Goal: Obtain resource: Download file/media

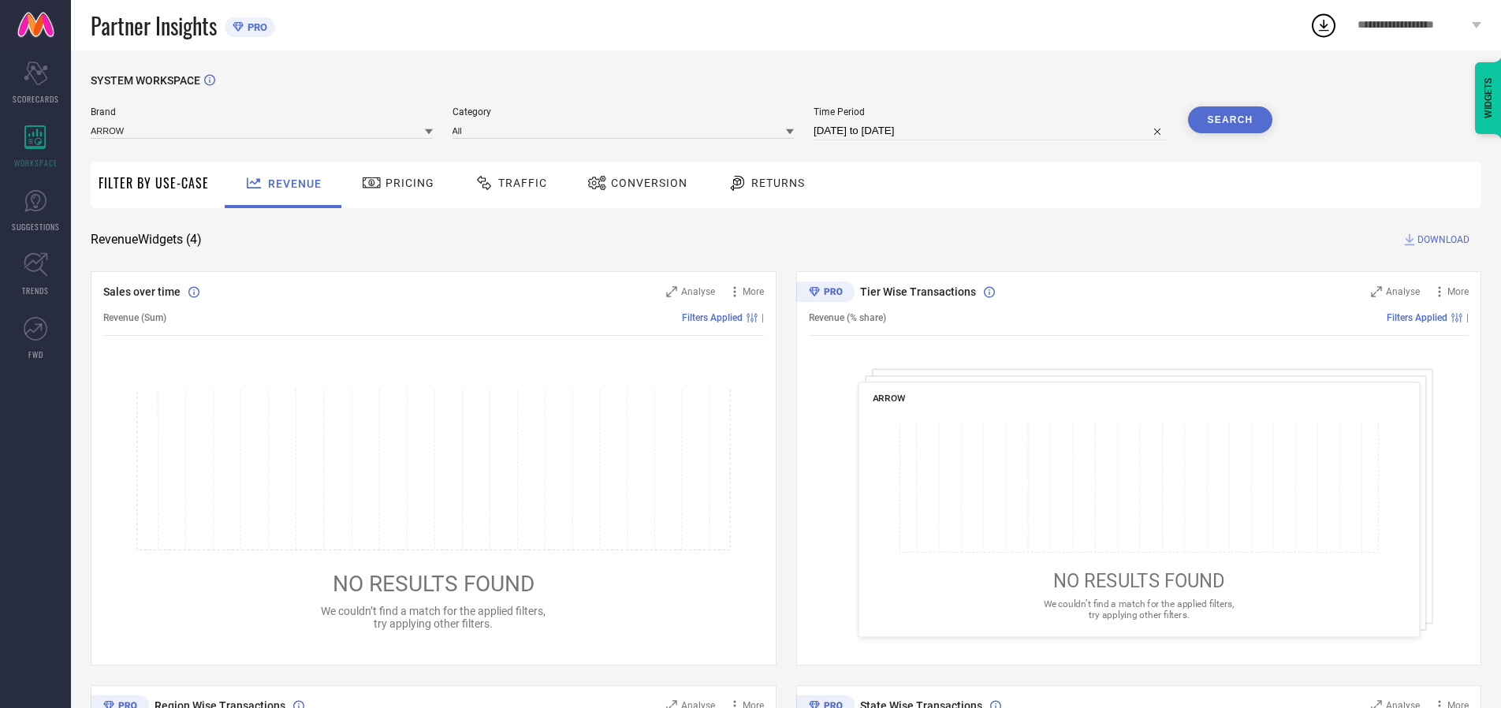
click at [507, 183] on span "Traffic" at bounding box center [522, 183] width 49 height 13
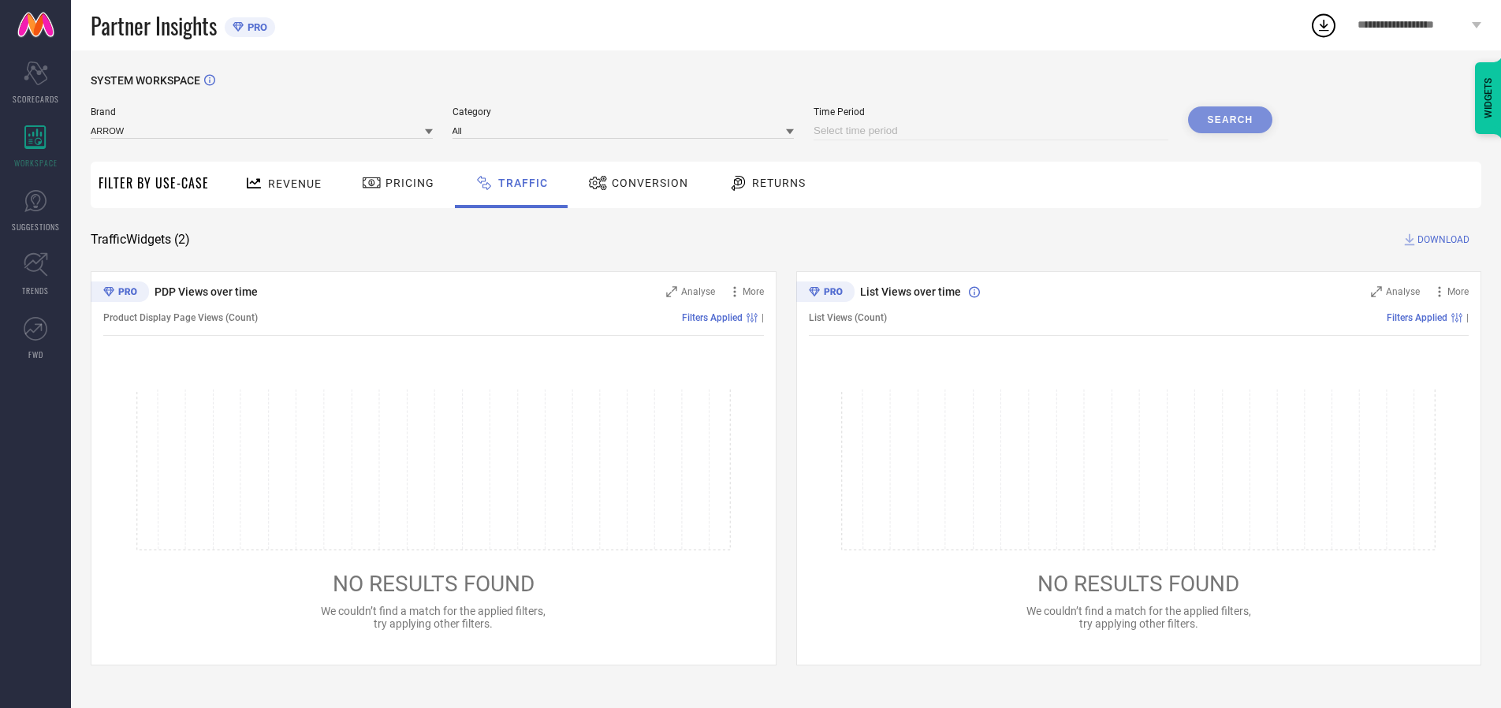
click at [993, 131] on input at bounding box center [990, 130] width 355 height 19
select select "9"
select select "2025"
select select "10"
select select "2025"
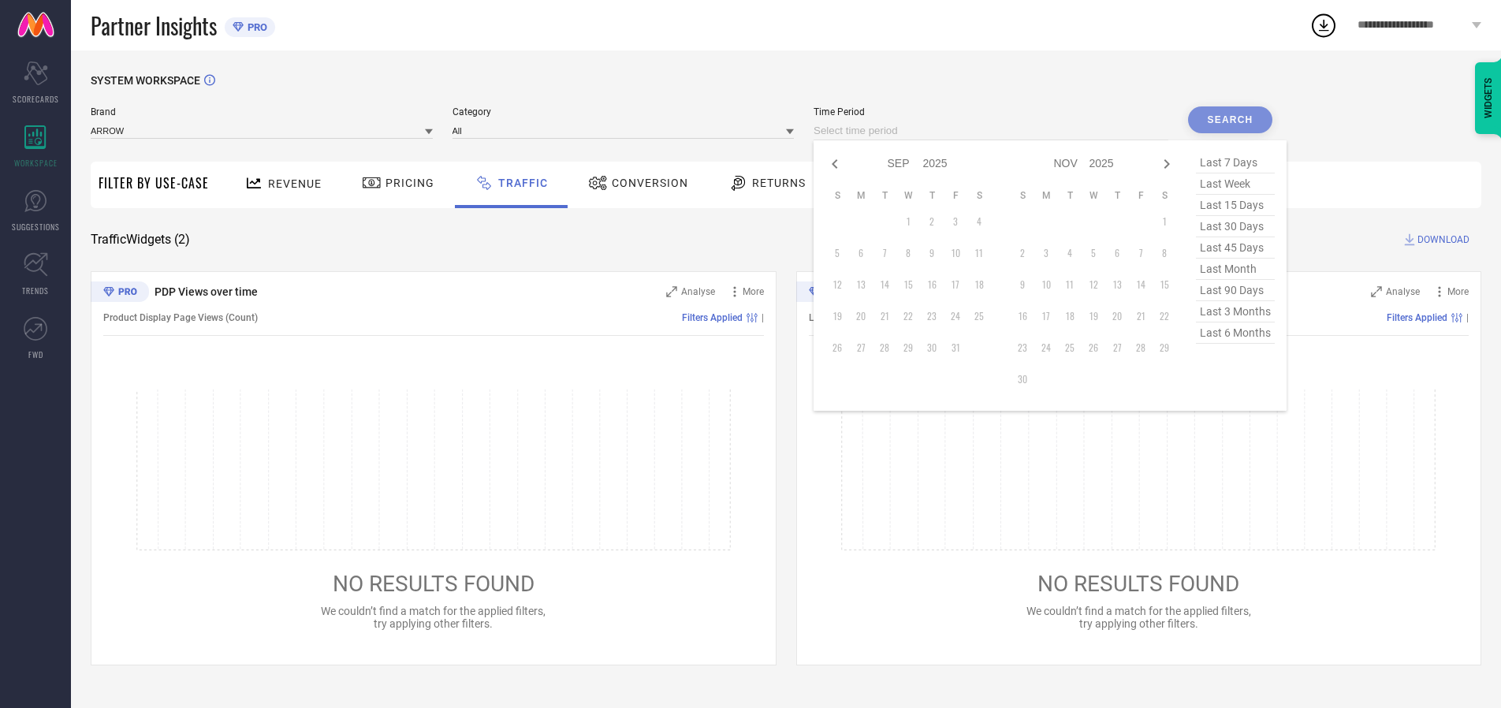
select select "8"
select select "2025"
select select "9"
select select "2025"
click at [984, 316] on td "27" at bounding box center [979, 316] width 24 height 24
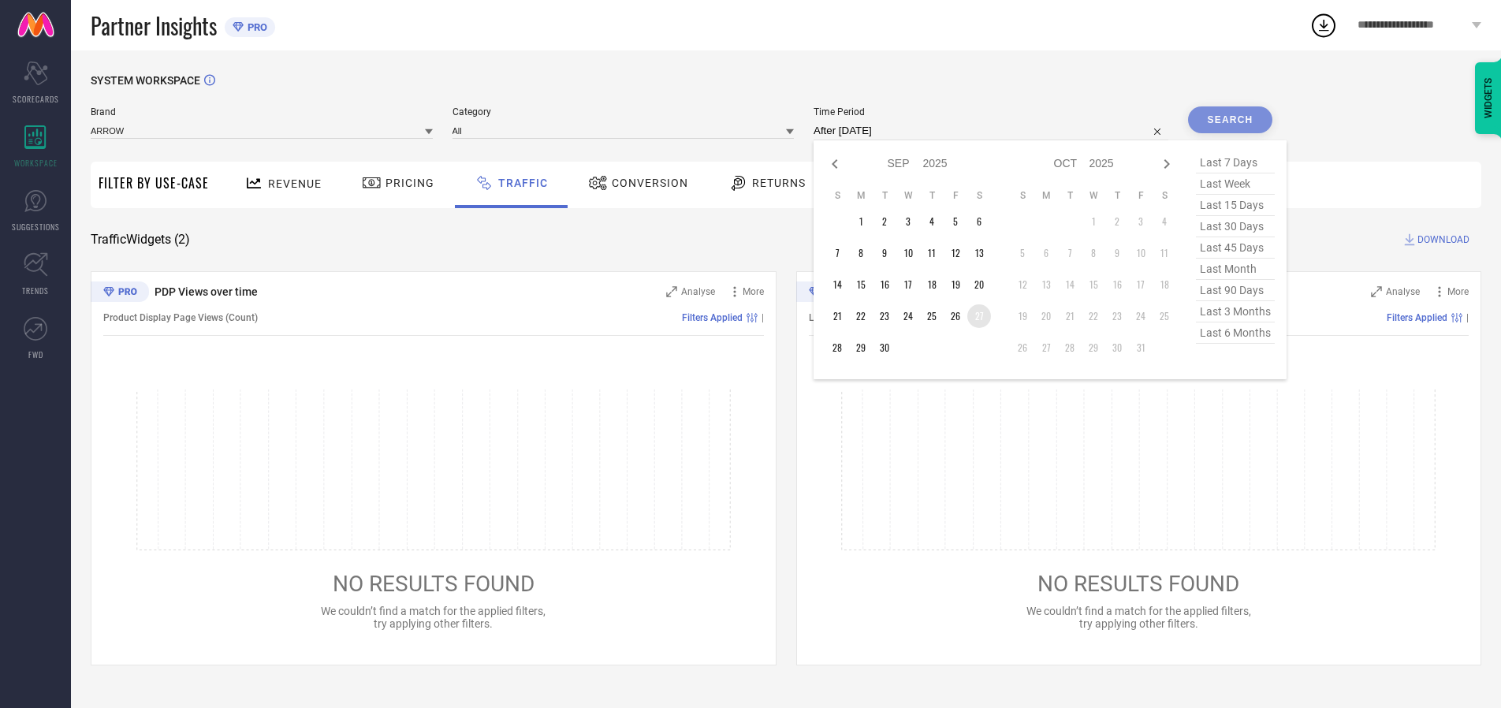
type input "[DATE] to [DATE]"
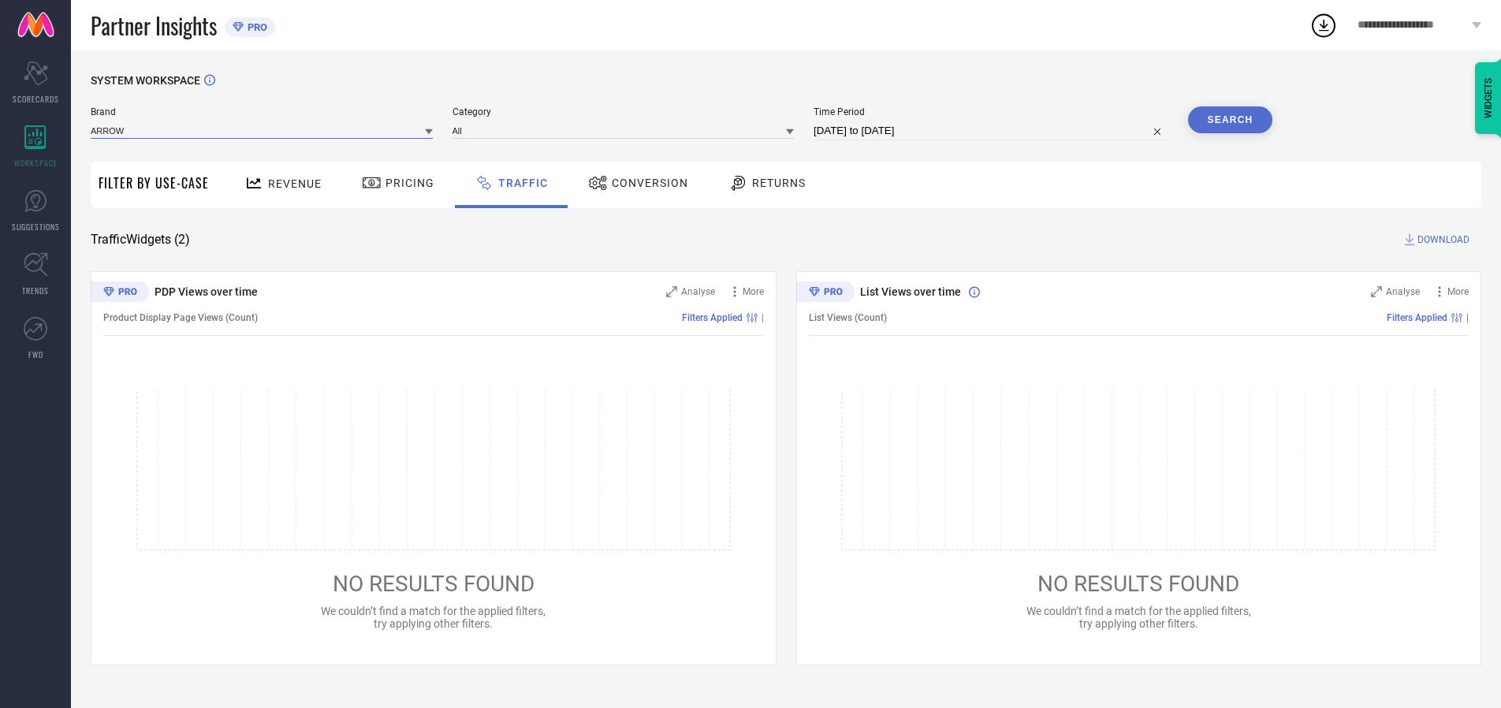
click at [262, 130] on input at bounding box center [262, 130] width 342 height 17
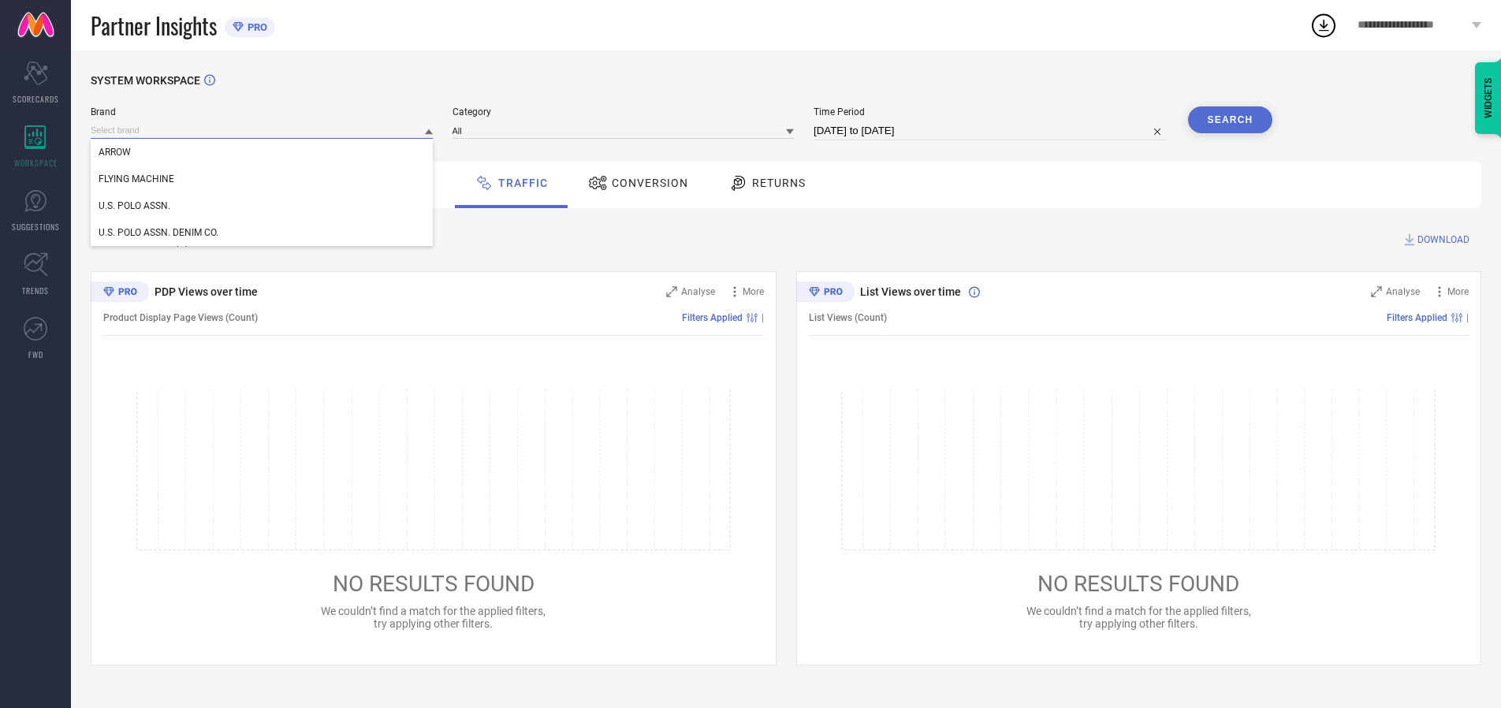
click at [262, 130] on input at bounding box center [262, 130] width 342 height 17
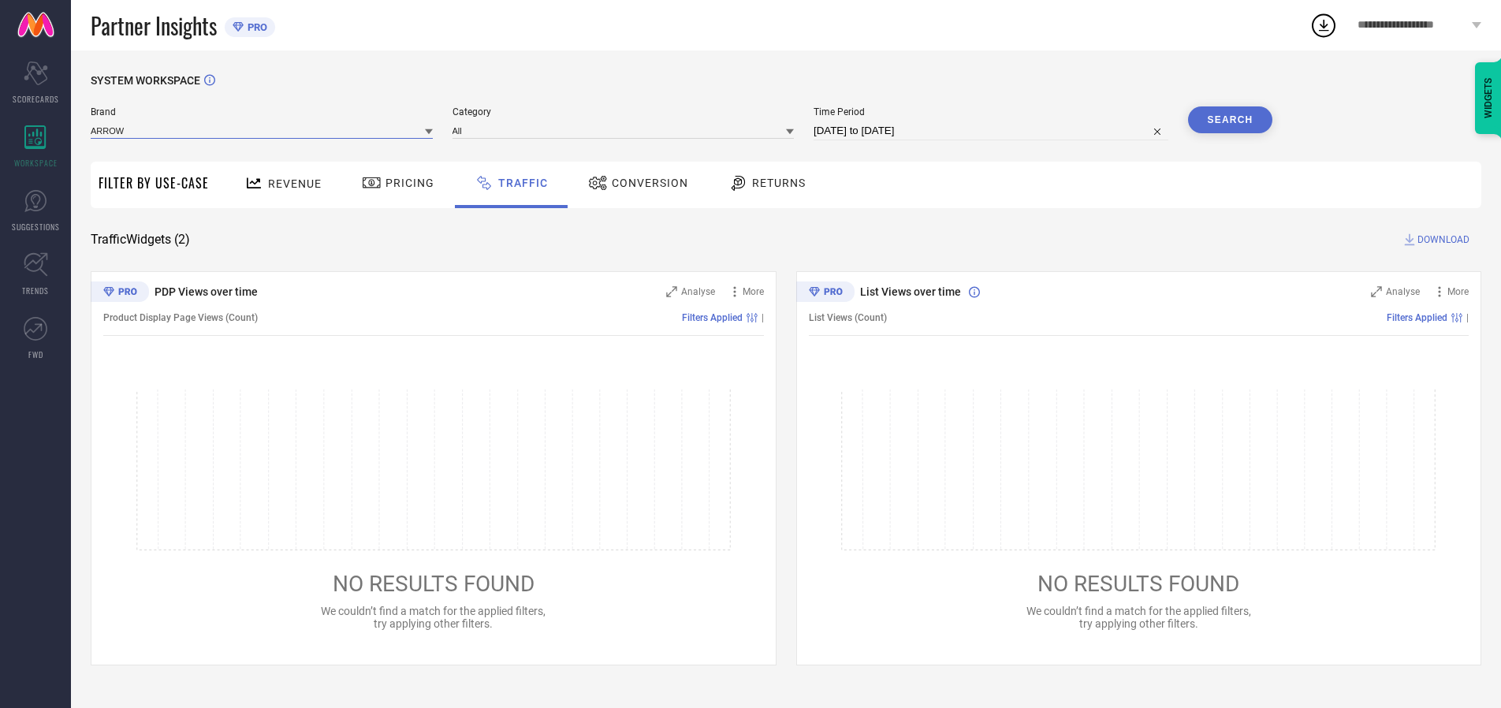
click at [262, 130] on input at bounding box center [262, 130] width 342 height 17
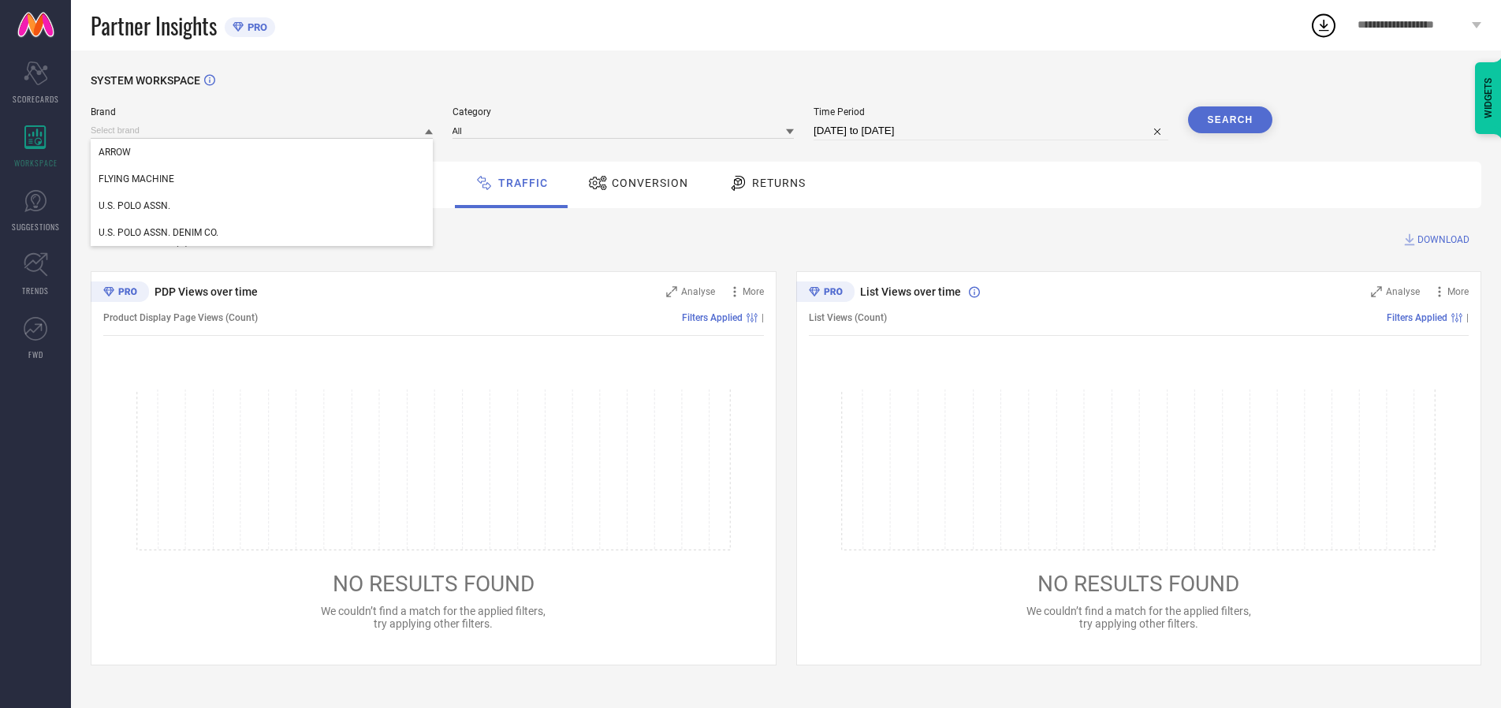
click at [262, 206] on div "U.S. POLO ASSN." at bounding box center [262, 205] width 342 height 27
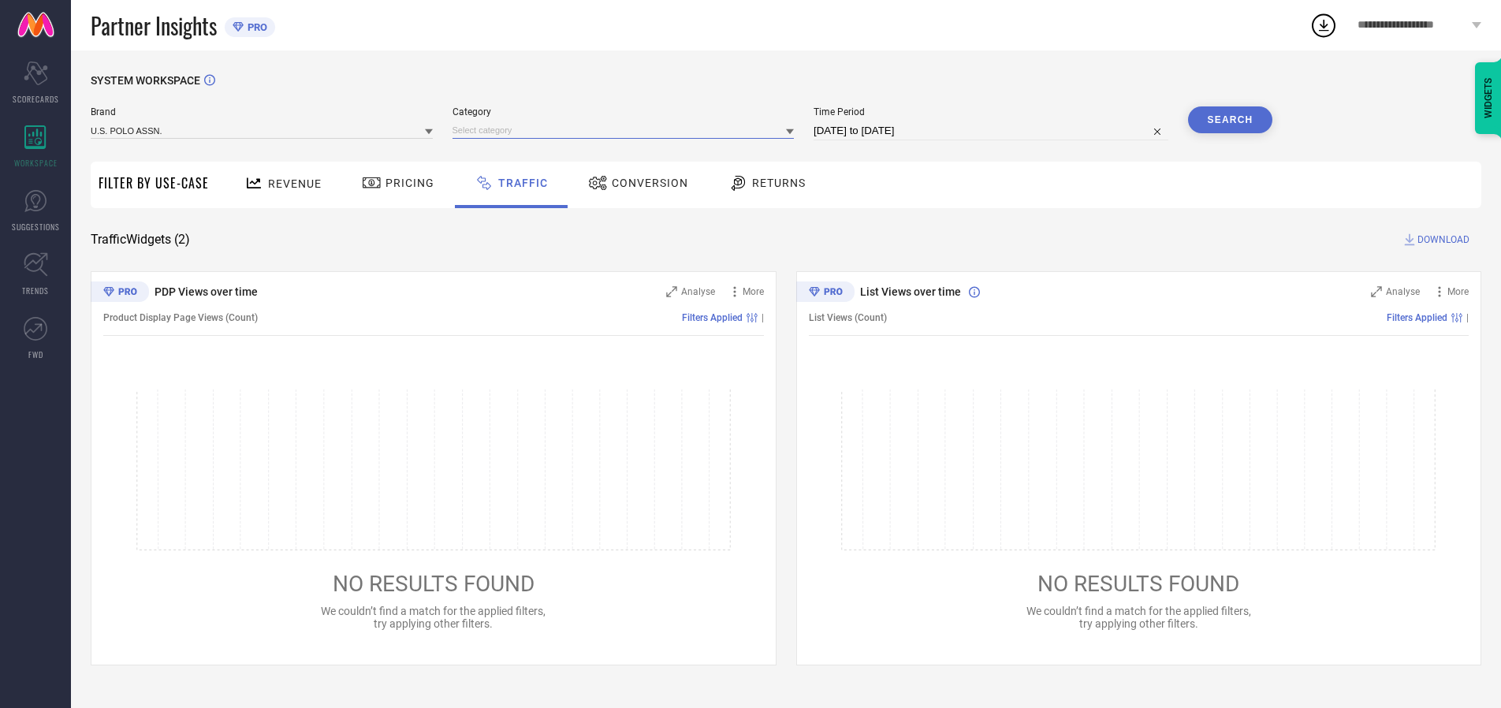
click at [627, 130] on input at bounding box center [623, 130] width 342 height 17
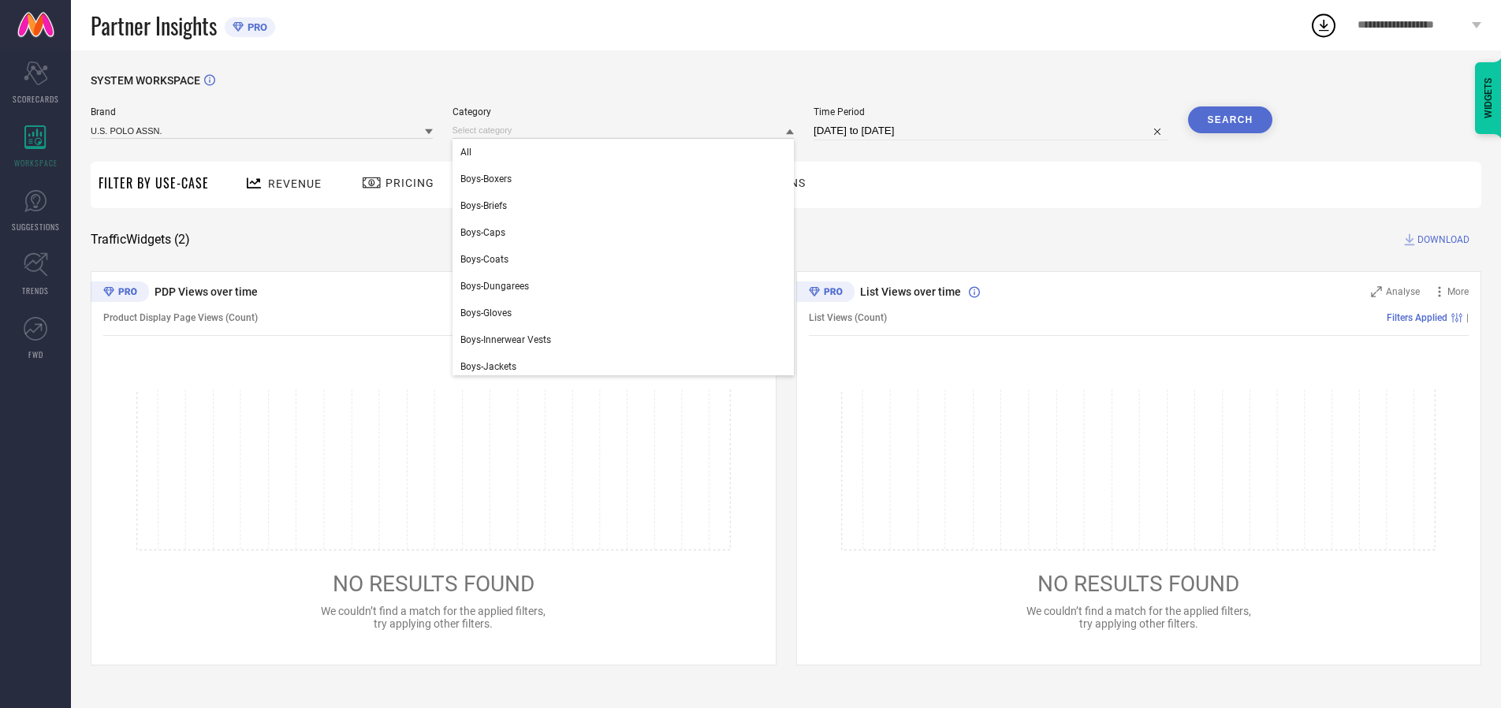
click at [627, 152] on div "All" at bounding box center [623, 152] width 342 height 27
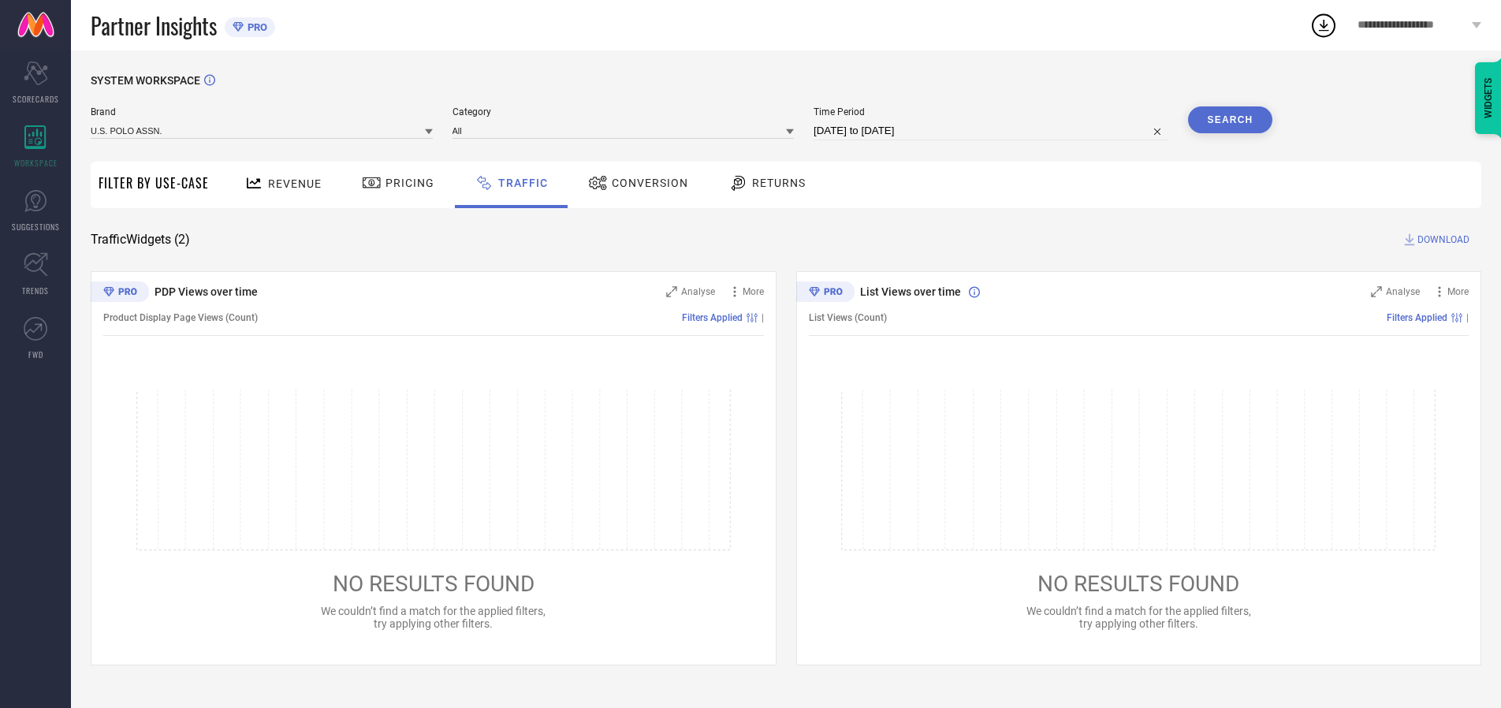
click at [1230, 120] on button "Search" at bounding box center [1230, 119] width 85 height 27
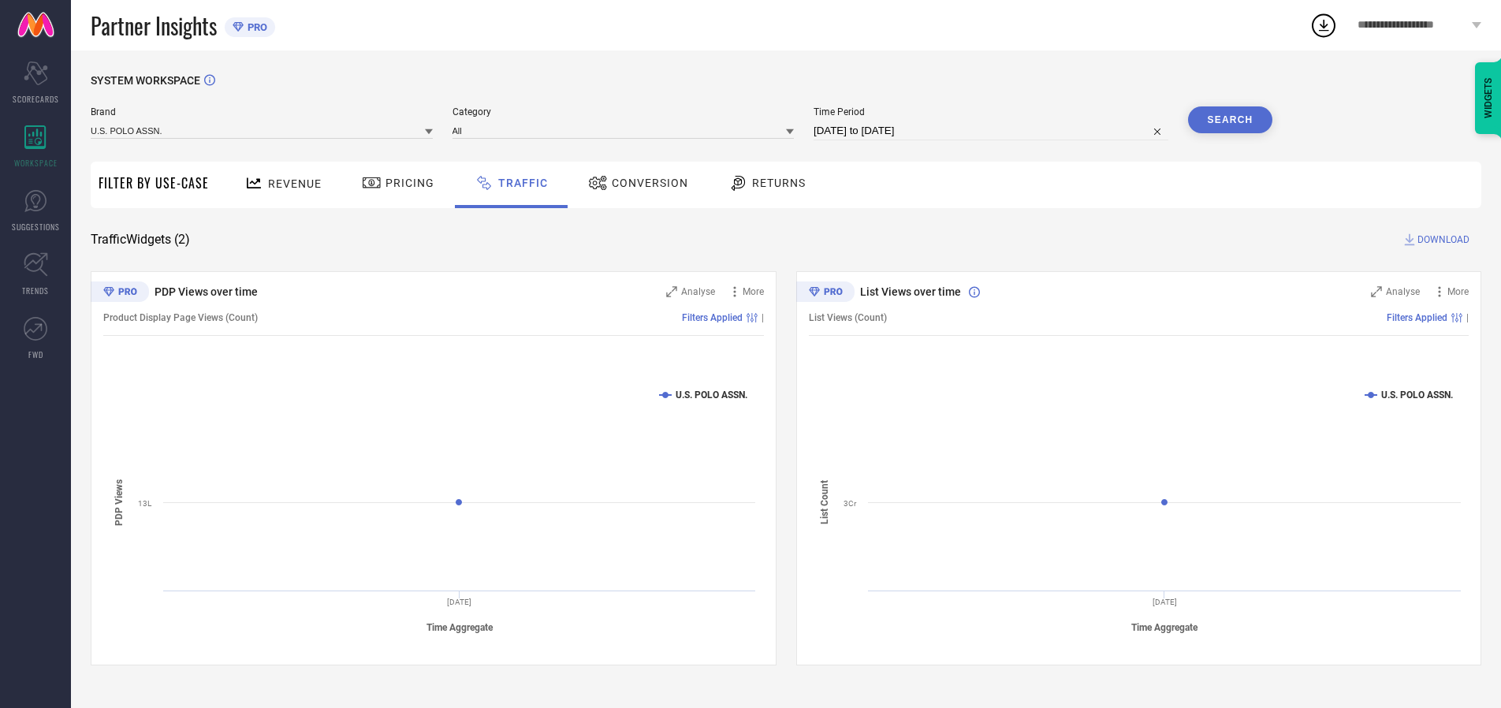
click at [1441, 240] on span "DOWNLOAD" at bounding box center [1443, 240] width 52 height 16
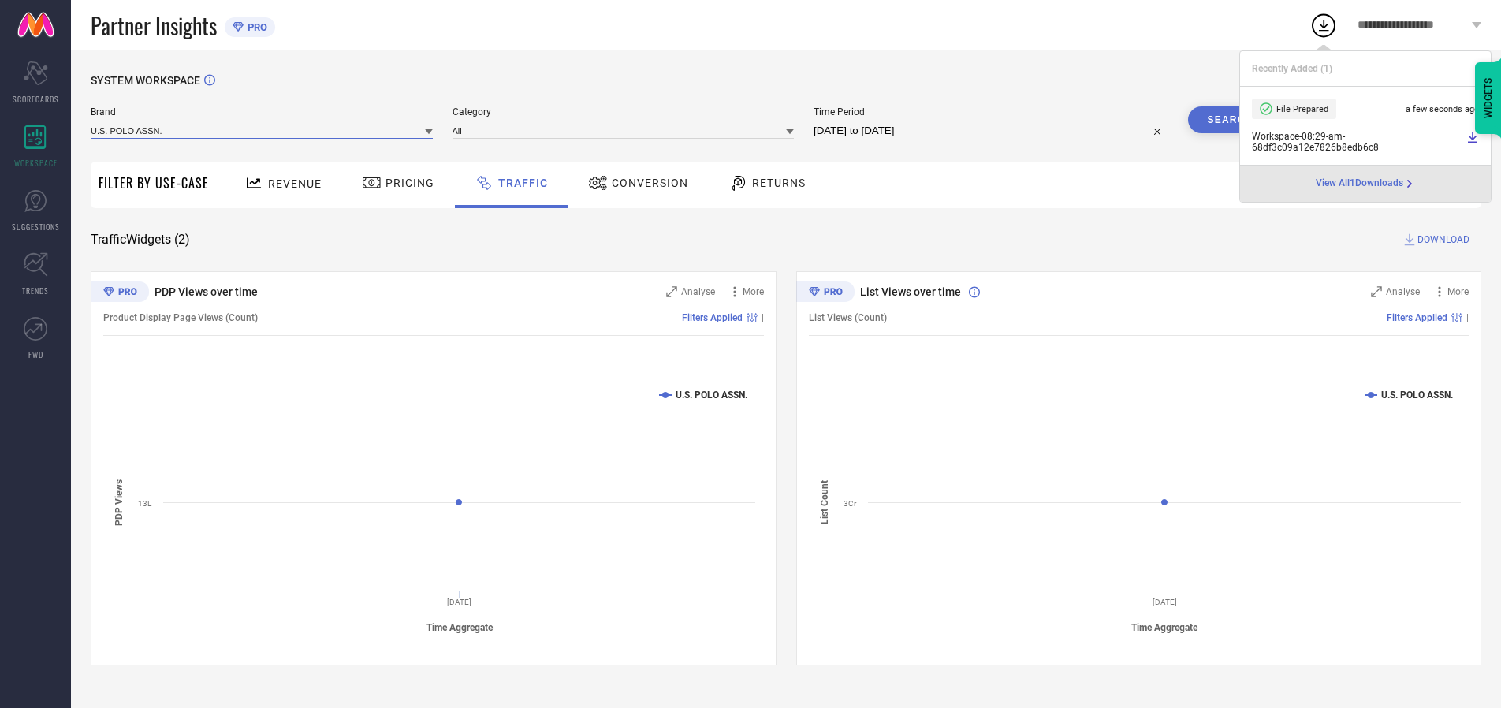
click at [262, 130] on input at bounding box center [262, 130] width 342 height 17
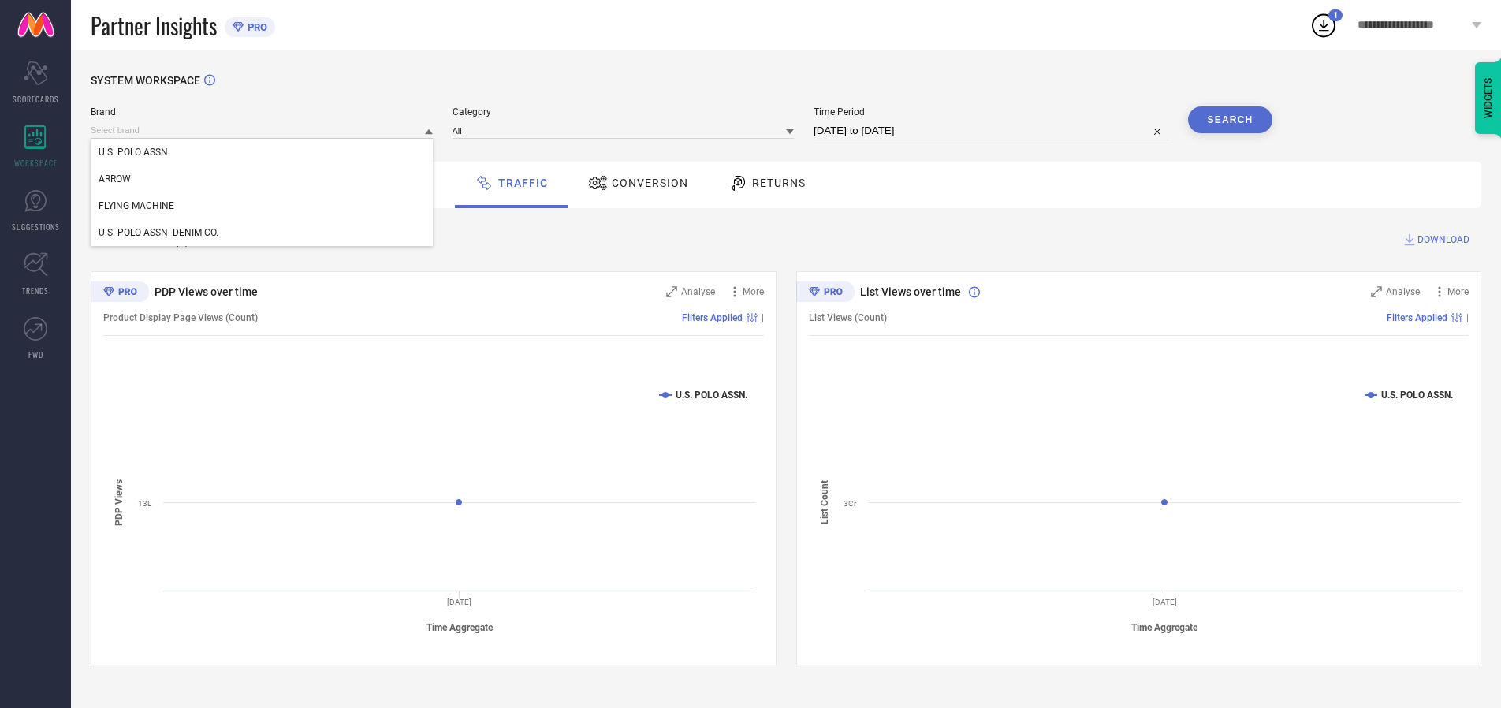
click at [262, 233] on div "U.S. POLO ASSN. DENIM CO." at bounding box center [262, 232] width 342 height 27
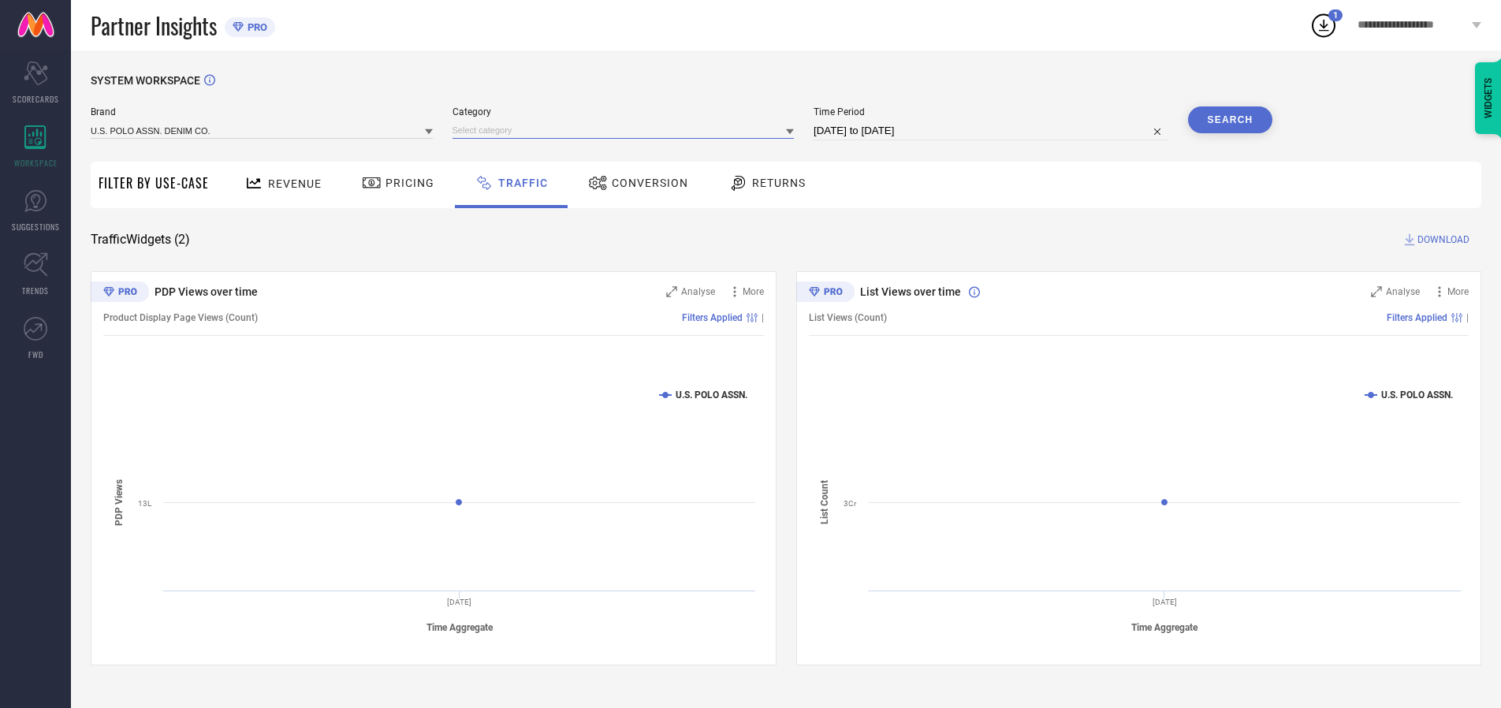
click at [627, 130] on input at bounding box center [623, 130] width 342 height 17
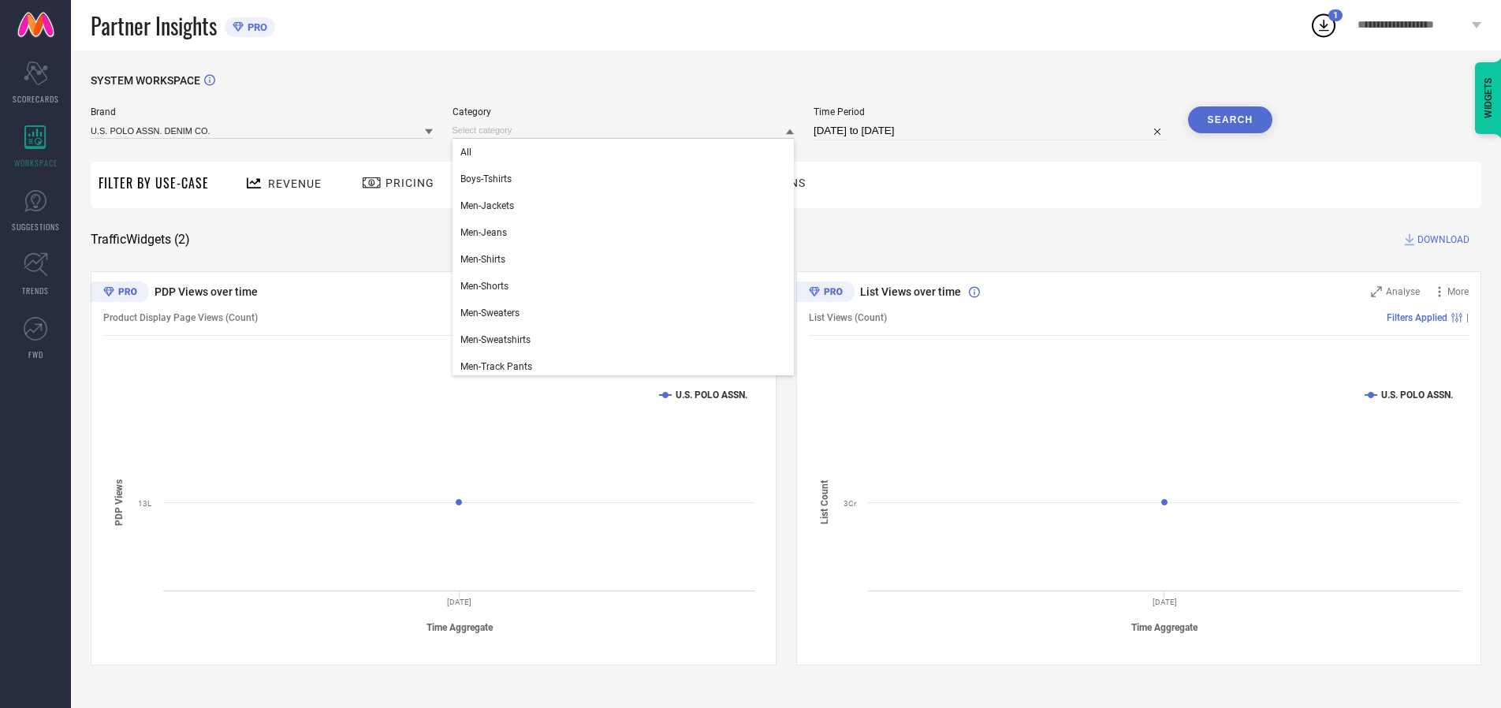
click at [627, 152] on div "All" at bounding box center [623, 152] width 342 height 27
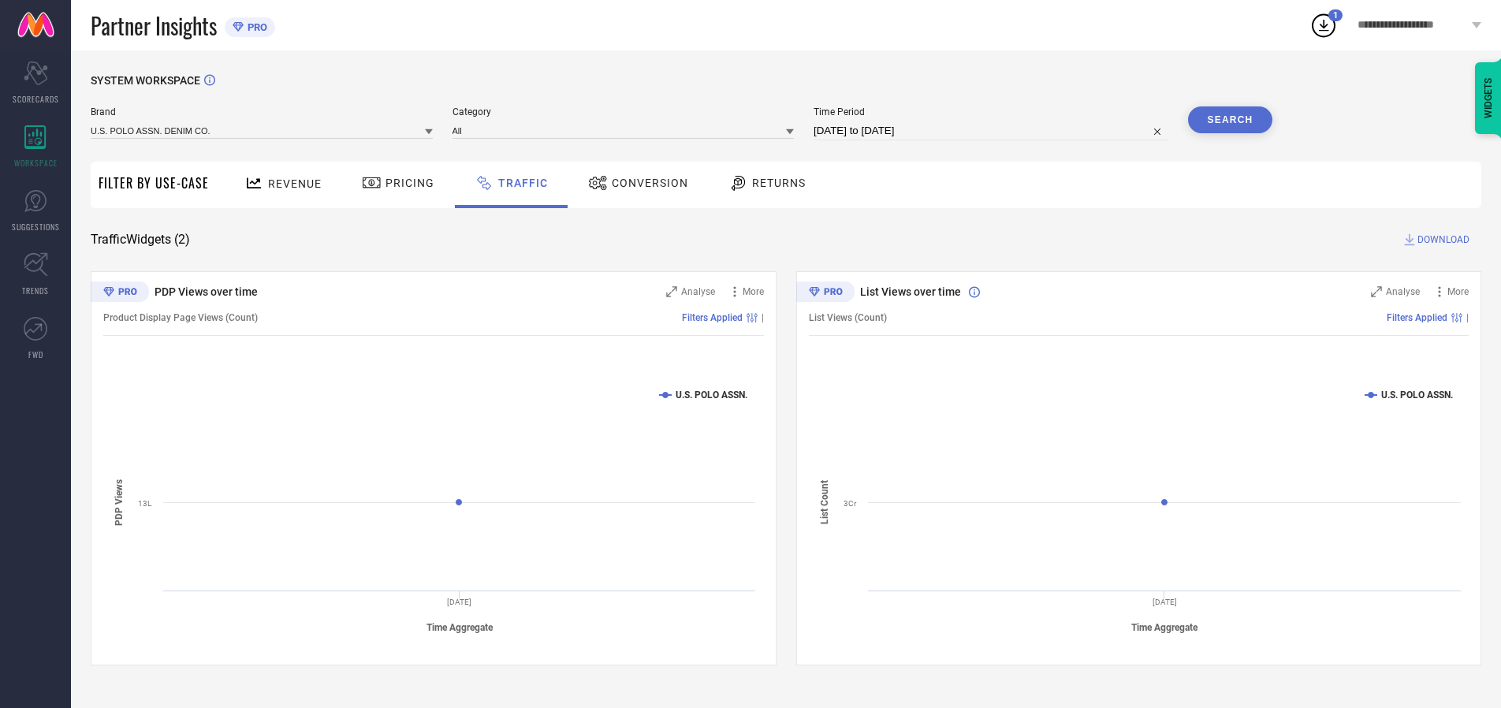
click at [1230, 120] on button "Search" at bounding box center [1230, 119] width 85 height 27
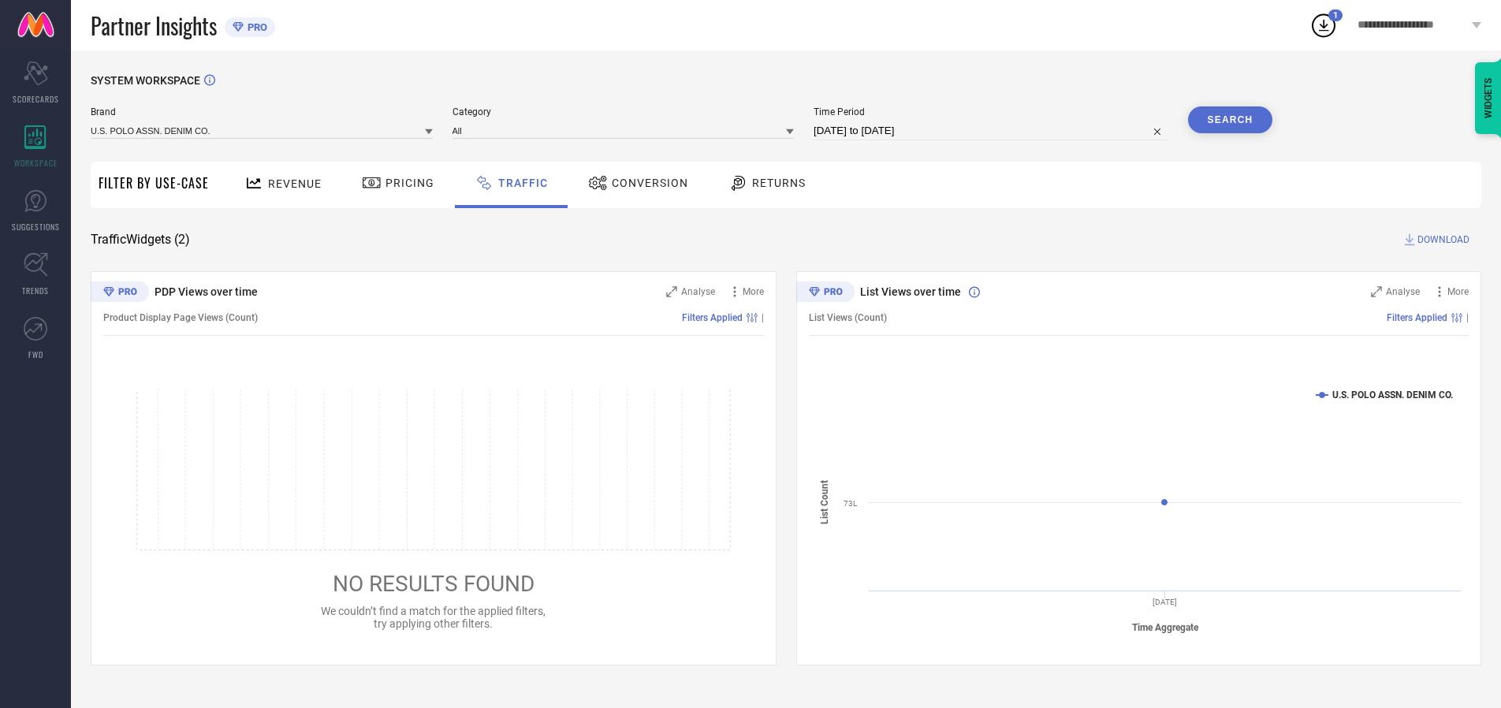
click at [1441, 240] on span "DOWNLOAD" at bounding box center [1443, 240] width 52 height 16
click at [993, 131] on input at bounding box center [990, 130] width 355 height 19
select select "9"
select select "2025"
select select "10"
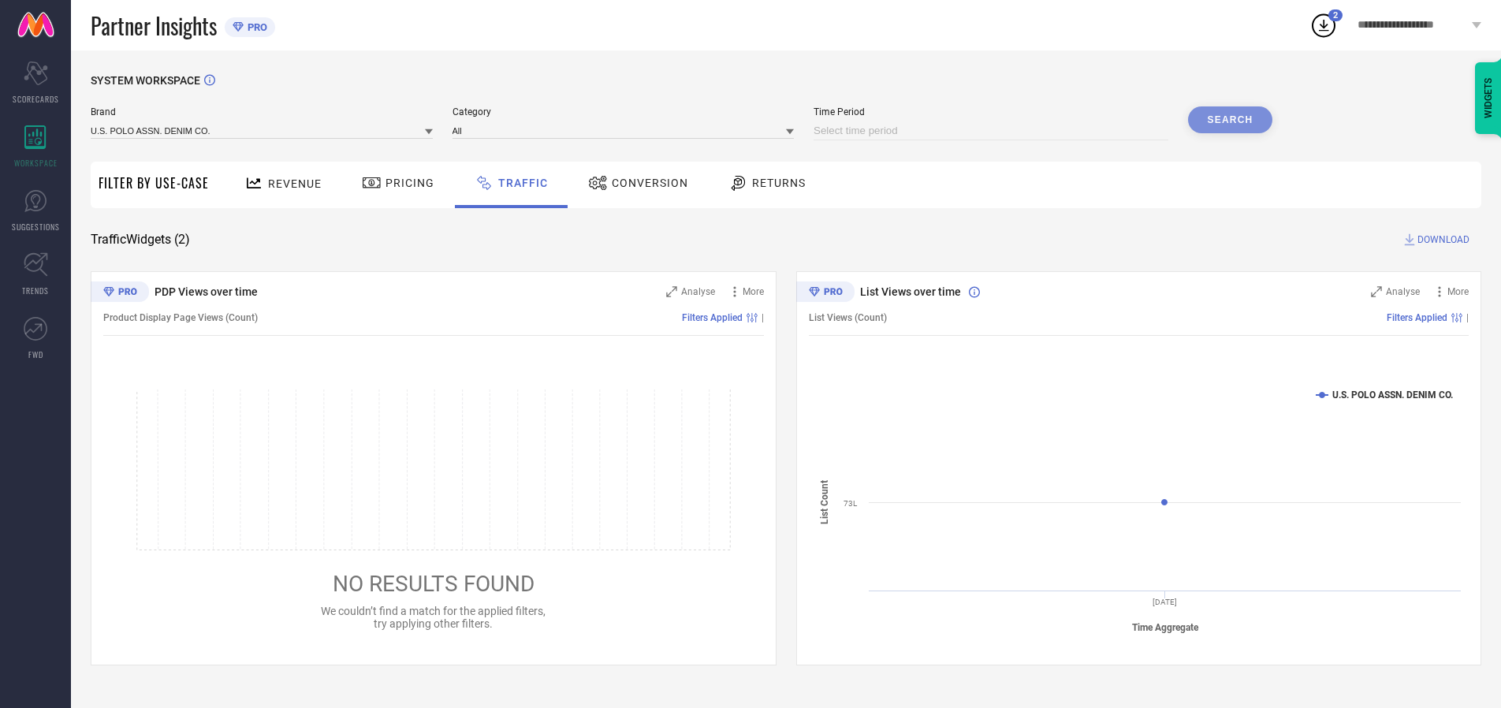
select select "2025"
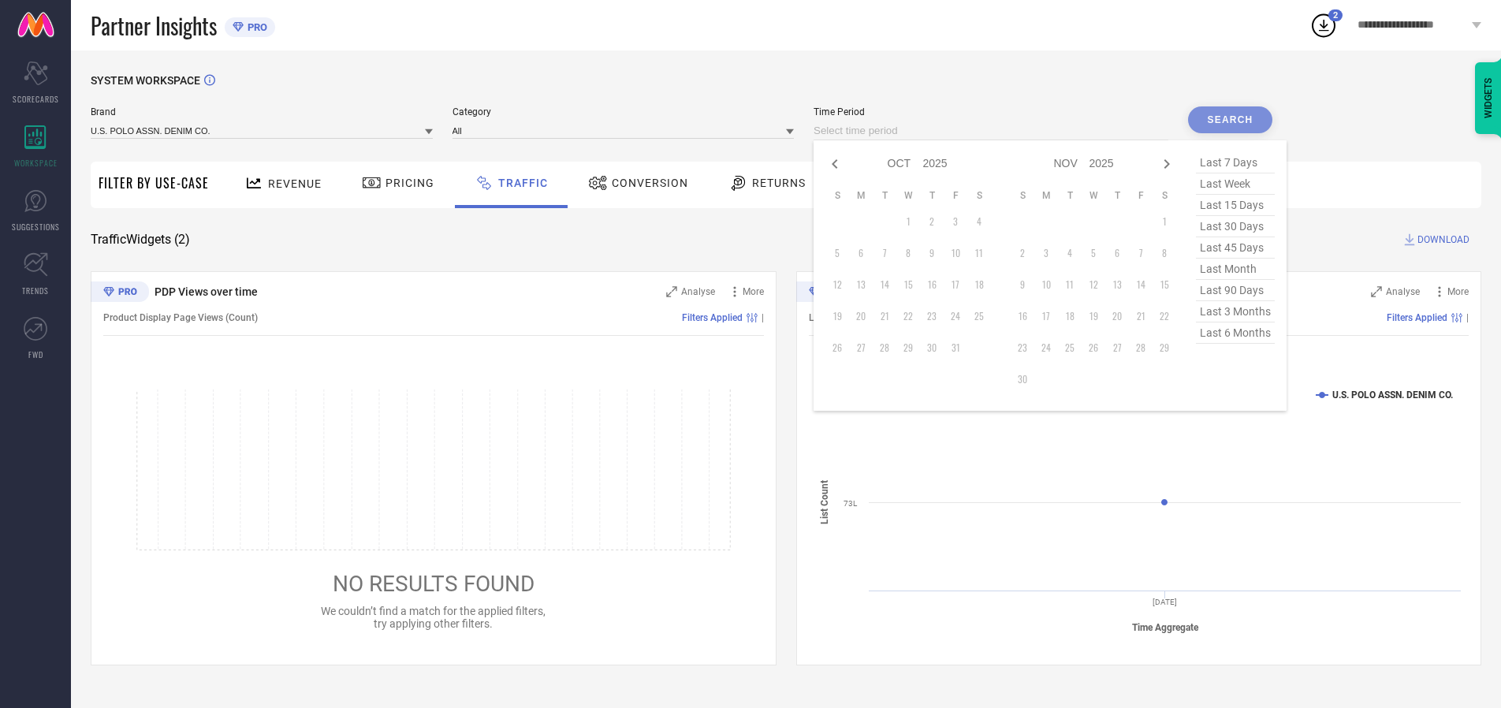
select select "8"
select select "2025"
select select "9"
select select "2025"
click at [842, 348] on td "28" at bounding box center [837, 348] width 24 height 24
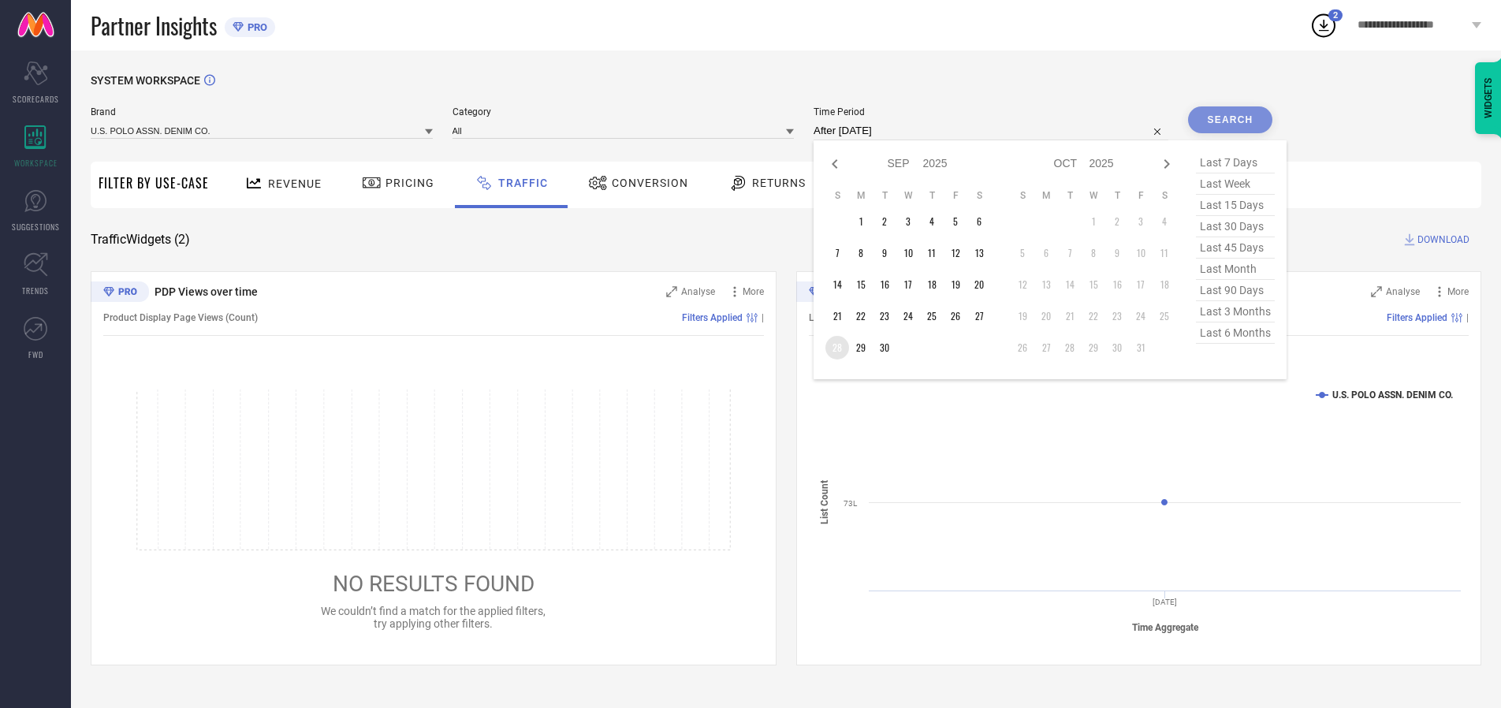
type input "[DATE] to [DATE]"
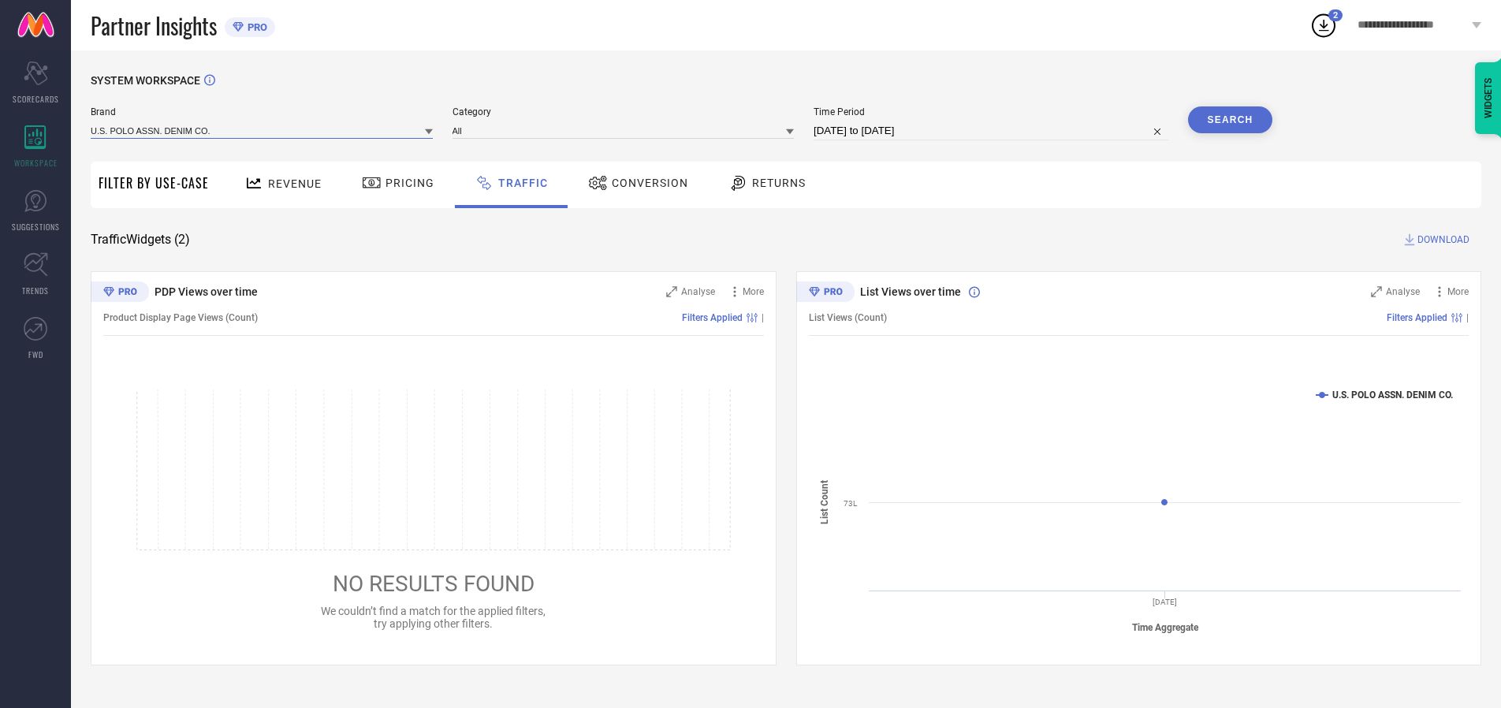
click at [262, 130] on input at bounding box center [262, 130] width 342 height 17
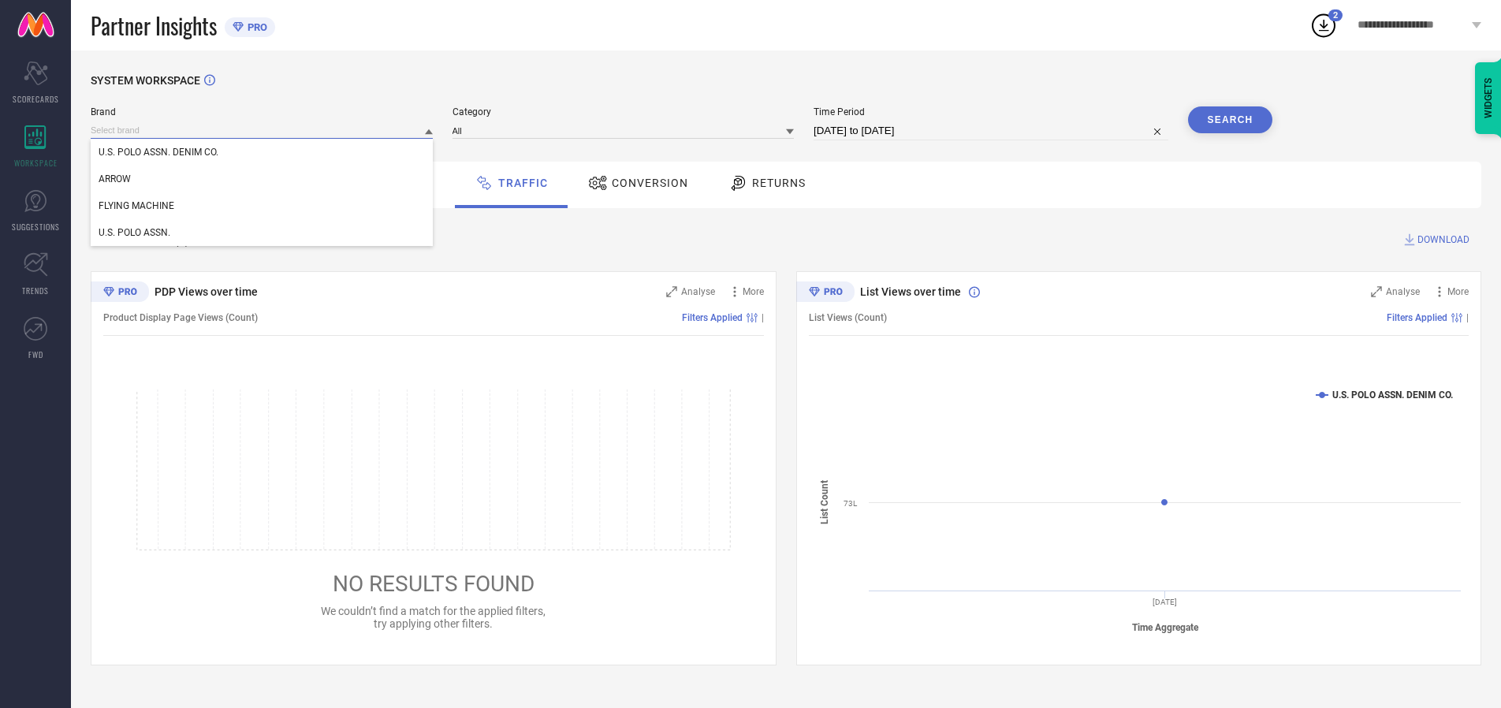
click at [262, 130] on input at bounding box center [262, 130] width 342 height 17
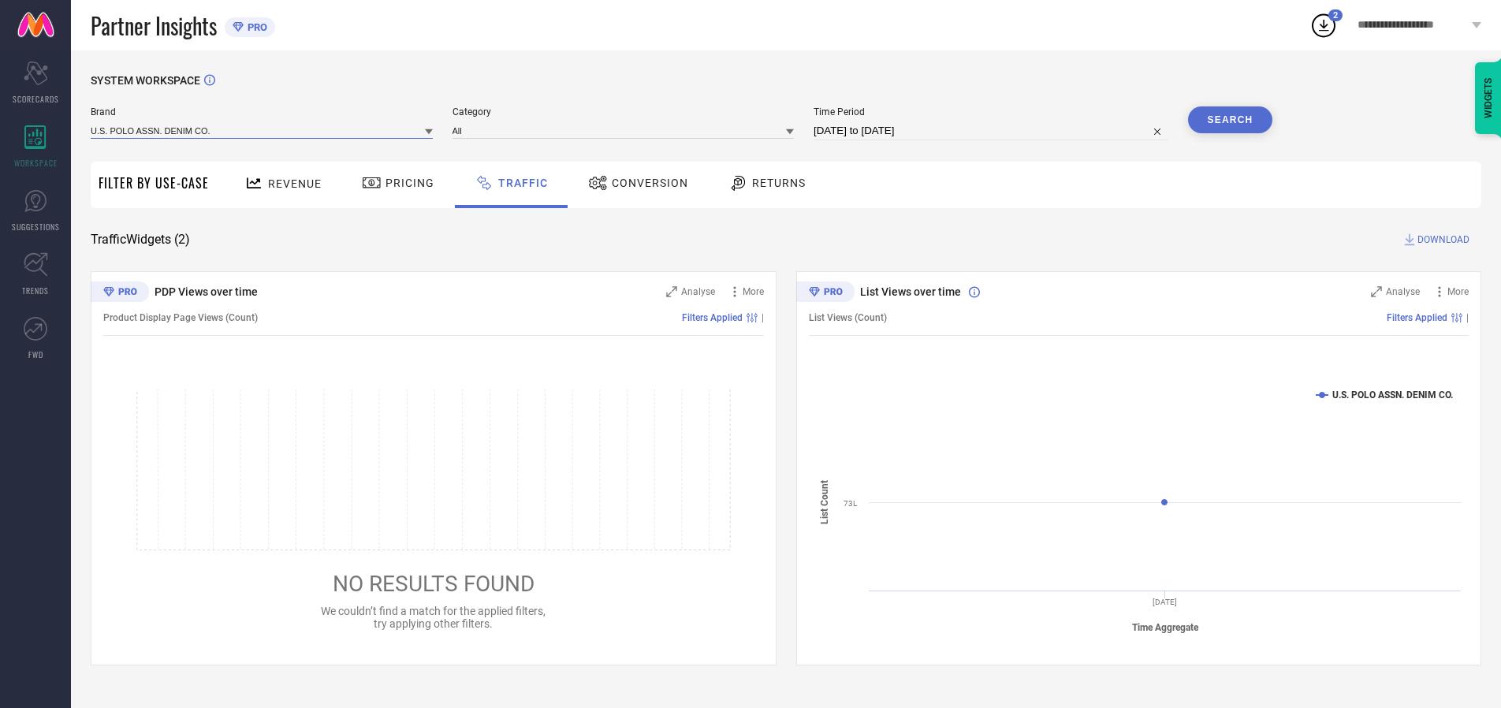
click at [262, 130] on input at bounding box center [262, 130] width 342 height 17
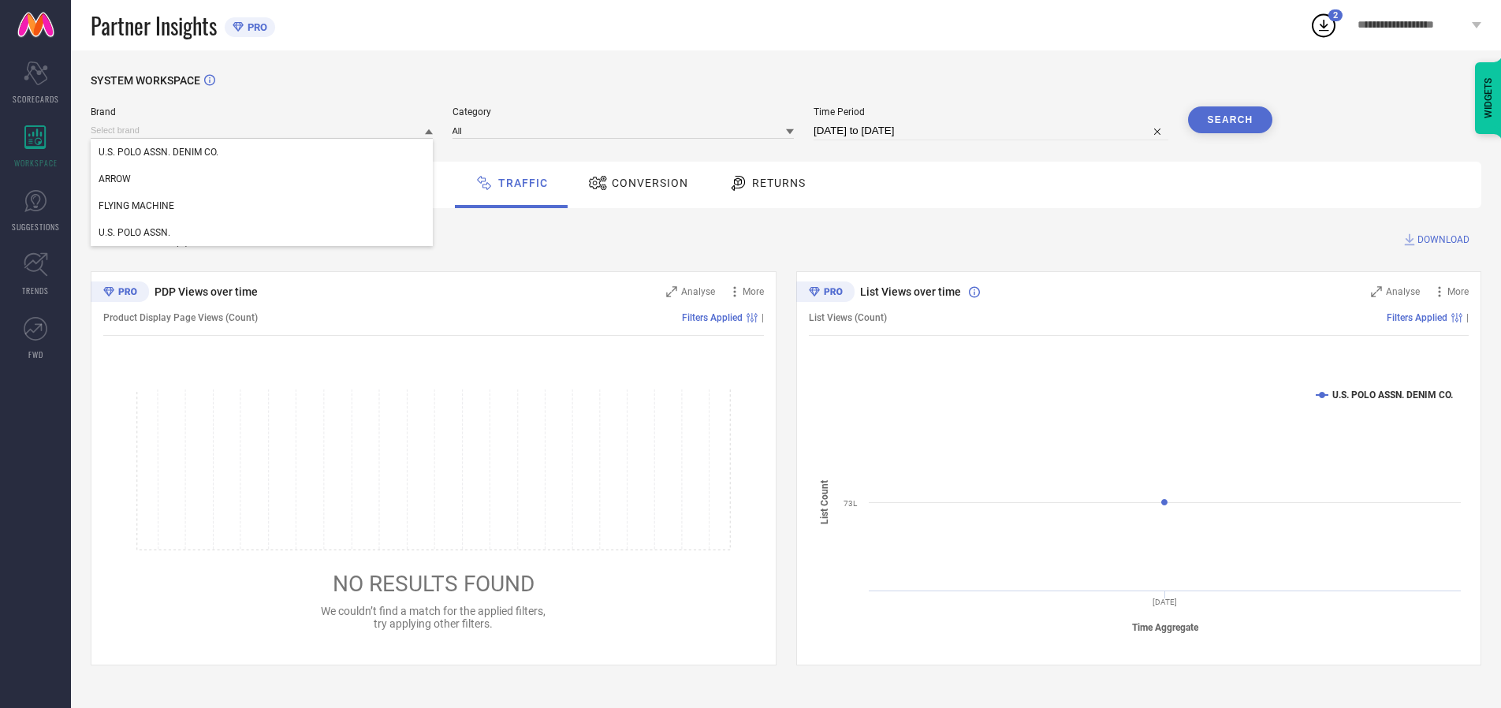
click at [262, 152] on div "U.S. POLO ASSN. DENIM CO." at bounding box center [262, 152] width 342 height 27
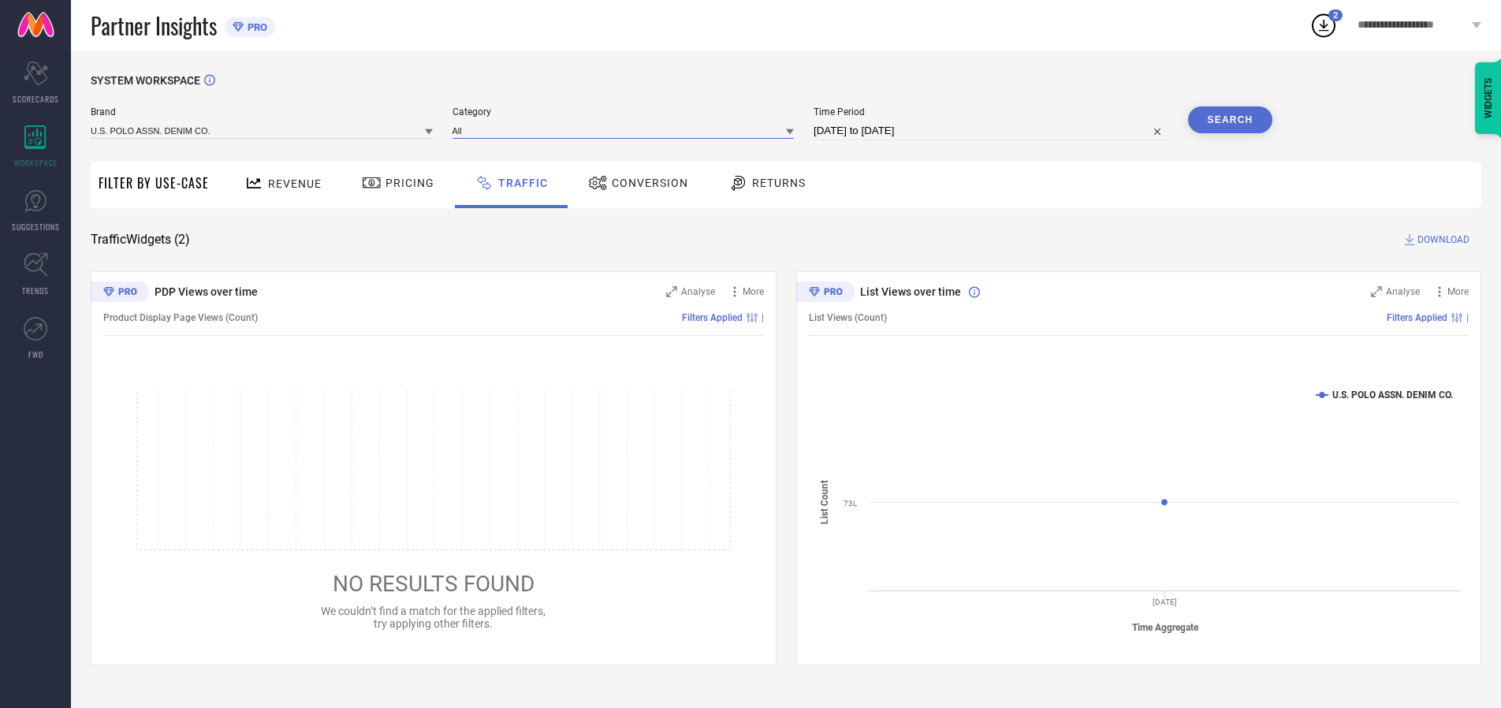
click at [627, 130] on input at bounding box center [623, 130] width 342 height 17
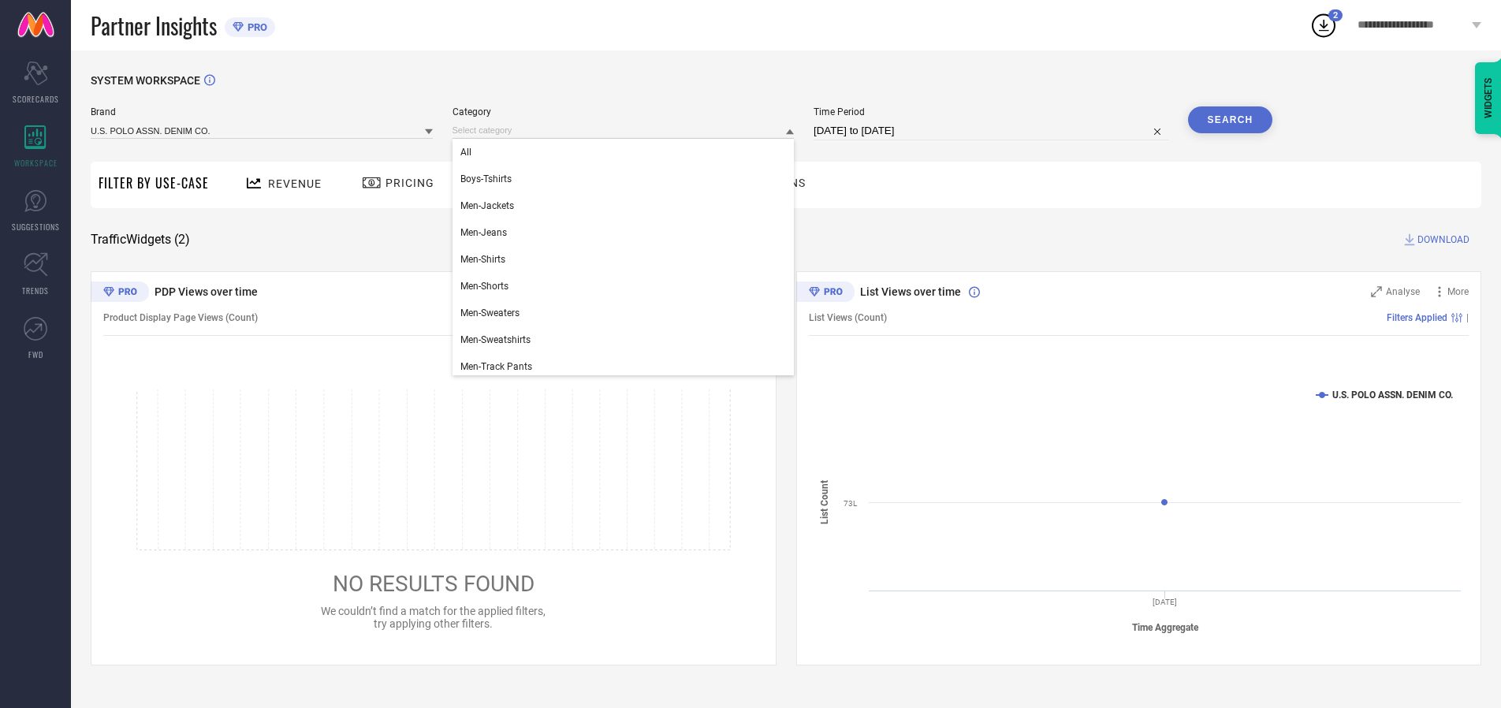
click at [627, 152] on div "All" at bounding box center [623, 152] width 342 height 27
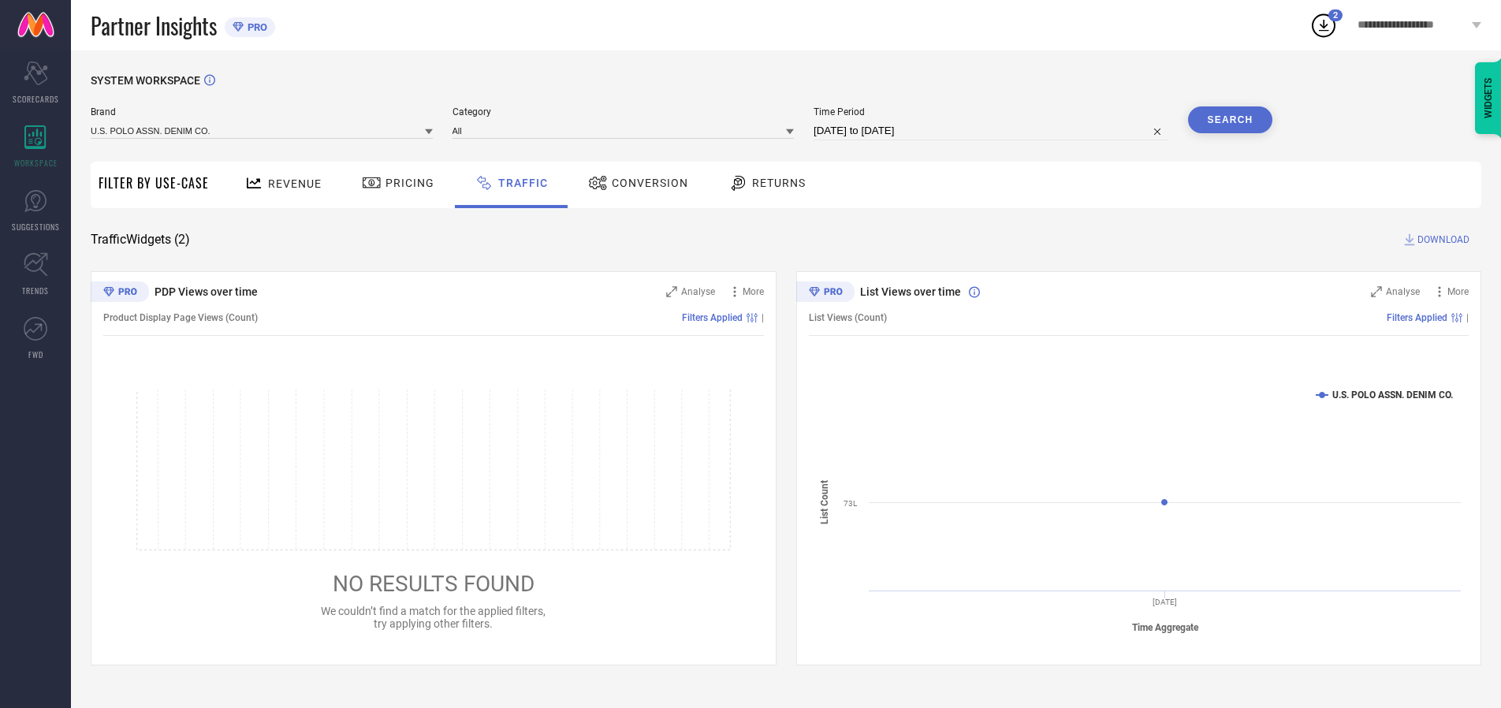
click at [1230, 120] on button "Search" at bounding box center [1230, 119] width 85 height 27
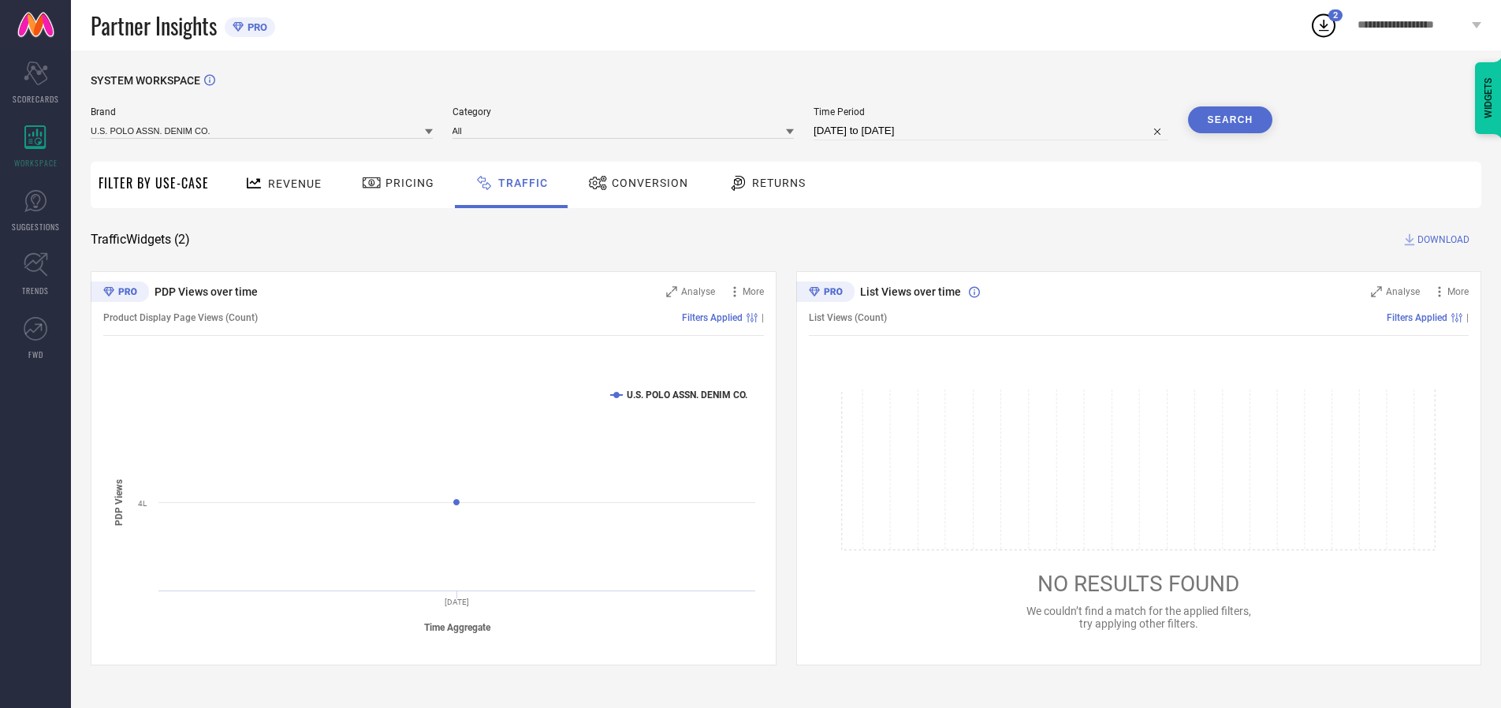
click at [1441, 240] on span "DOWNLOAD" at bounding box center [1443, 240] width 52 height 16
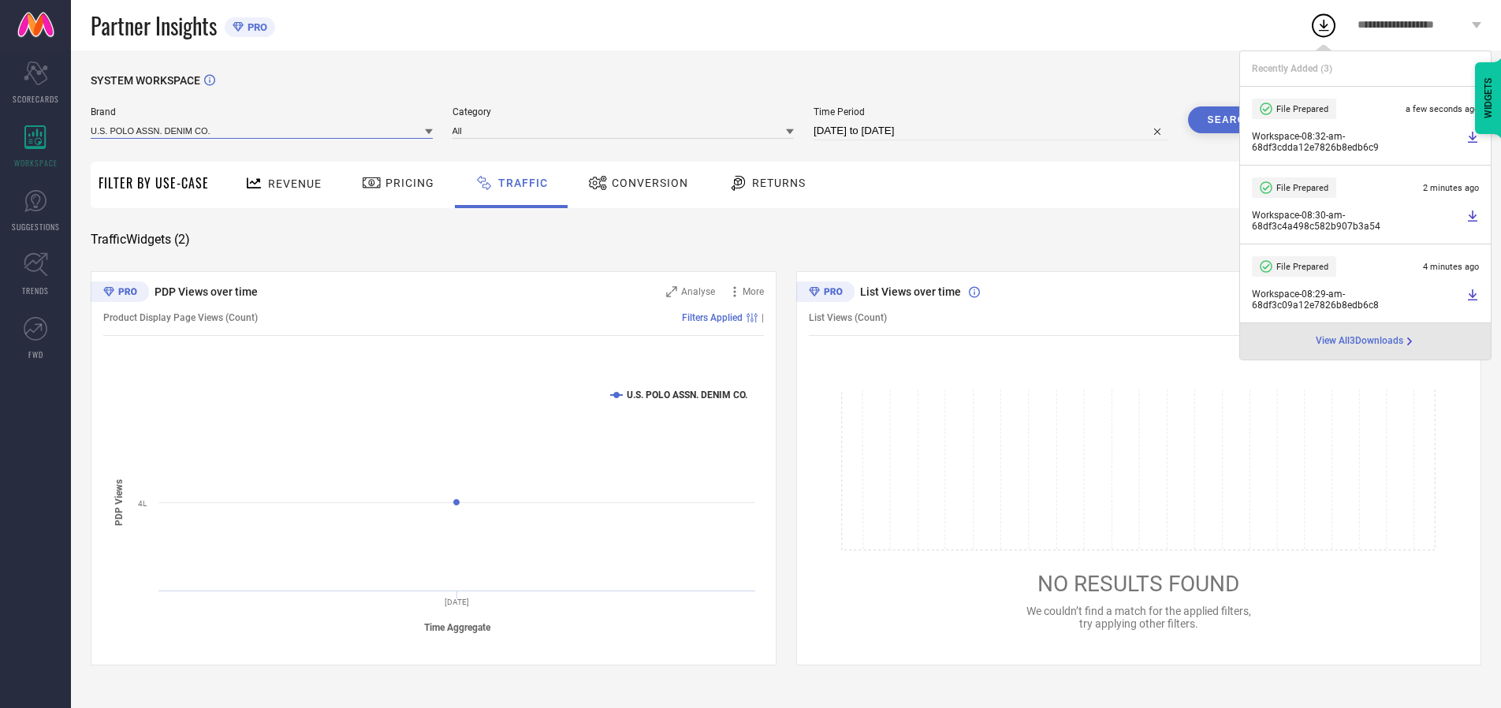
click at [262, 130] on input at bounding box center [262, 130] width 342 height 17
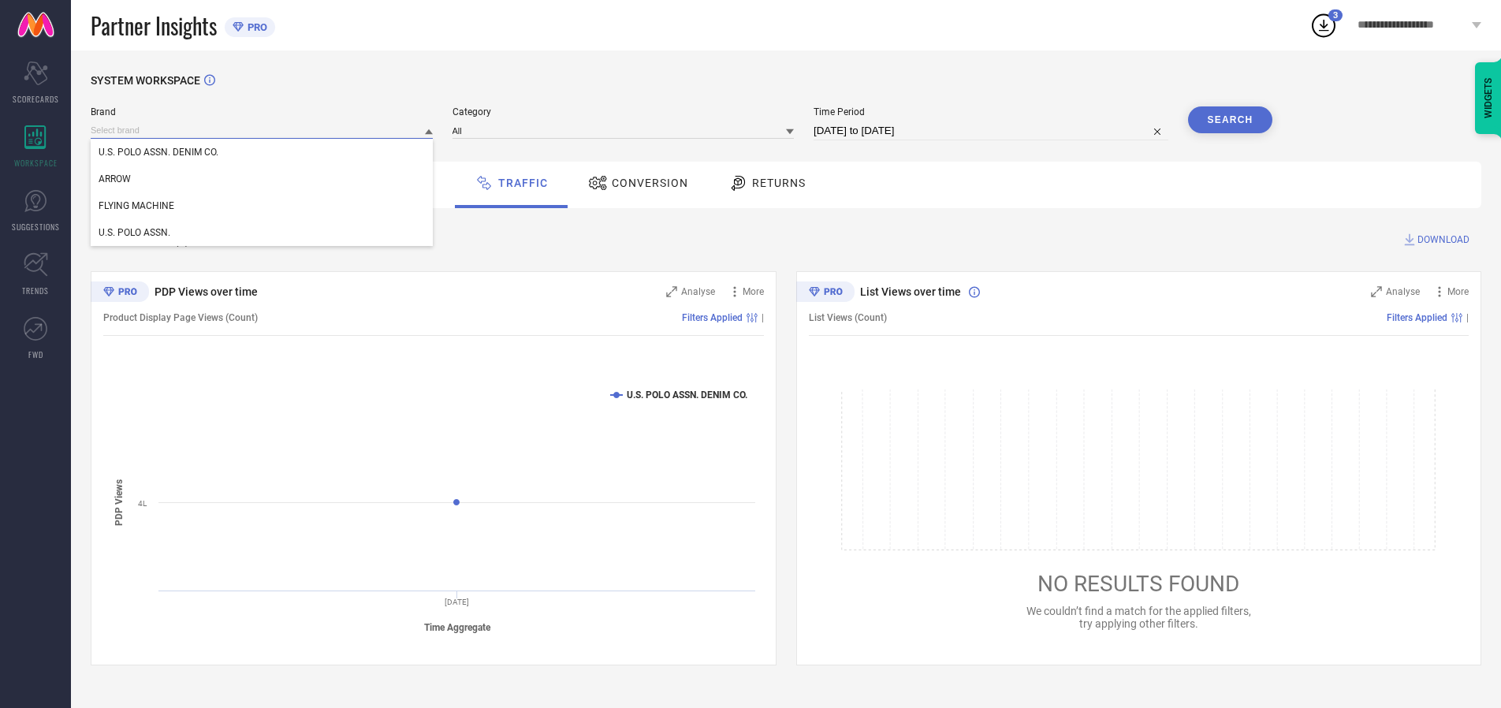
click at [262, 233] on div "U.S. POLO ASSN." at bounding box center [262, 232] width 342 height 27
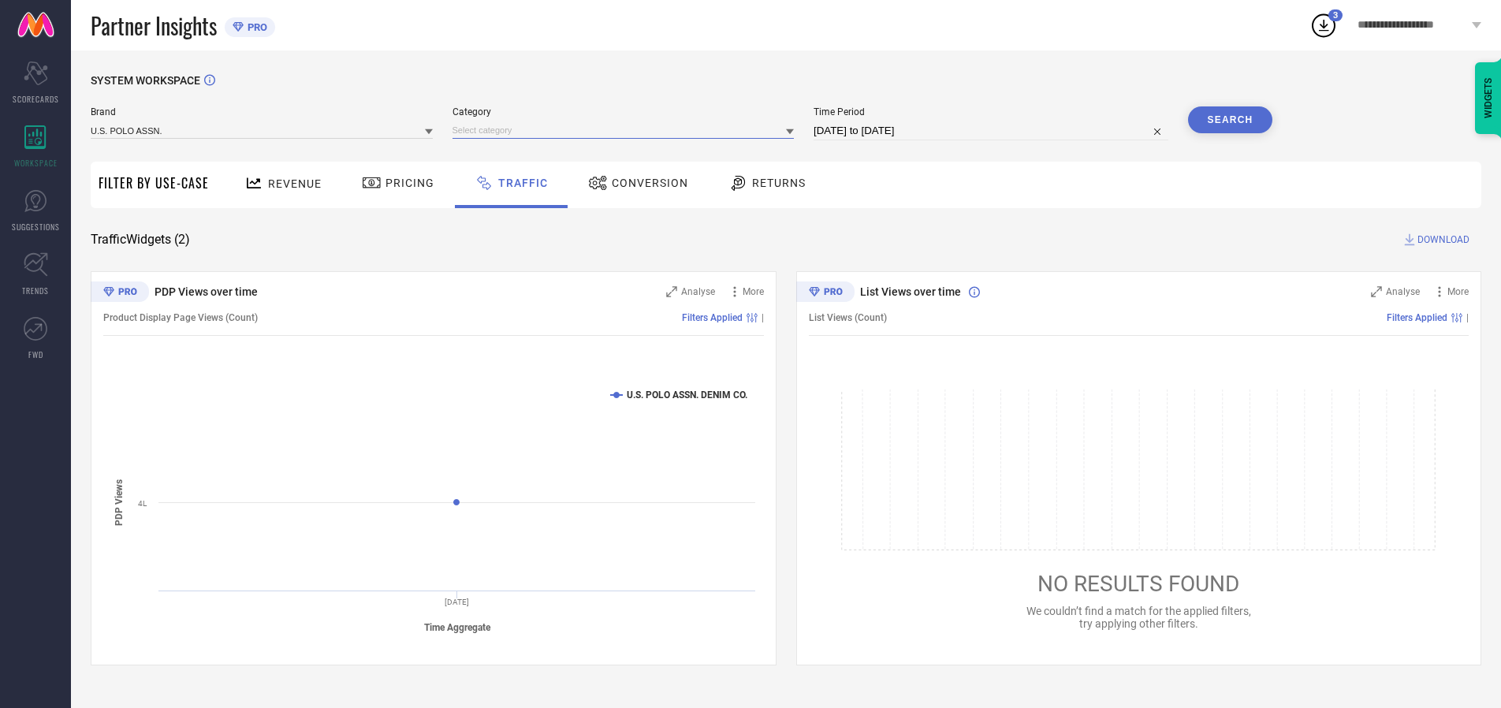
click at [627, 130] on input at bounding box center [623, 130] width 342 height 17
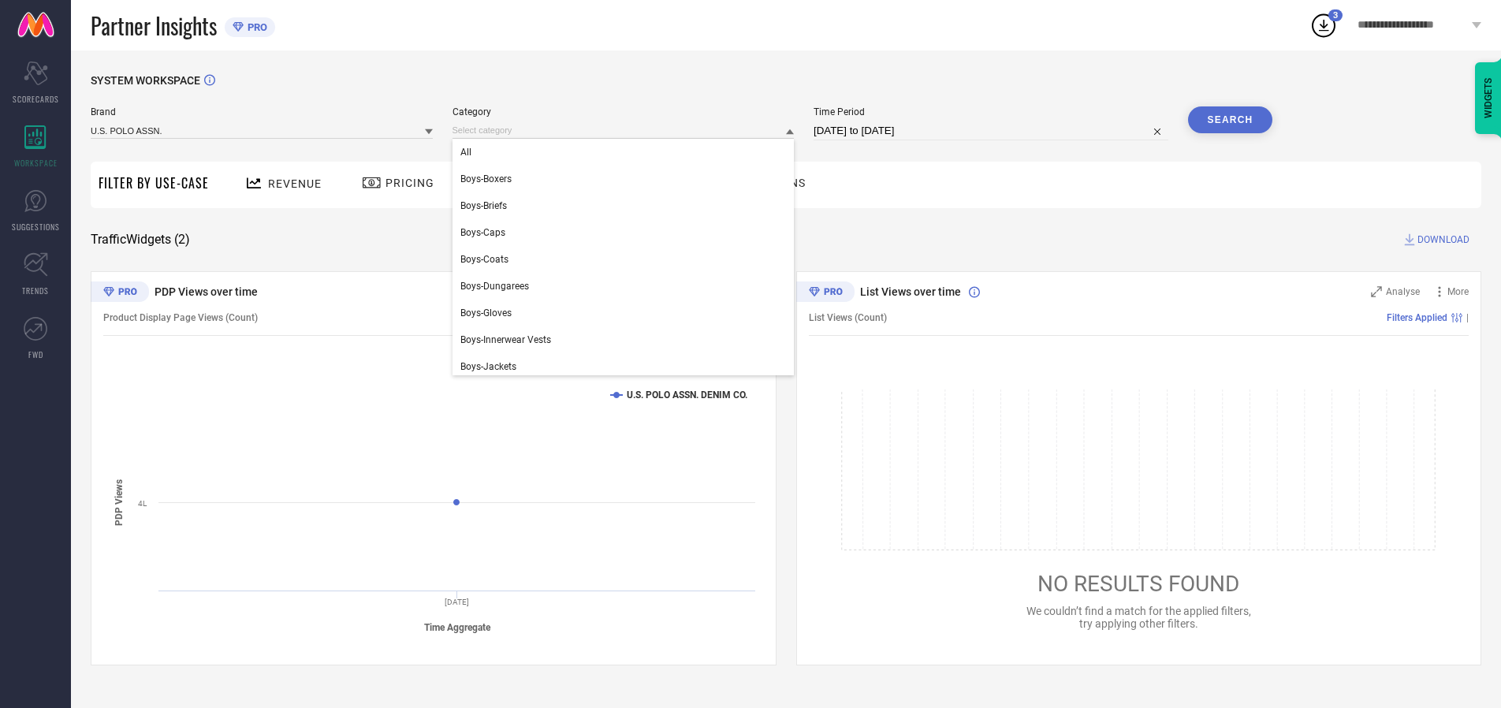
click at [627, 152] on div "All" at bounding box center [623, 152] width 342 height 27
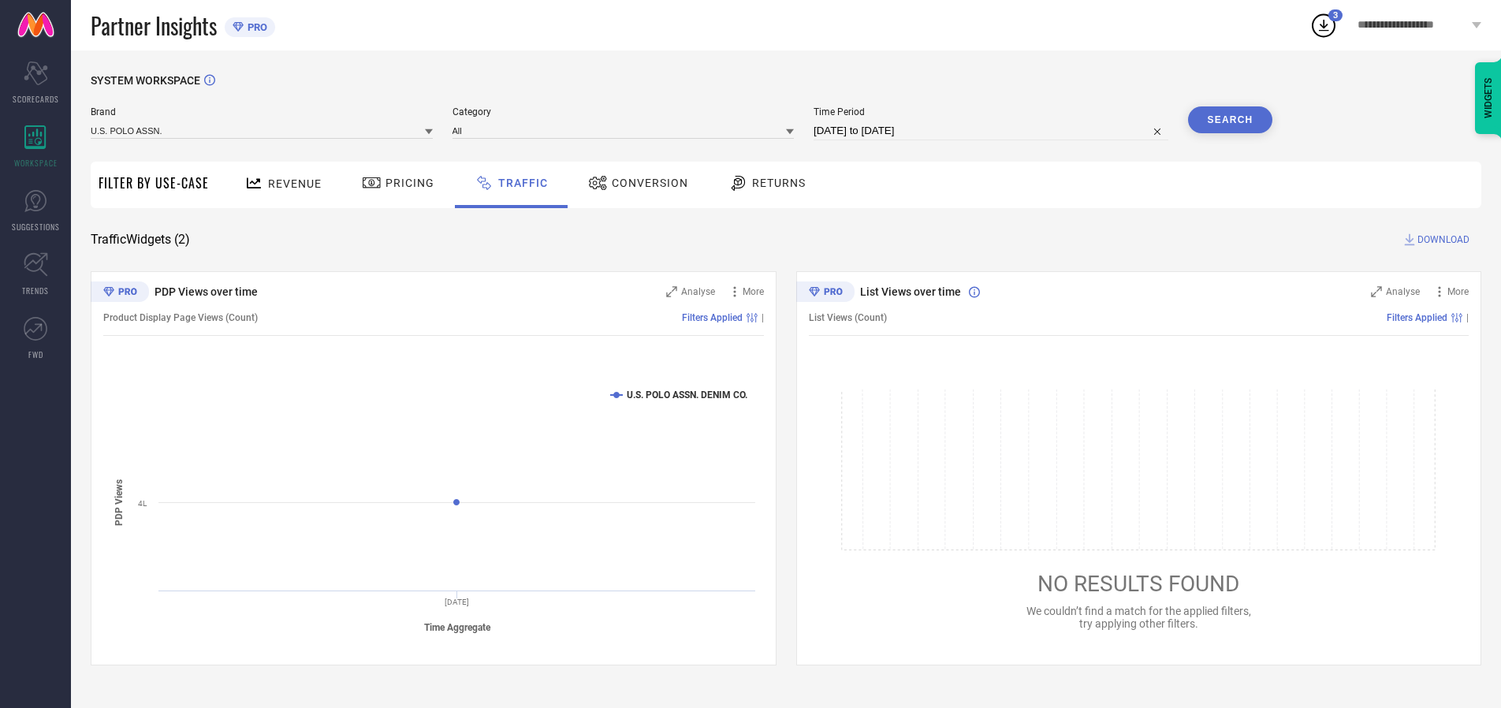
click at [1230, 120] on button "Search" at bounding box center [1230, 119] width 85 height 27
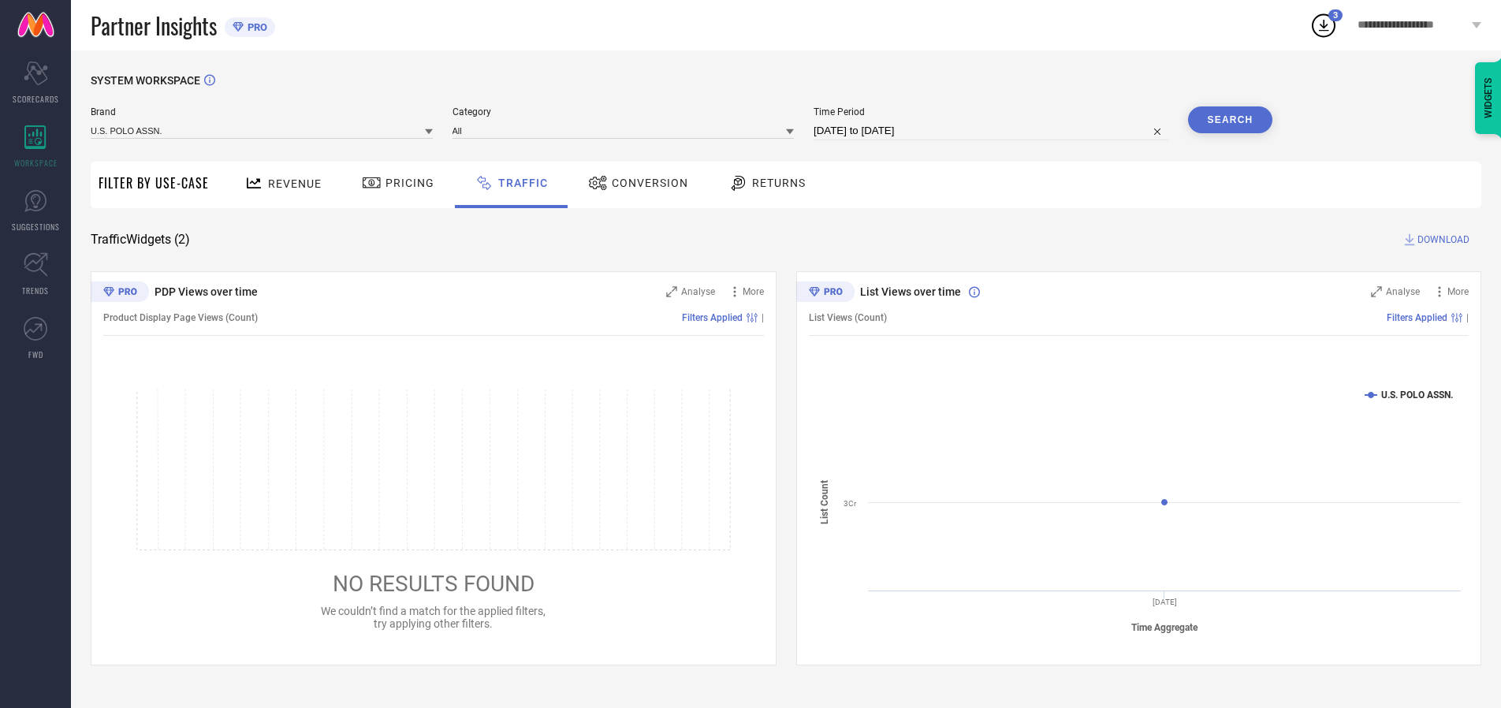
click at [1441, 240] on span "DOWNLOAD" at bounding box center [1443, 240] width 52 height 16
click at [993, 131] on input at bounding box center [990, 130] width 355 height 19
select select "9"
select select "2025"
select select "10"
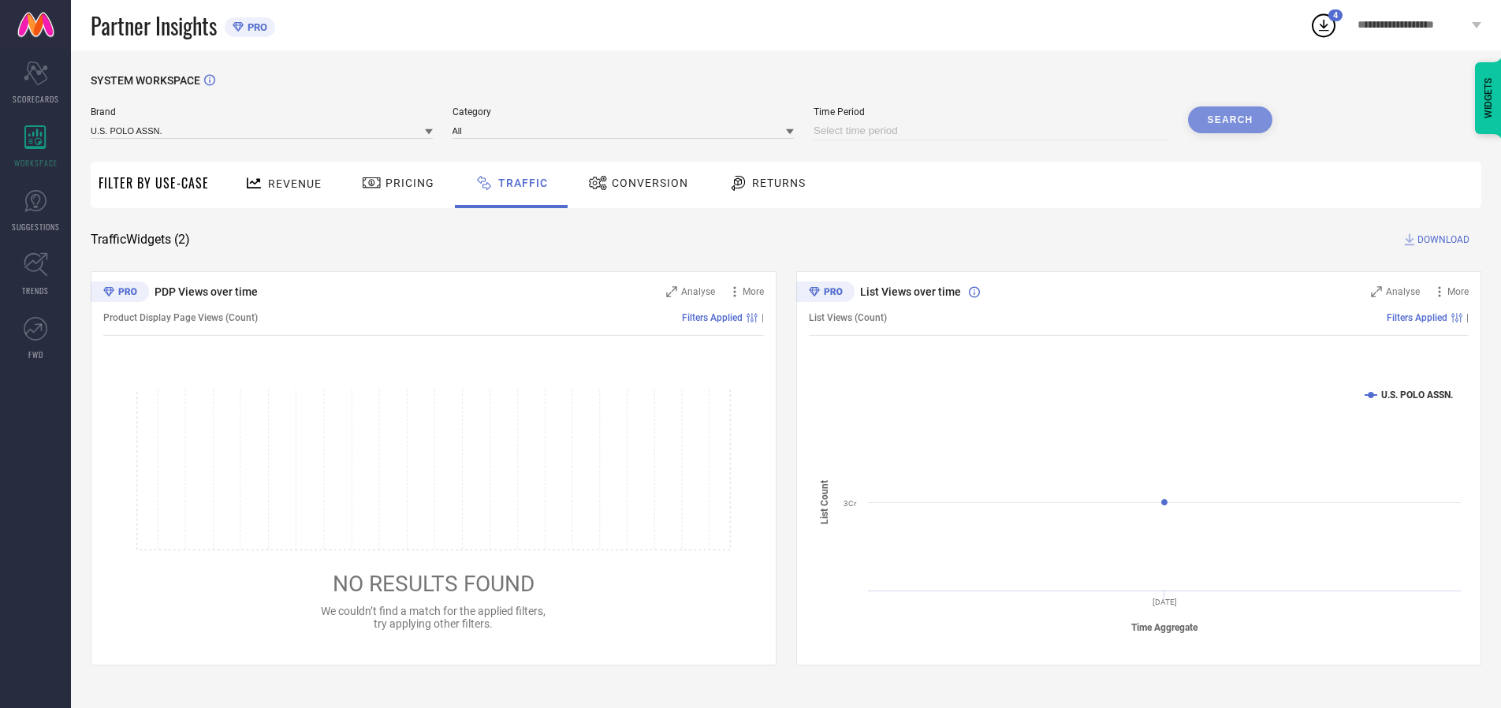
select select "2025"
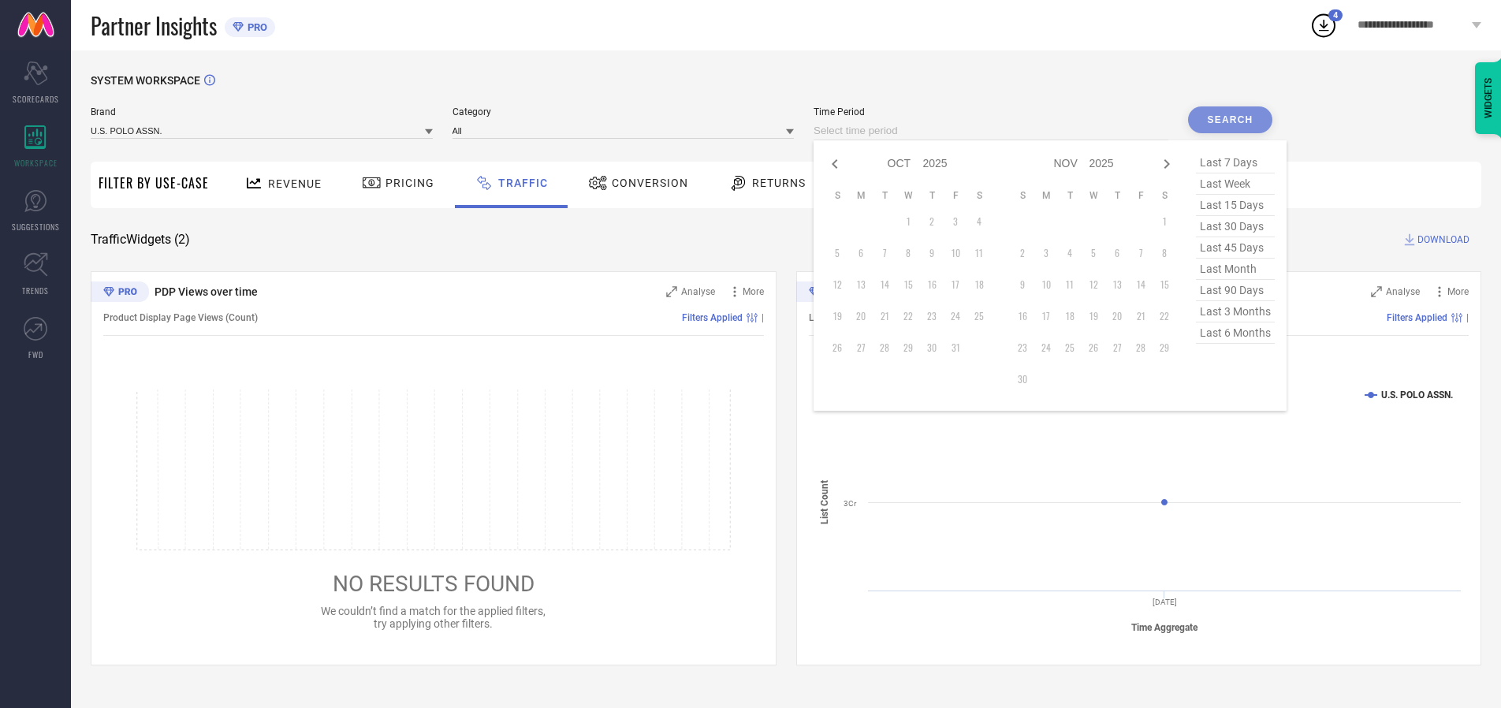
select select "8"
select select "2025"
select select "9"
select select "2025"
click at [865, 348] on td "29" at bounding box center [861, 348] width 24 height 24
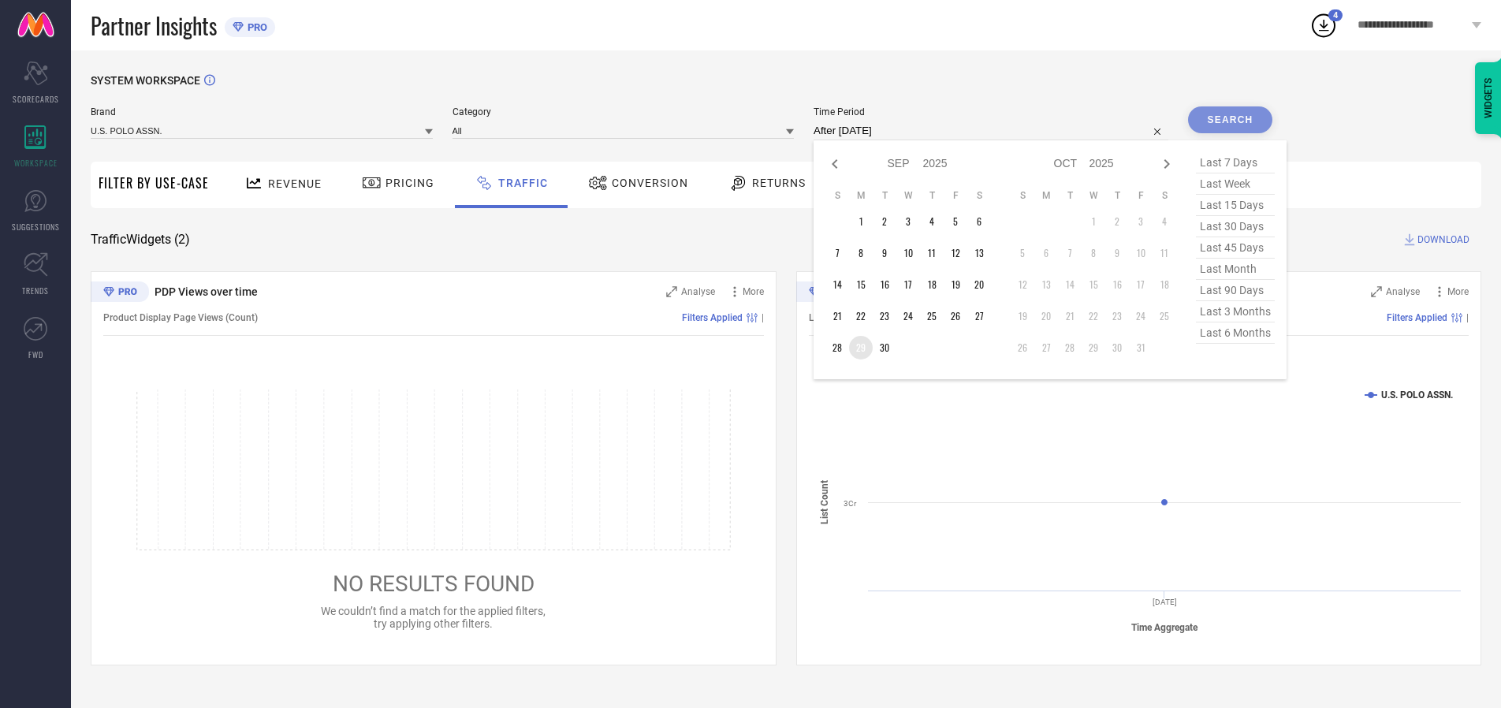
type input "[DATE] to [DATE]"
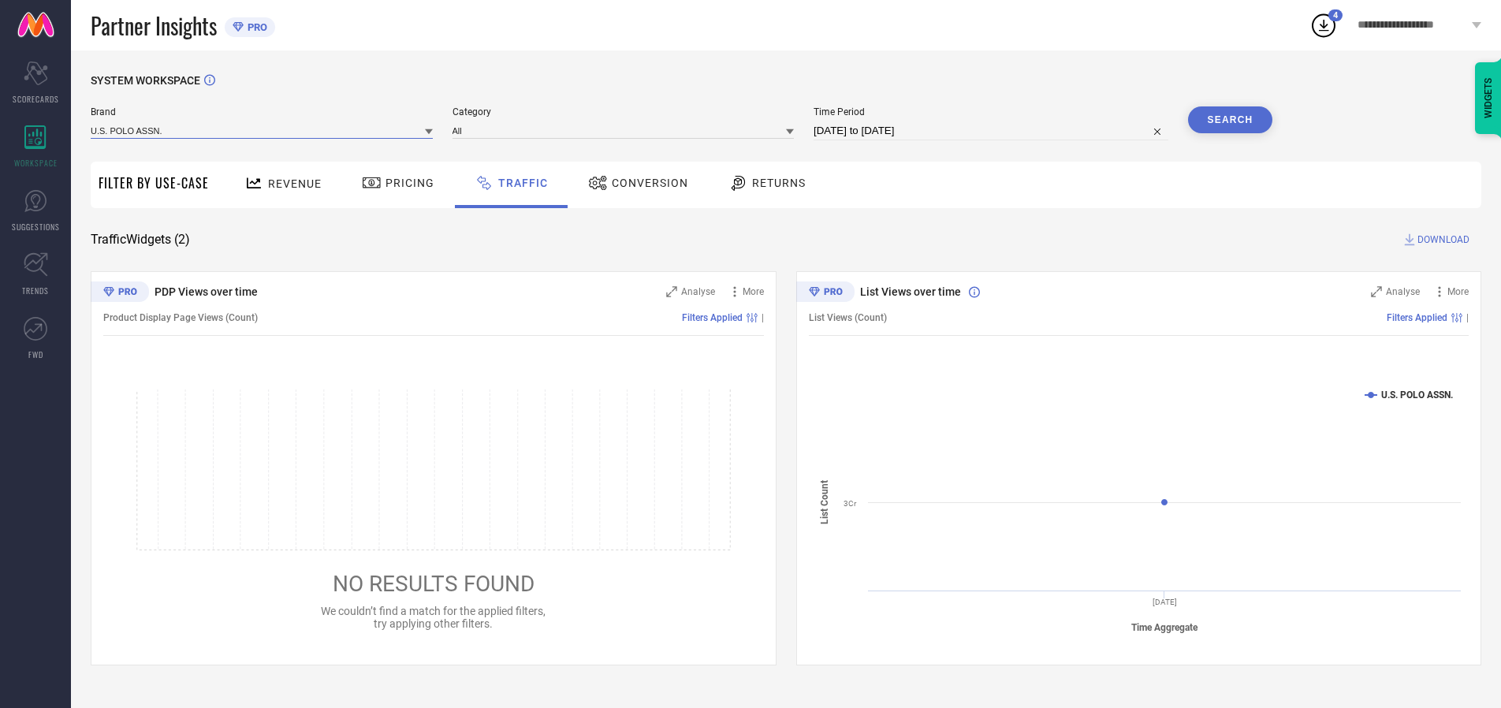
click at [262, 130] on input at bounding box center [262, 130] width 342 height 17
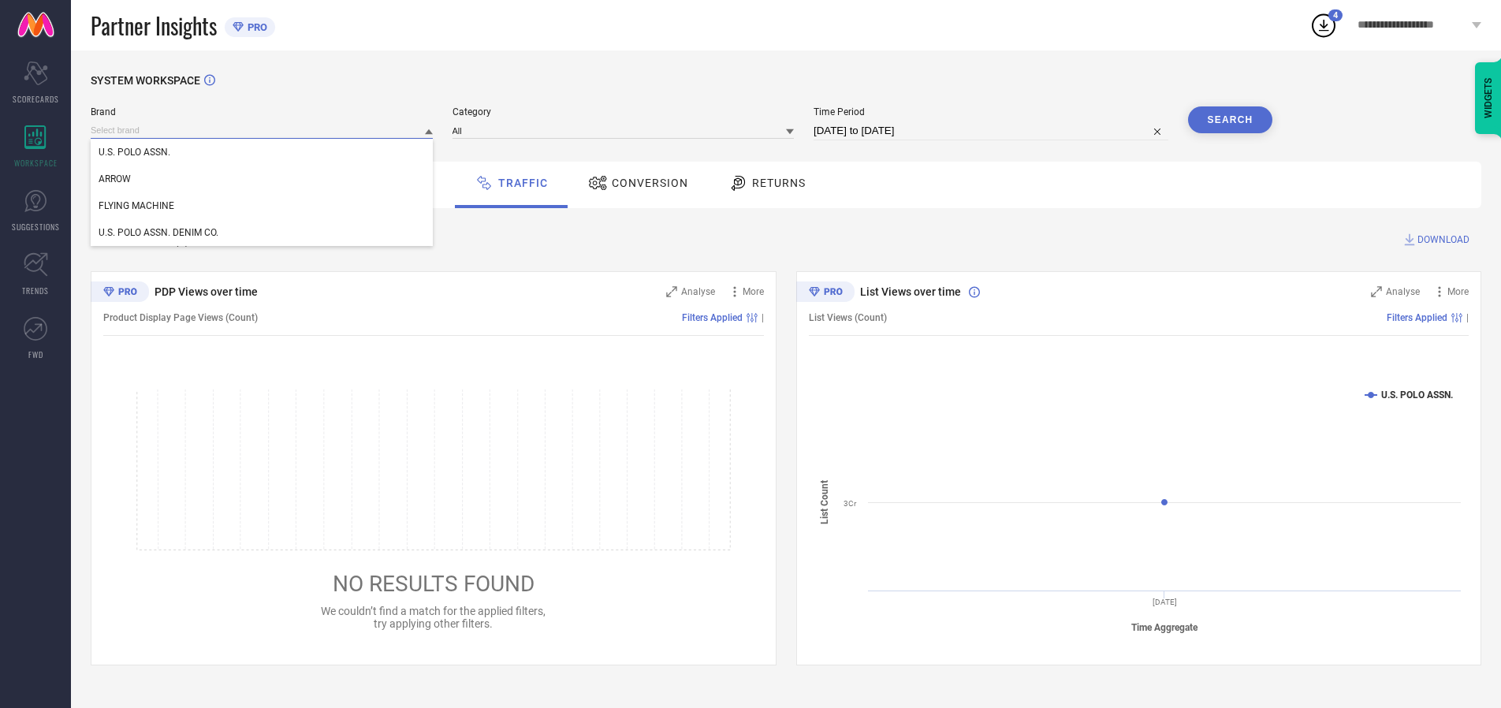
click at [262, 130] on input at bounding box center [262, 130] width 342 height 17
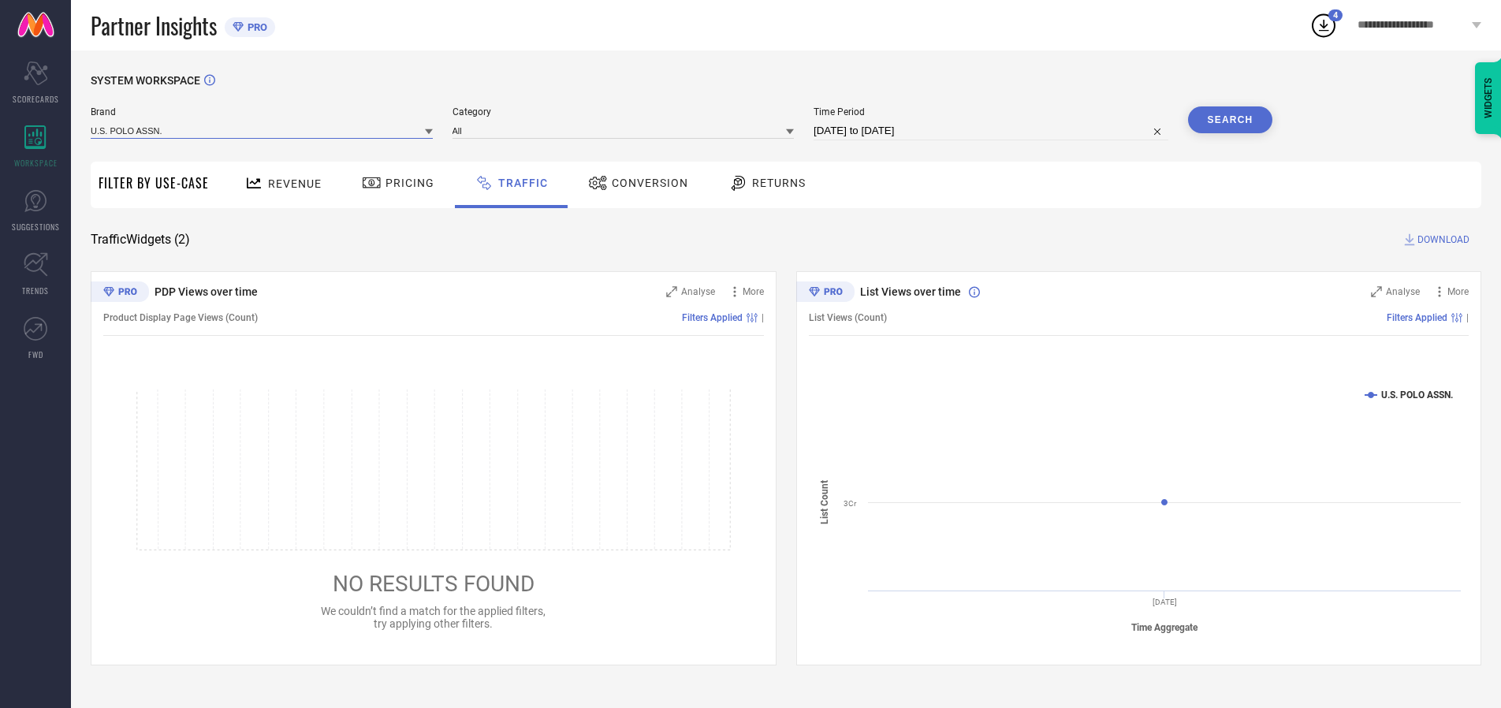
click at [262, 130] on input at bounding box center [262, 130] width 342 height 17
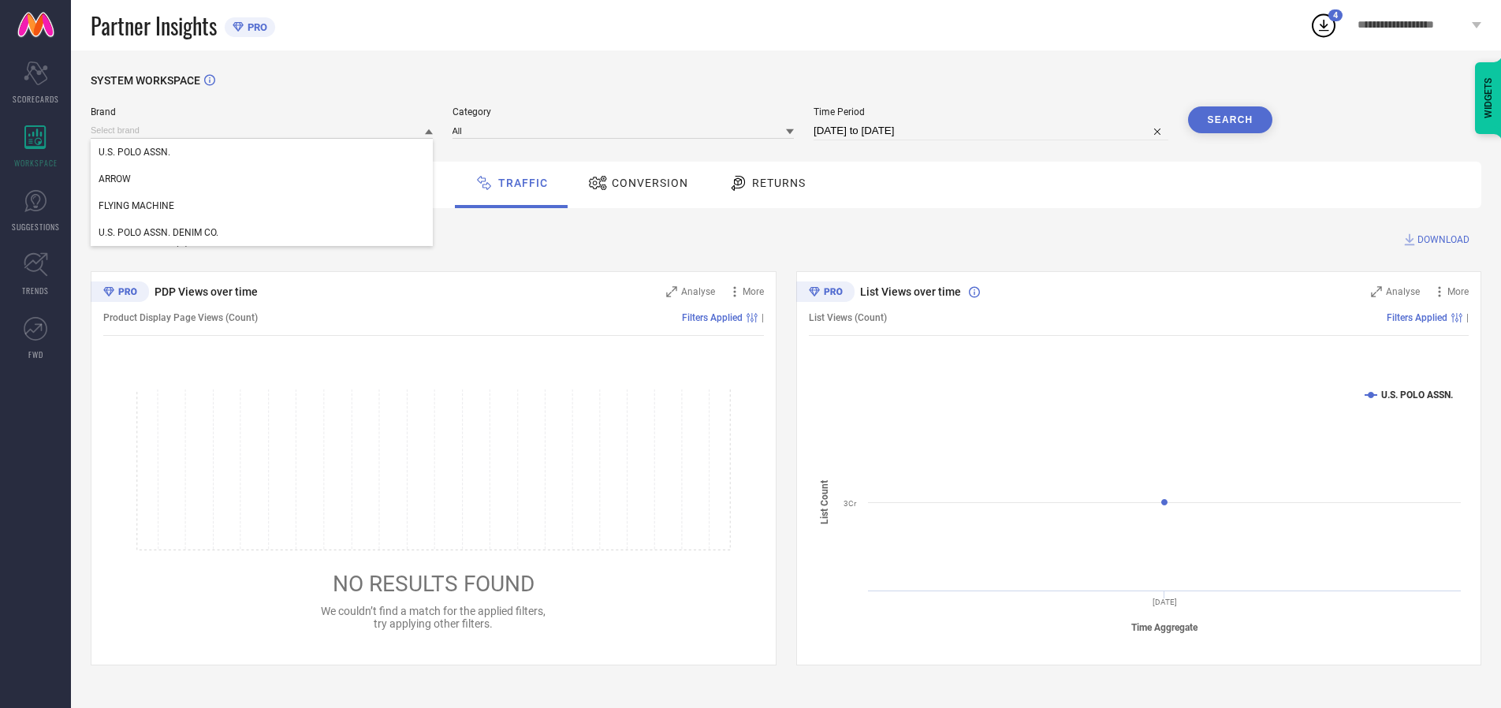
click at [262, 152] on div "U.S. POLO ASSN." at bounding box center [262, 152] width 342 height 27
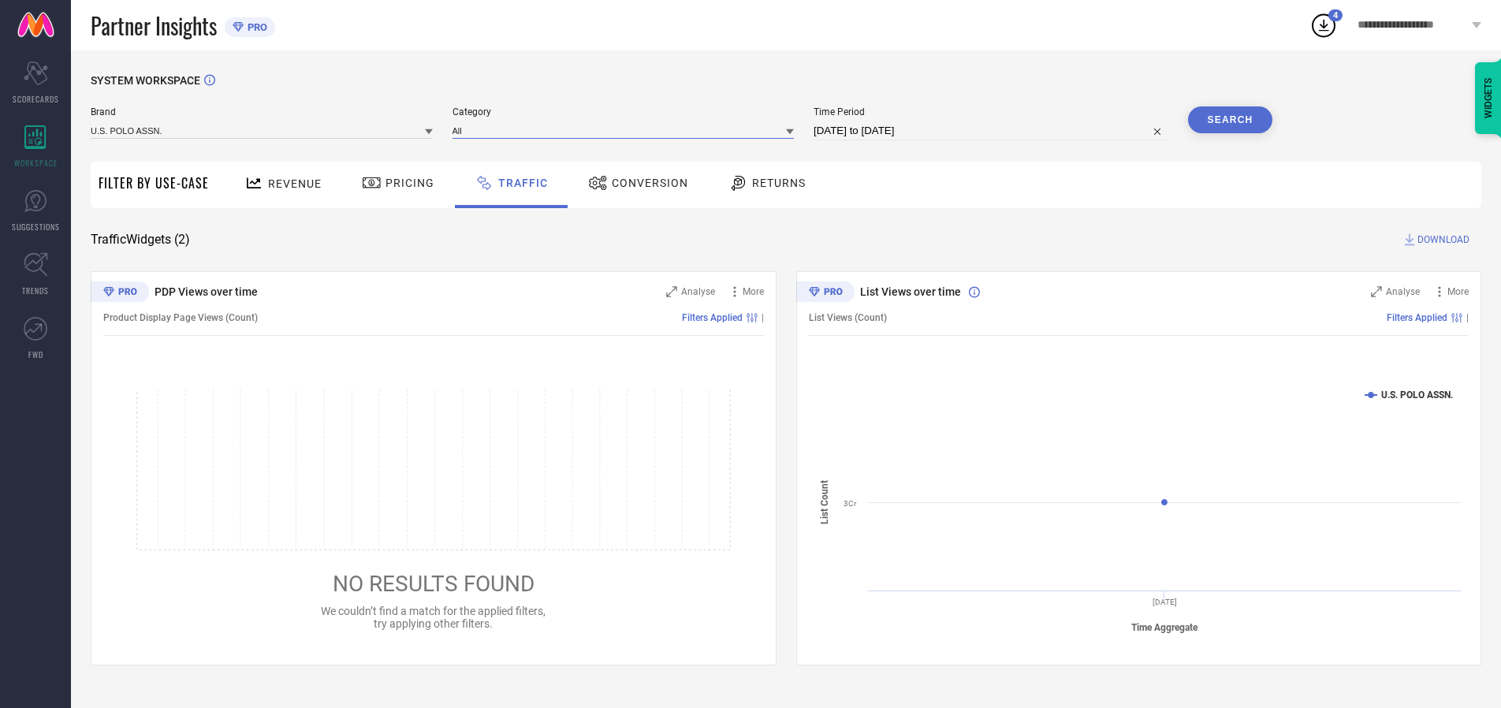
click at [627, 130] on input at bounding box center [623, 130] width 342 height 17
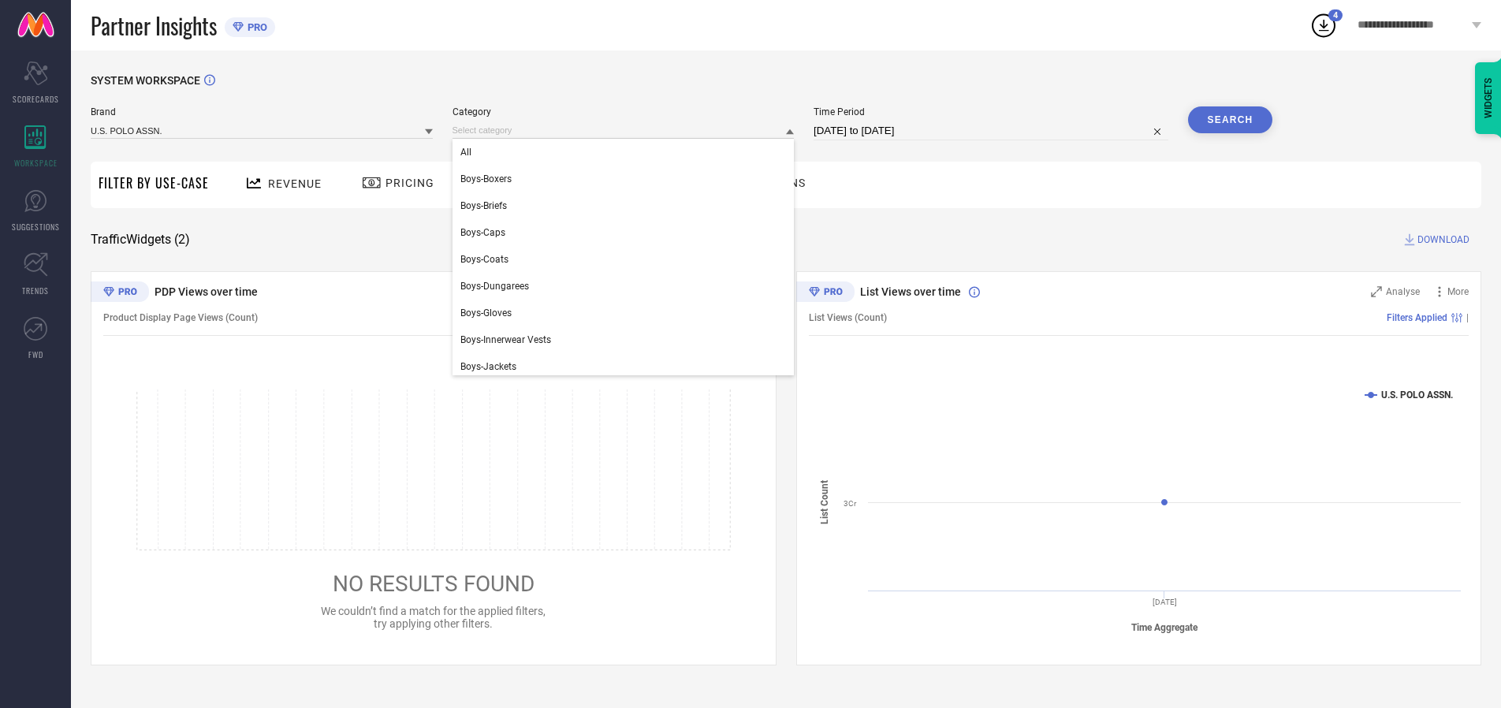
click at [627, 152] on div "All" at bounding box center [623, 152] width 342 height 27
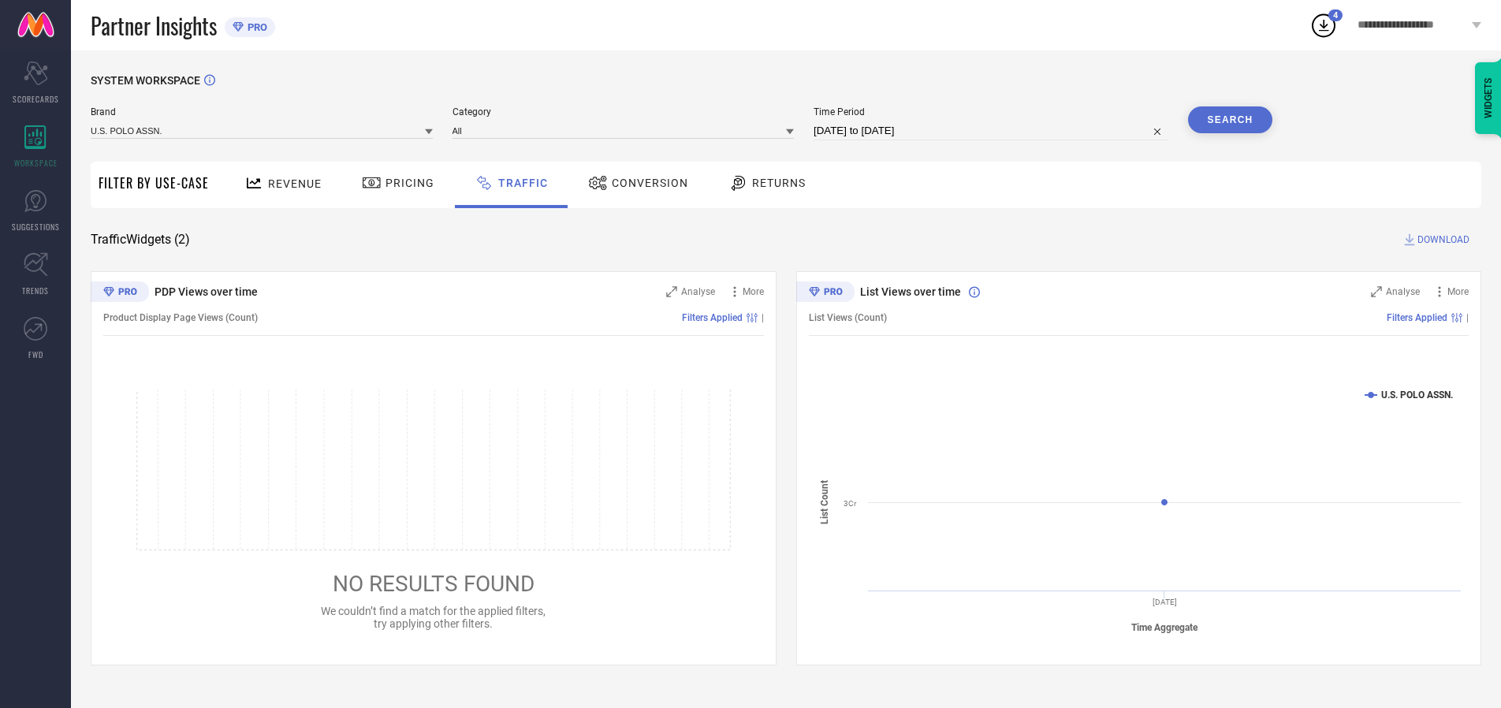
click at [1230, 120] on button "Search" at bounding box center [1230, 119] width 85 height 27
click at [1441, 240] on span "DOWNLOAD" at bounding box center [1443, 240] width 52 height 16
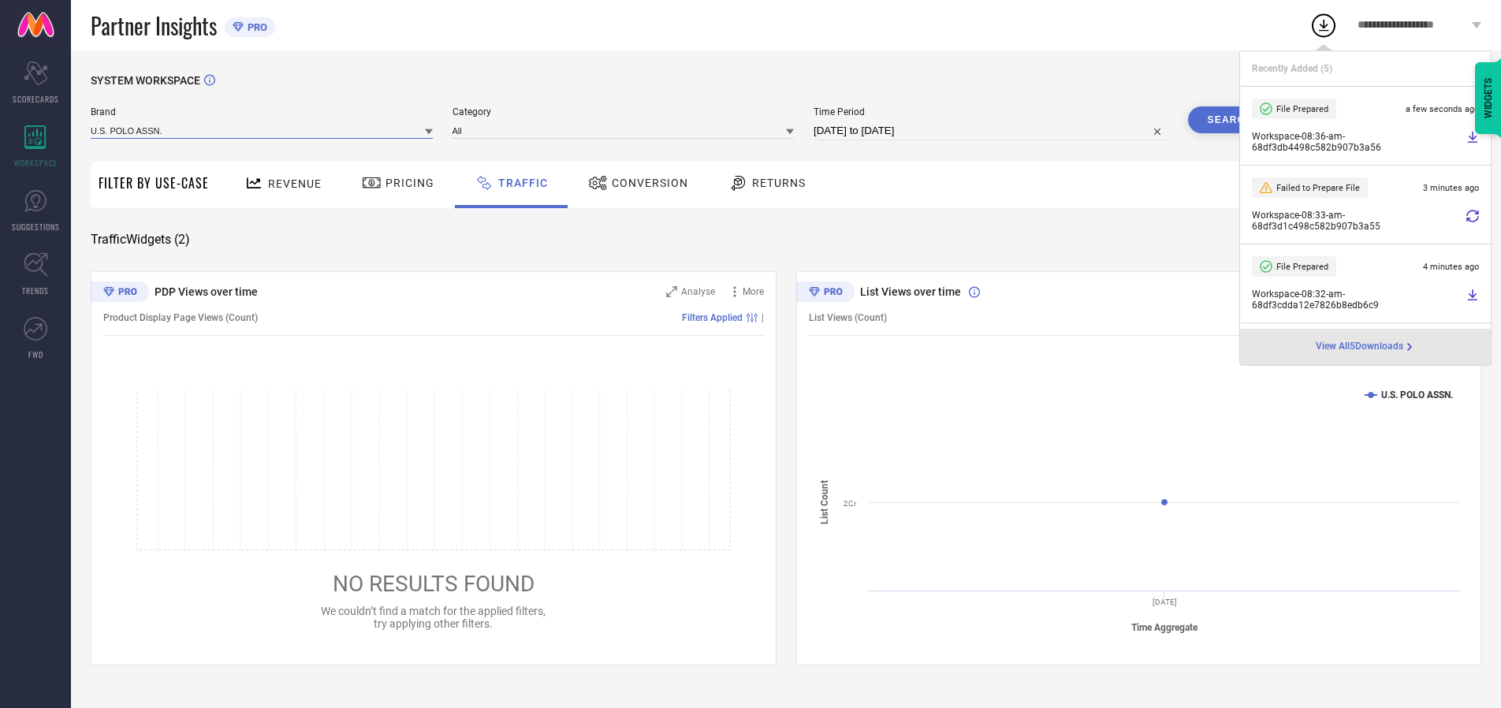
click at [262, 130] on input at bounding box center [262, 130] width 342 height 17
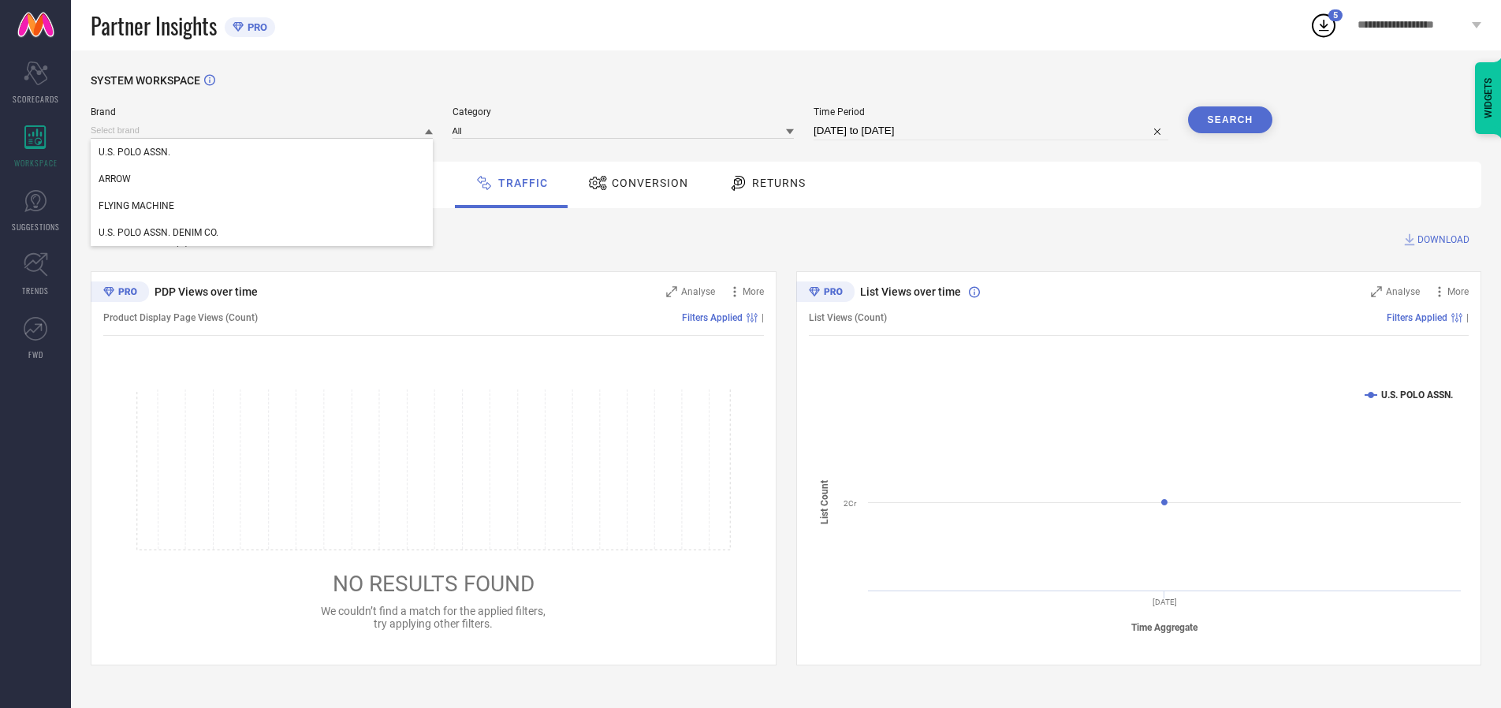
click at [262, 233] on div "U.S. POLO ASSN. DENIM CO." at bounding box center [262, 232] width 342 height 27
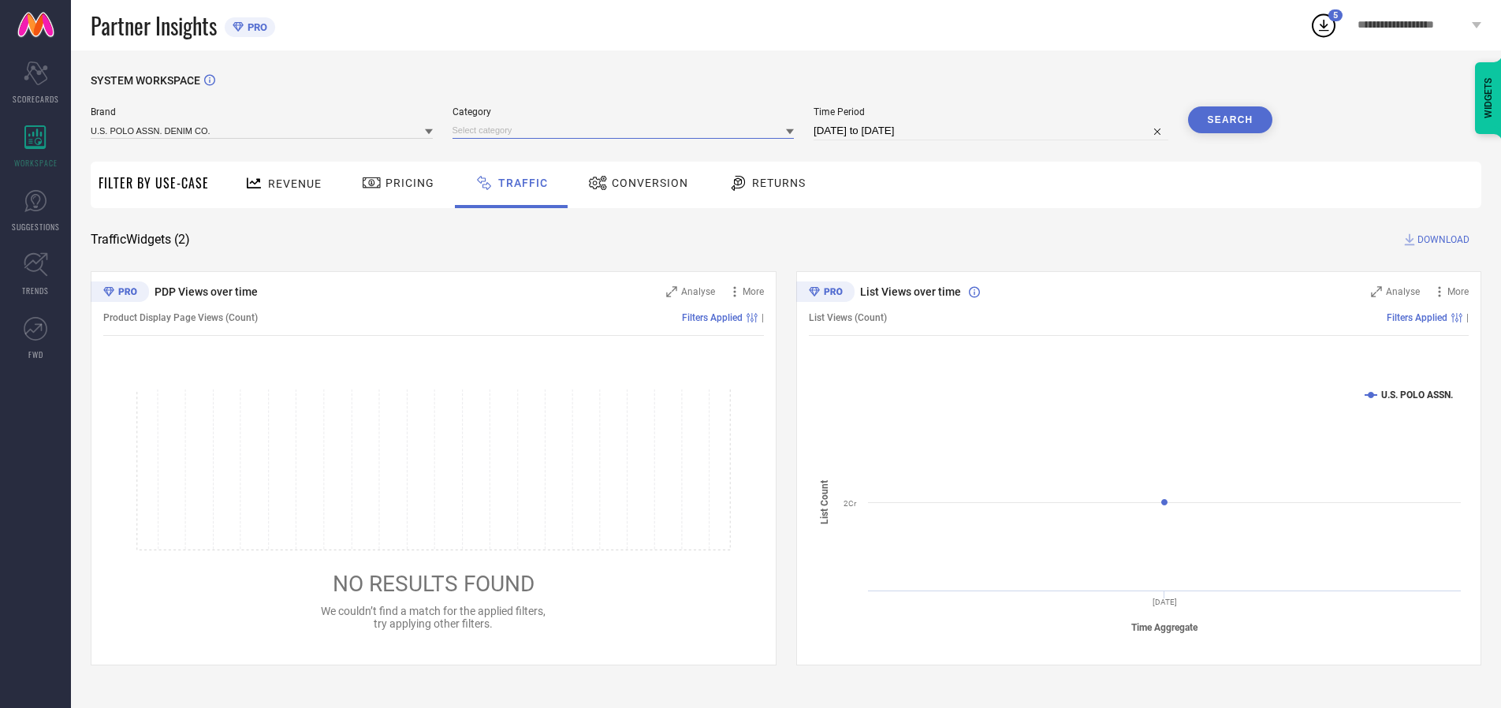
click at [627, 130] on input at bounding box center [623, 130] width 342 height 17
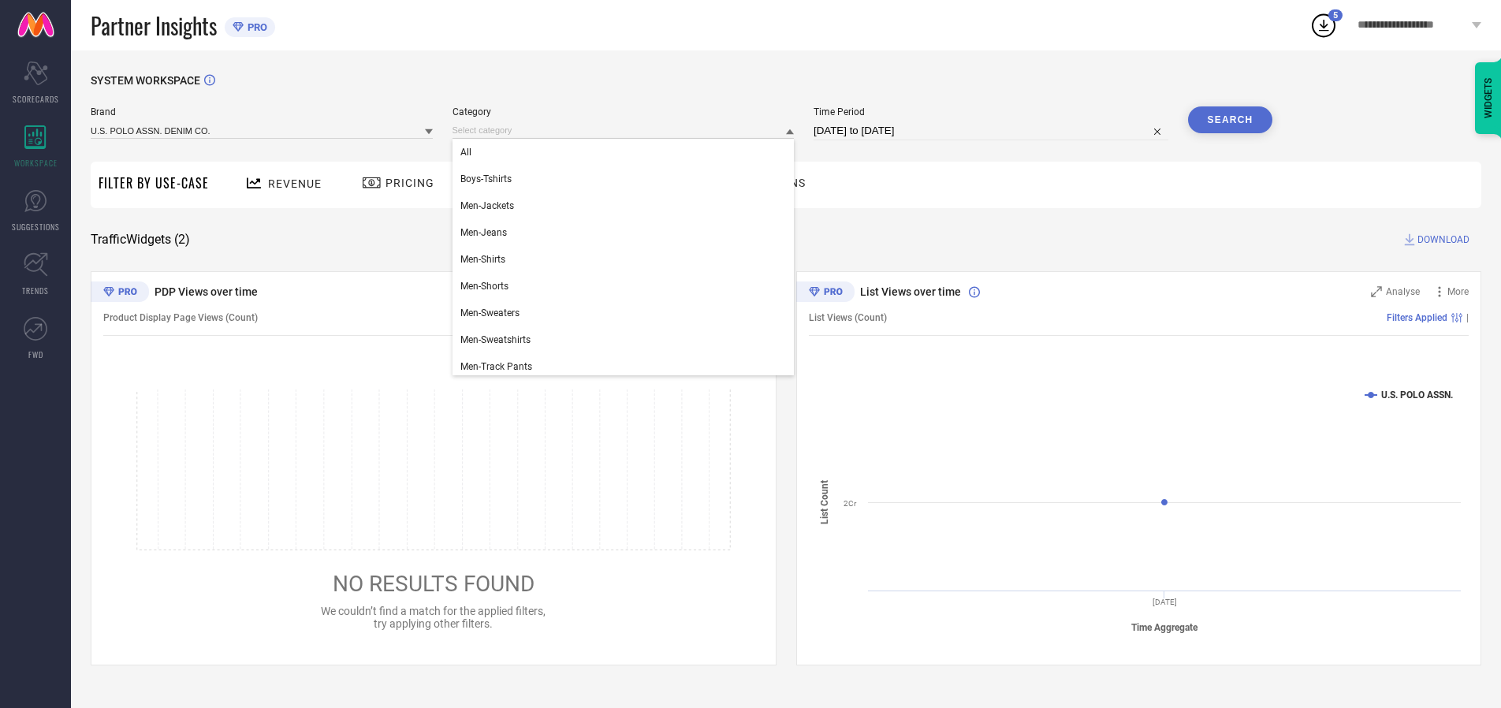
click at [627, 152] on div "All" at bounding box center [623, 152] width 342 height 27
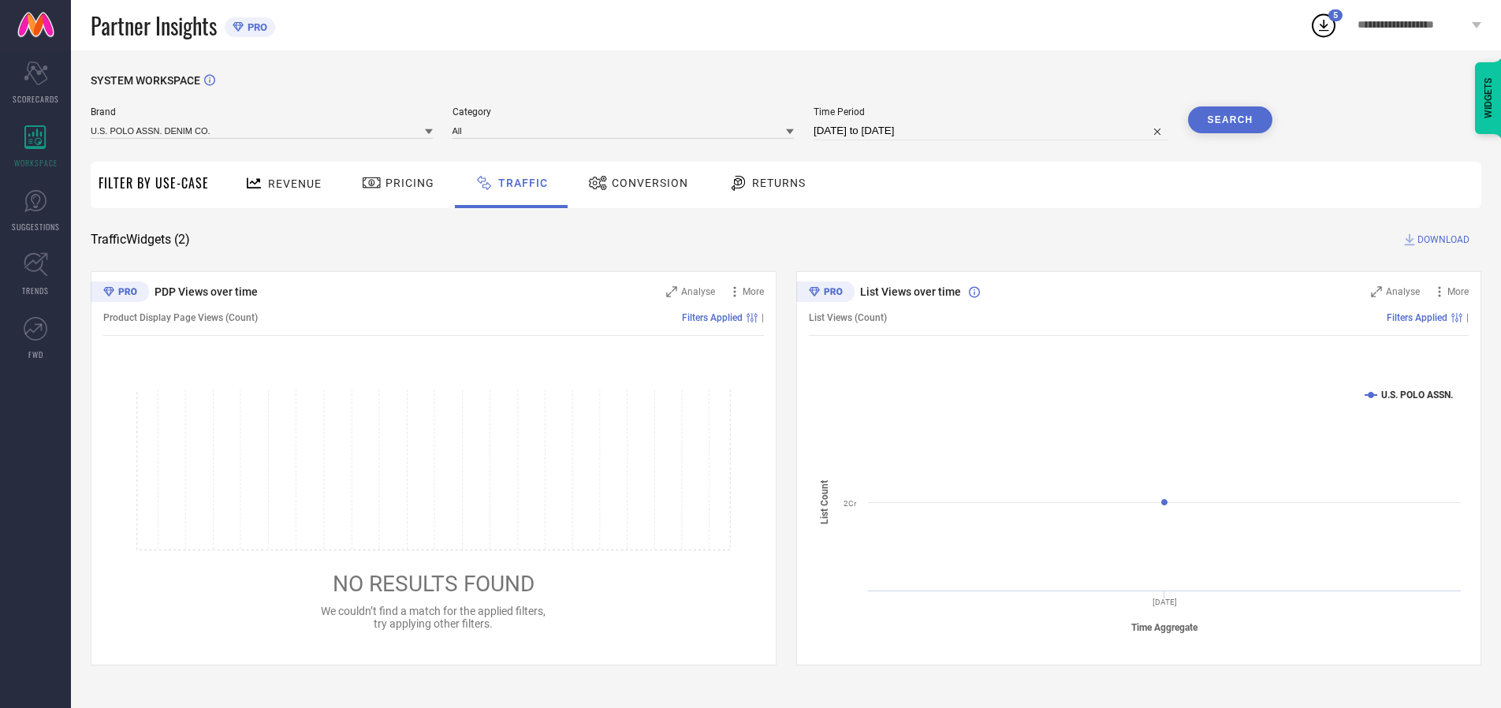
click at [1230, 120] on button "Search" at bounding box center [1230, 119] width 85 height 27
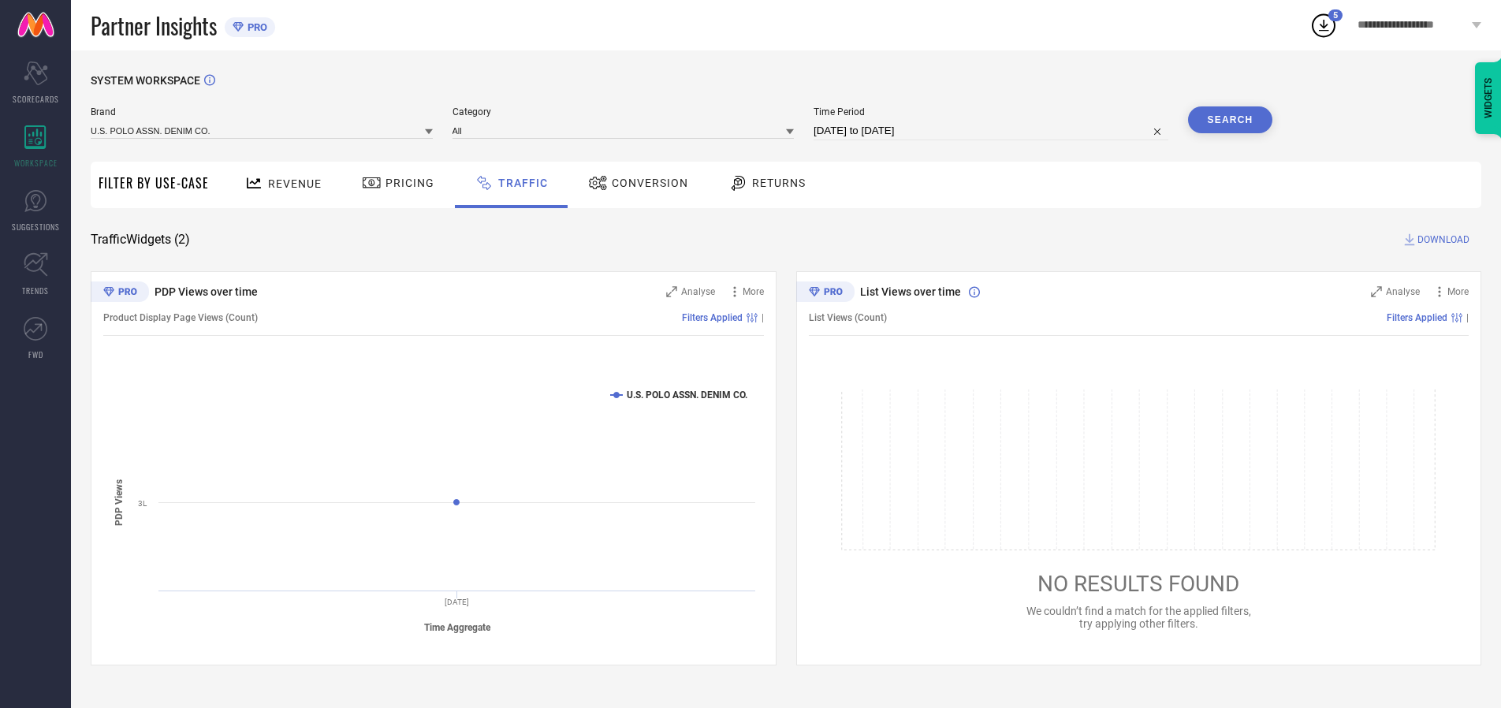
click at [1441, 240] on span "DOWNLOAD" at bounding box center [1443, 240] width 52 height 16
click at [993, 131] on input at bounding box center [990, 130] width 355 height 19
select select "9"
select select "2025"
select select "10"
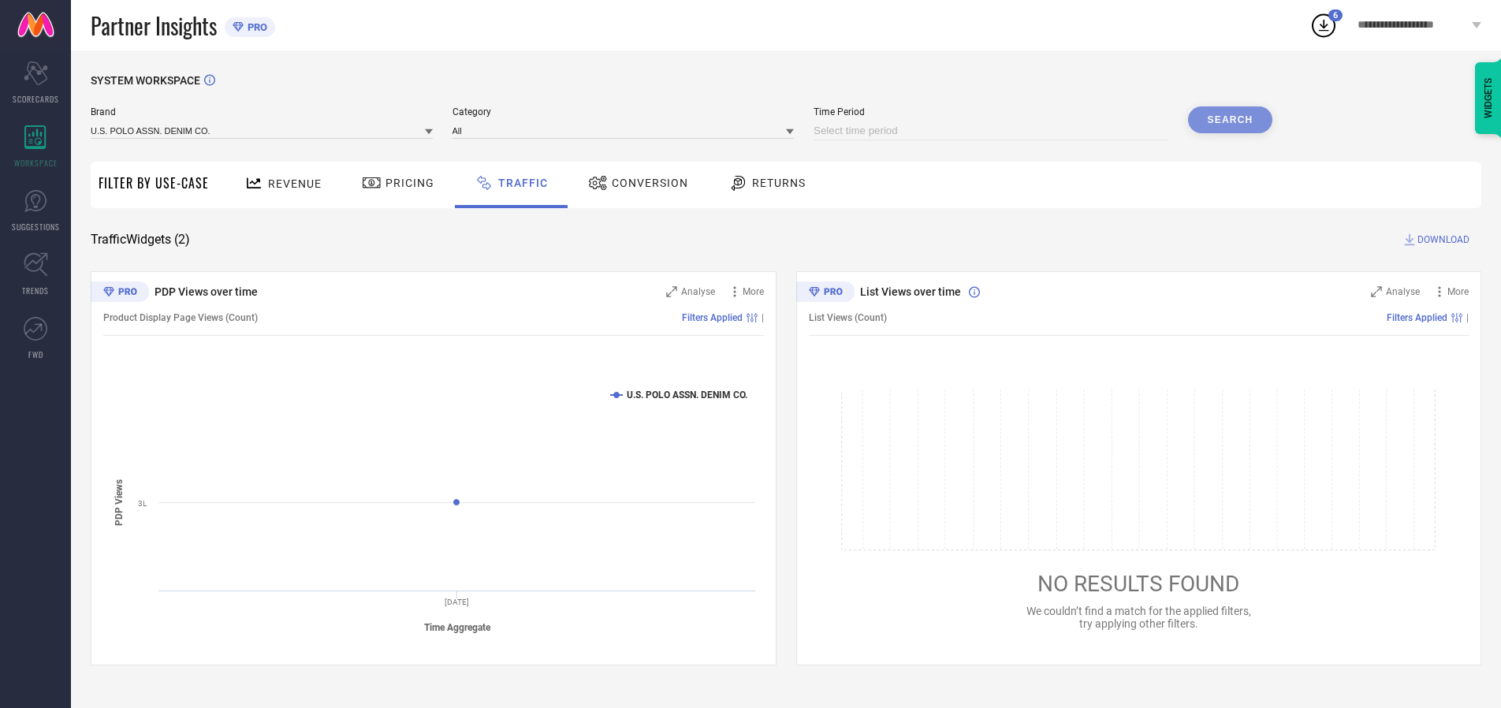
select select "2025"
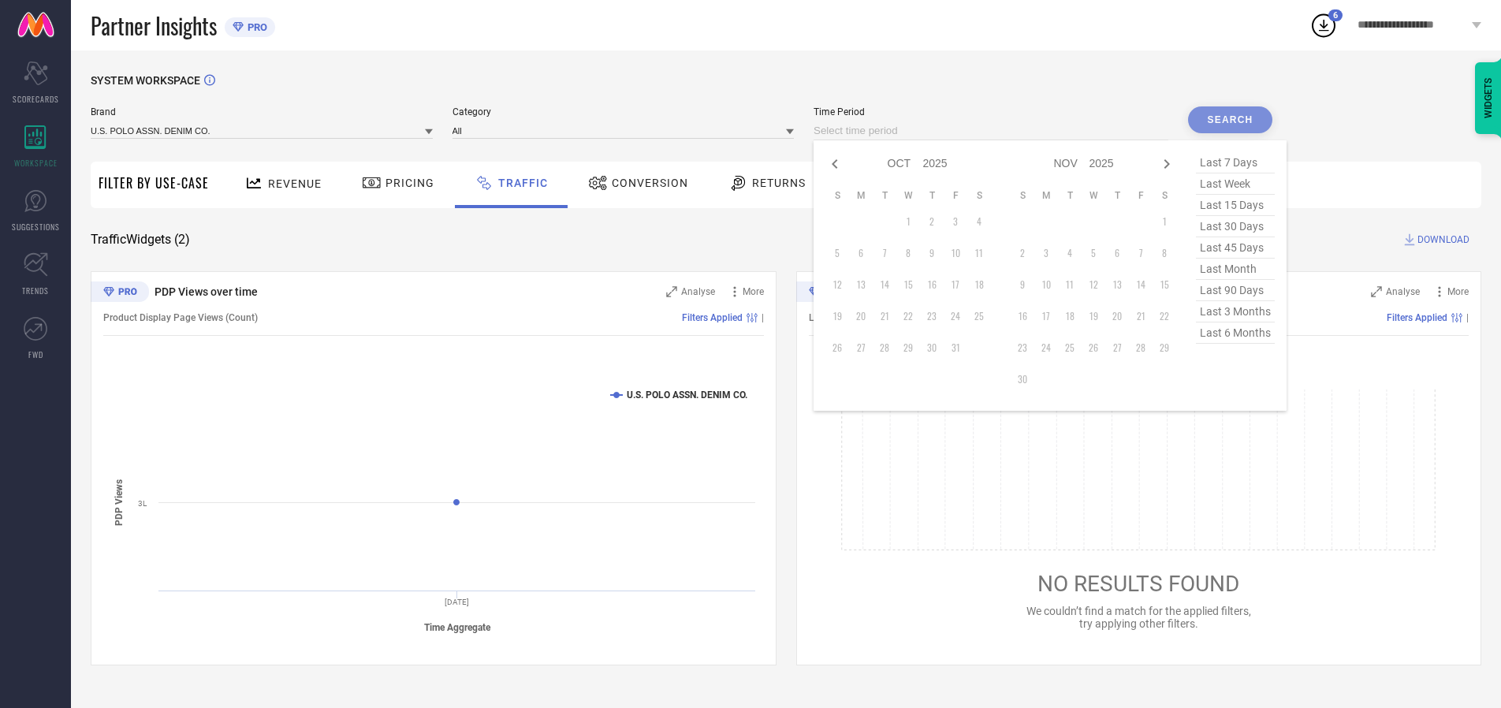
select select "8"
select select "2025"
select select "9"
select select "2025"
click at [889, 348] on td "30" at bounding box center [885, 348] width 24 height 24
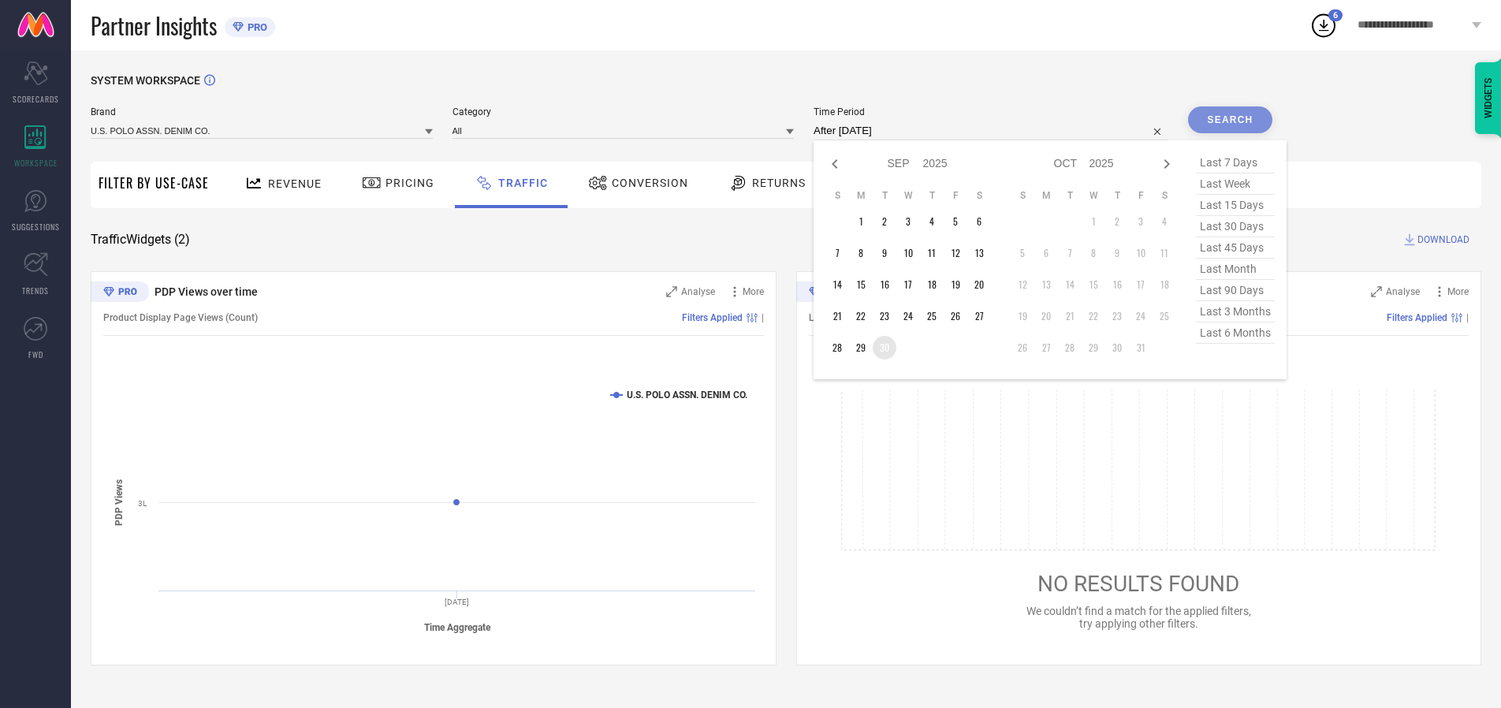
type input "[DATE] to [DATE]"
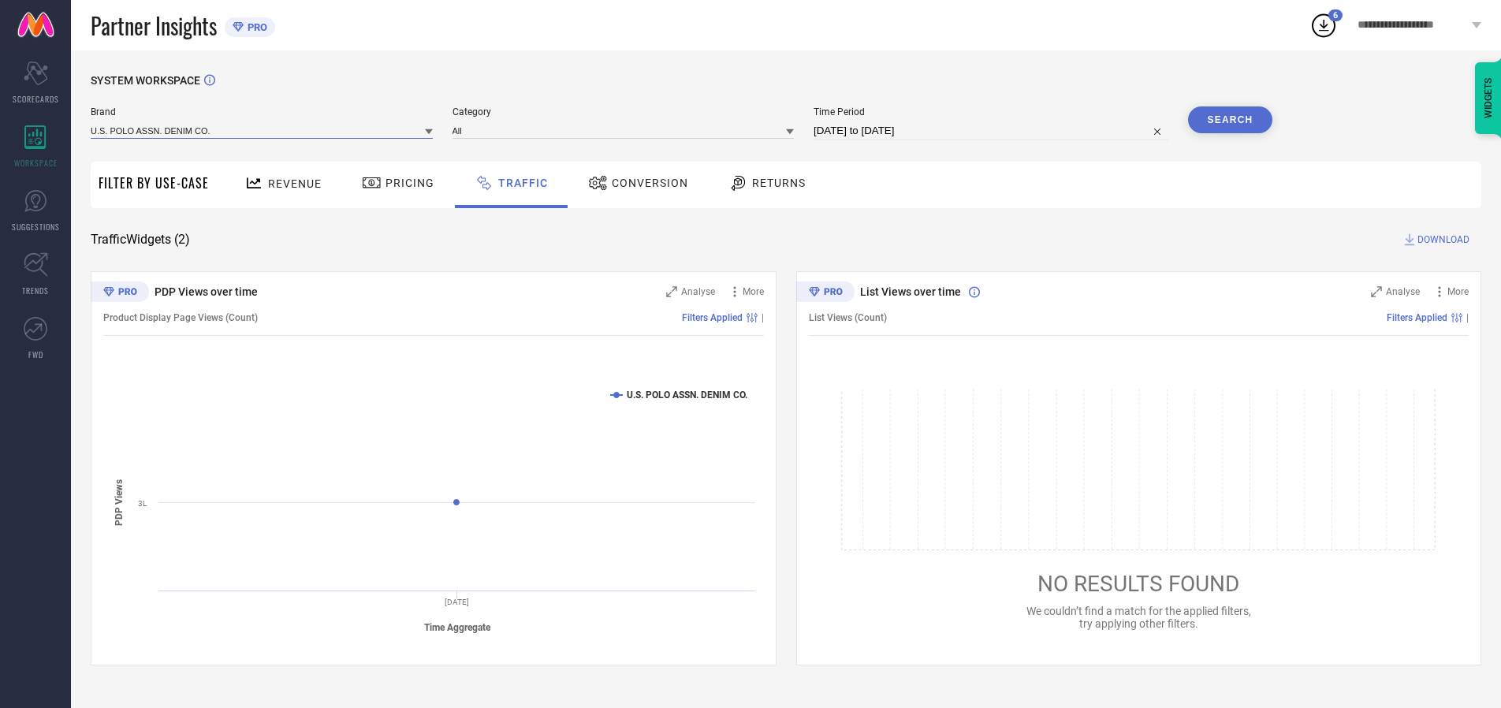
click at [262, 130] on input at bounding box center [262, 130] width 342 height 17
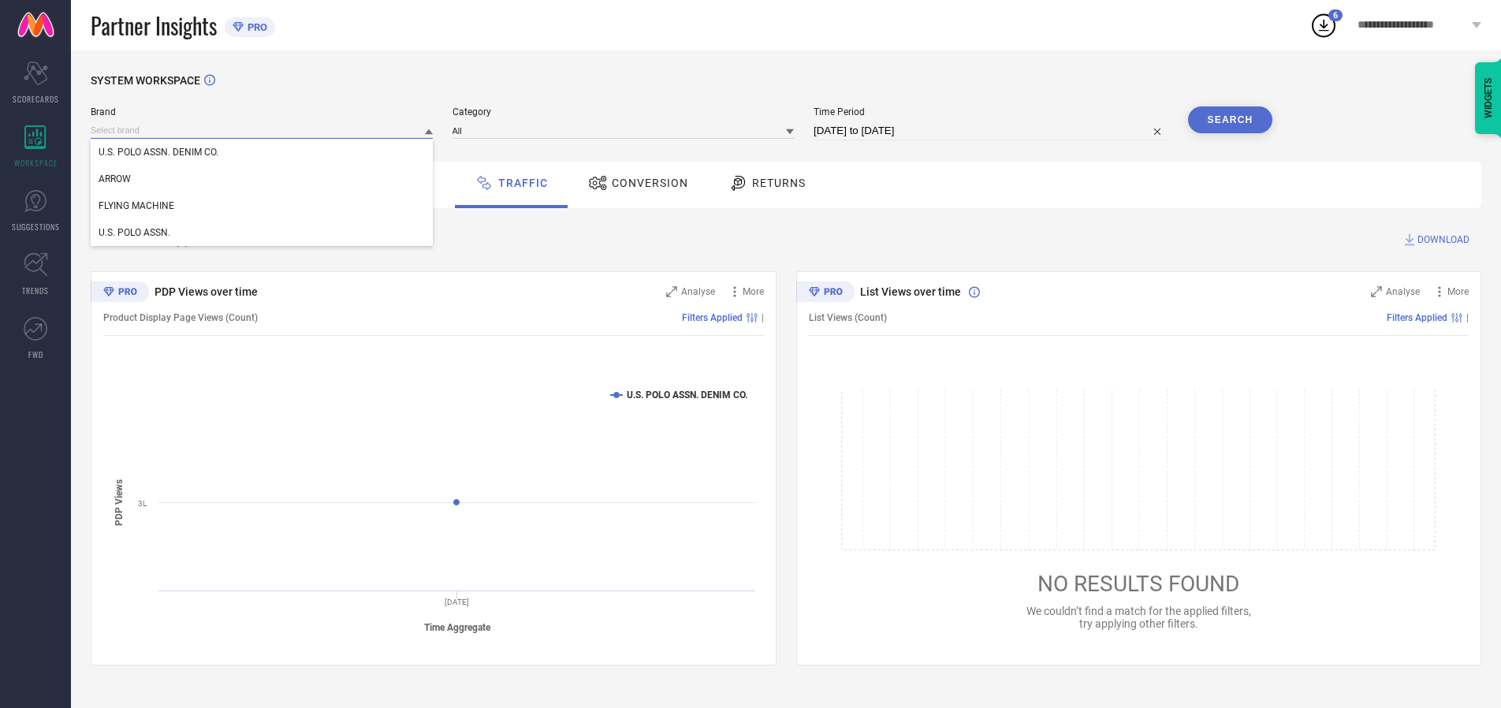
click at [262, 130] on input at bounding box center [262, 130] width 342 height 17
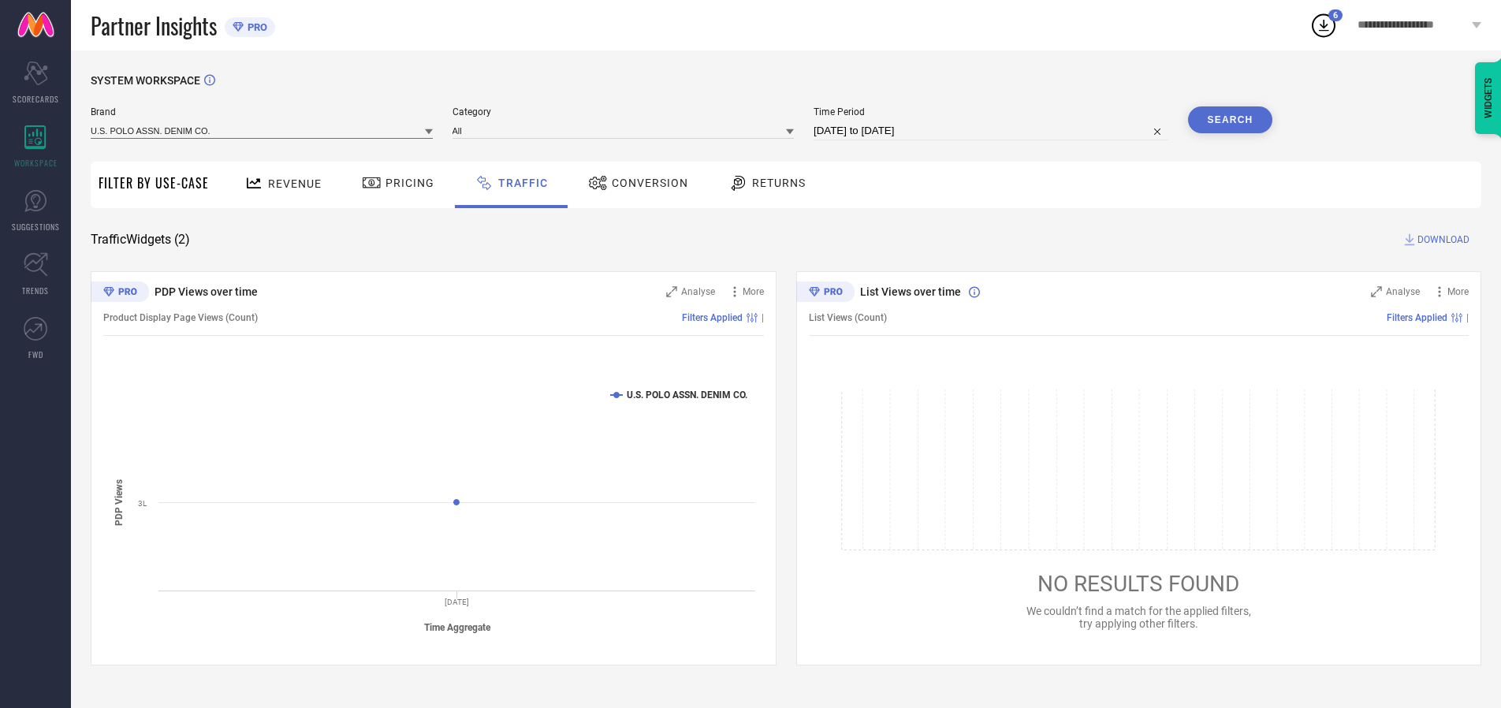
click at [262, 130] on input at bounding box center [262, 130] width 342 height 17
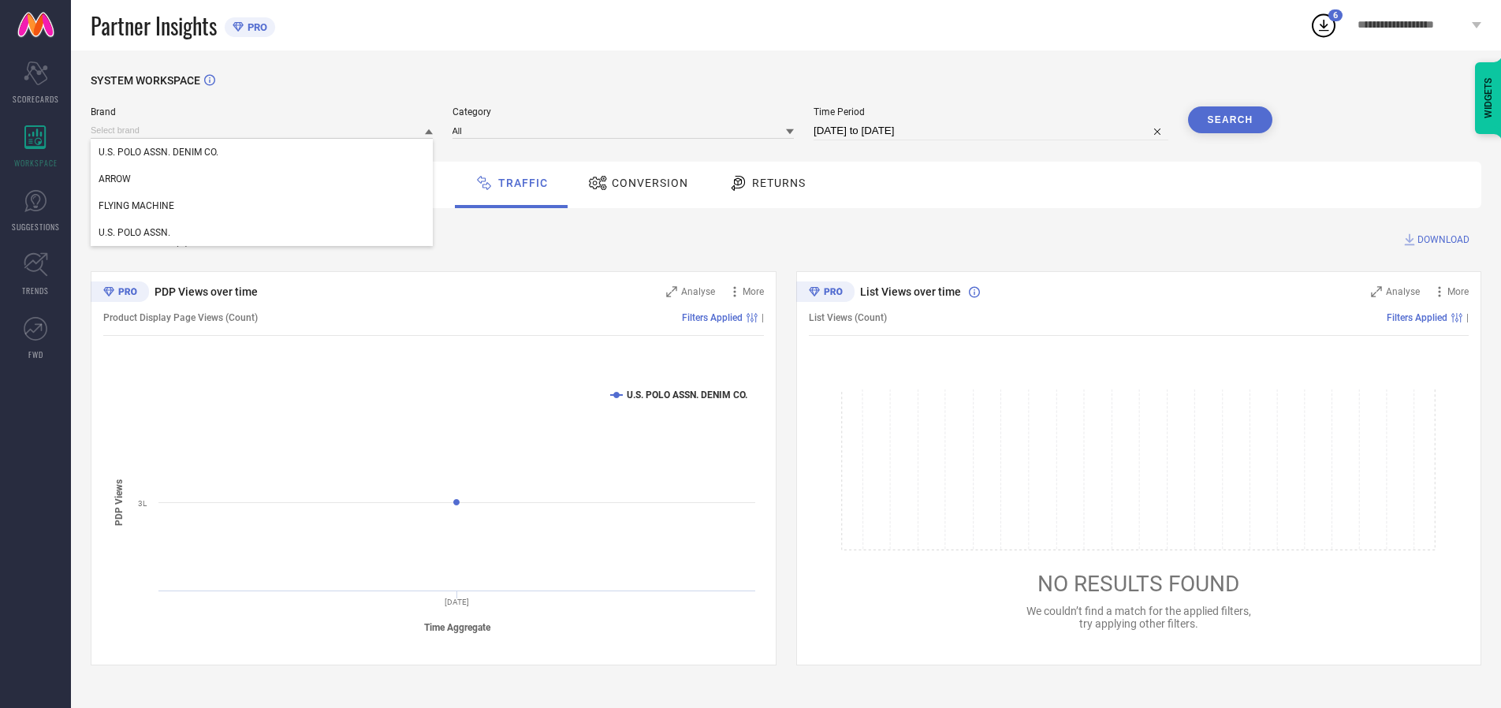
click at [262, 152] on div "U.S. POLO ASSN. DENIM CO." at bounding box center [262, 152] width 342 height 27
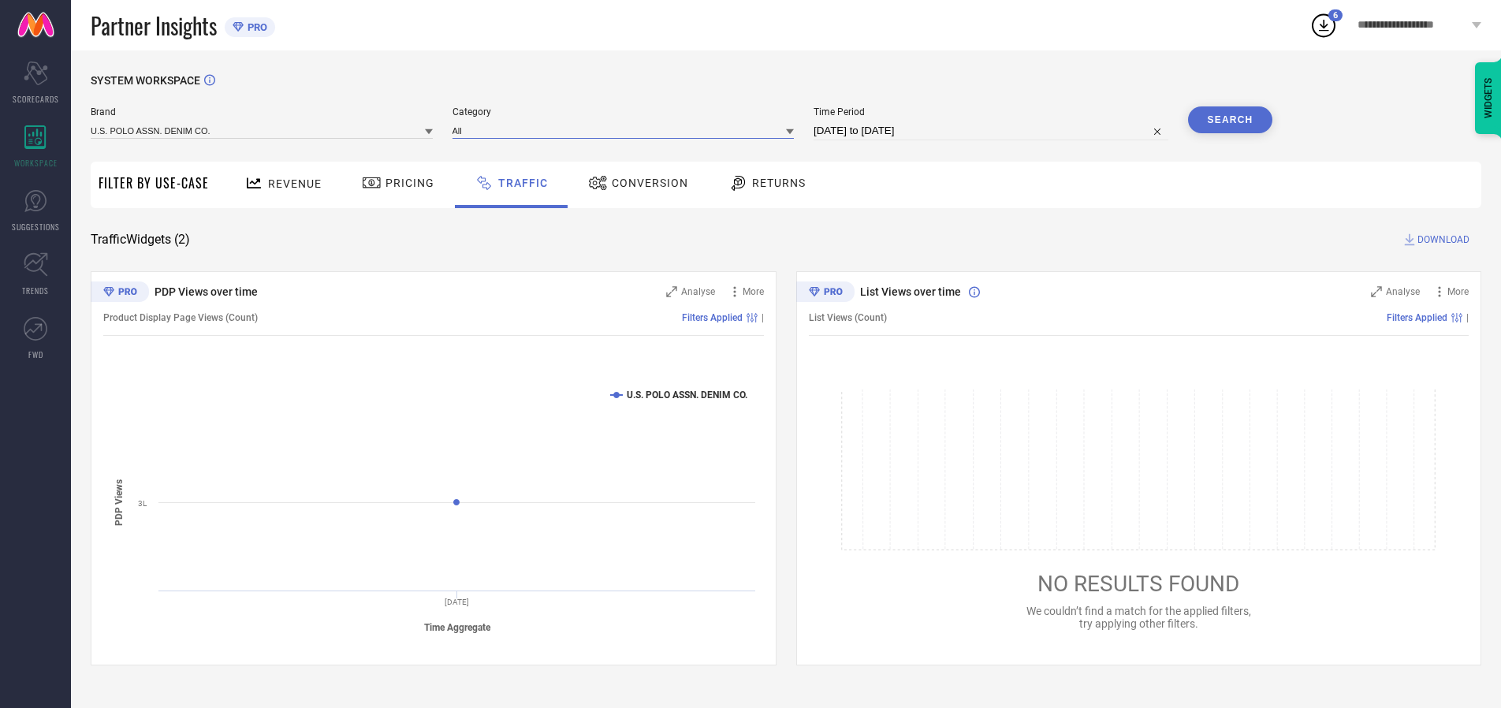
click at [627, 130] on input at bounding box center [623, 130] width 342 height 17
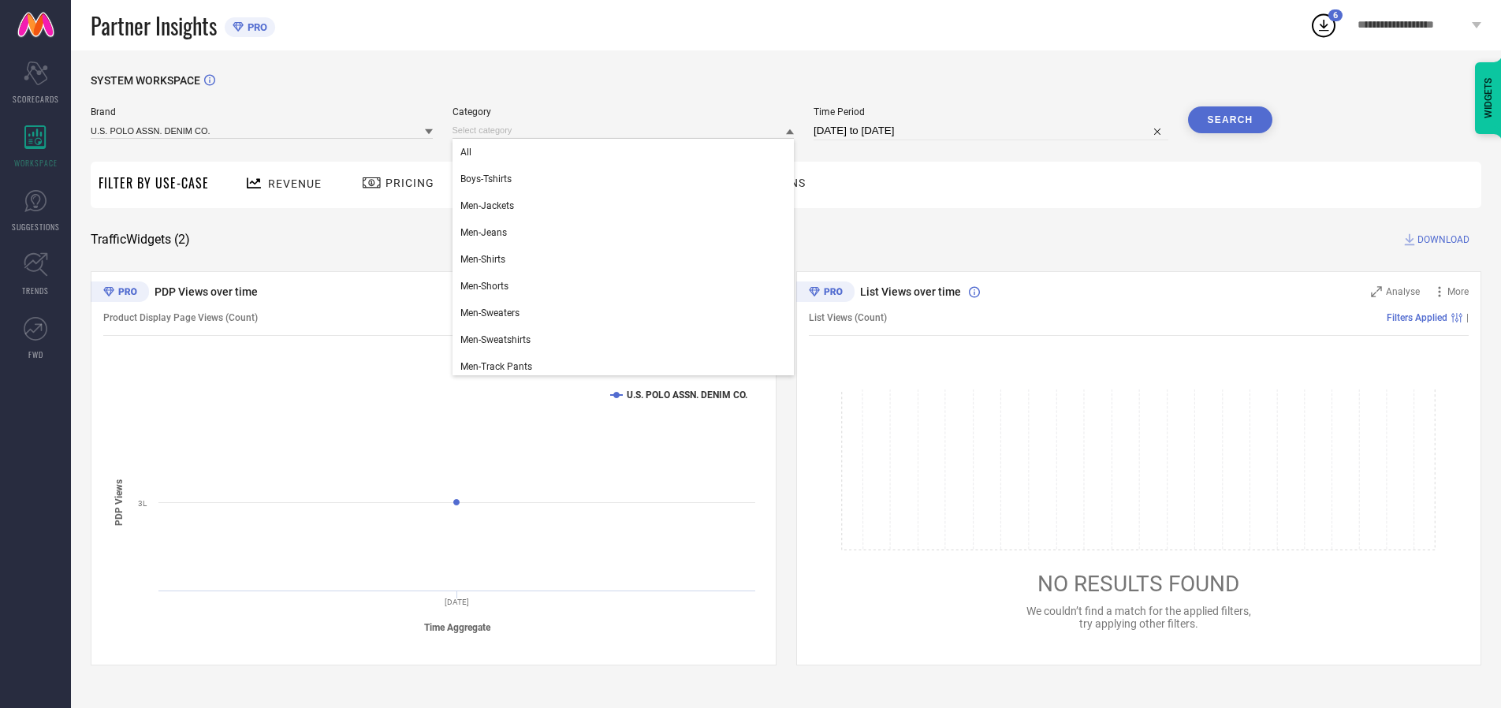
click at [627, 152] on div "All" at bounding box center [623, 152] width 342 height 27
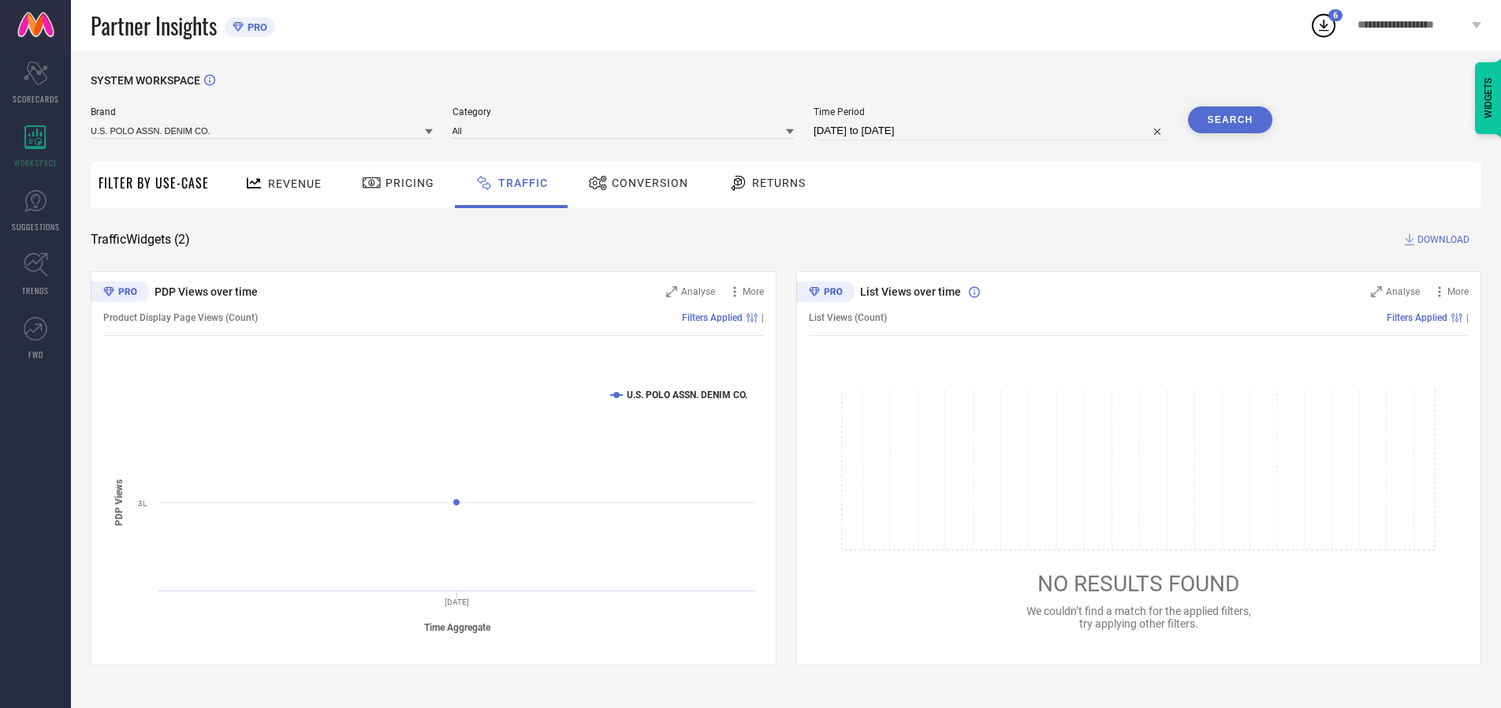
click at [1230, 120] on button "Search" at bounding box center [1230, 119] width 85 height 27
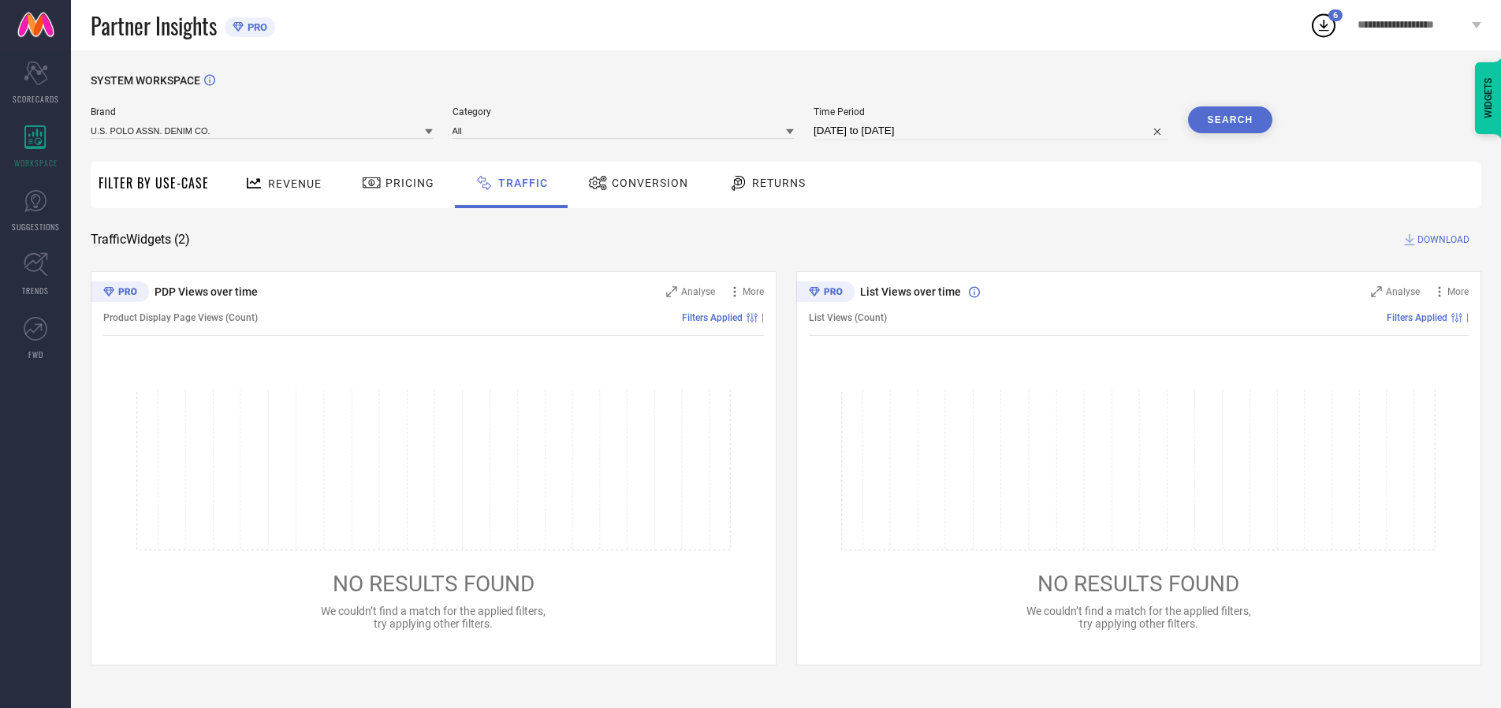
click at [1441, 240] on span "DOWNLOAD" at bounding box center [1443, 240] width 52 height 16
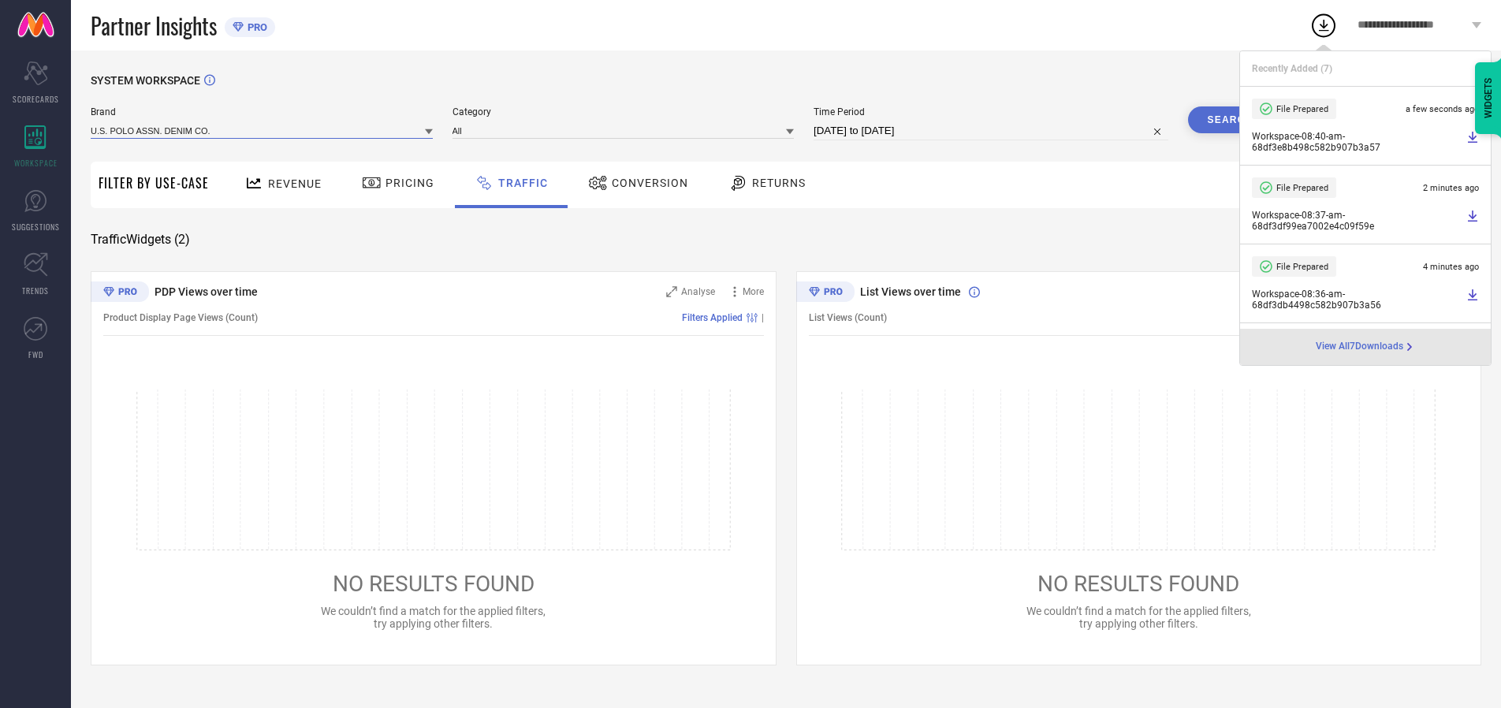
click at [262, 130] on input at bounding box center [262, 130] width 342 height 17
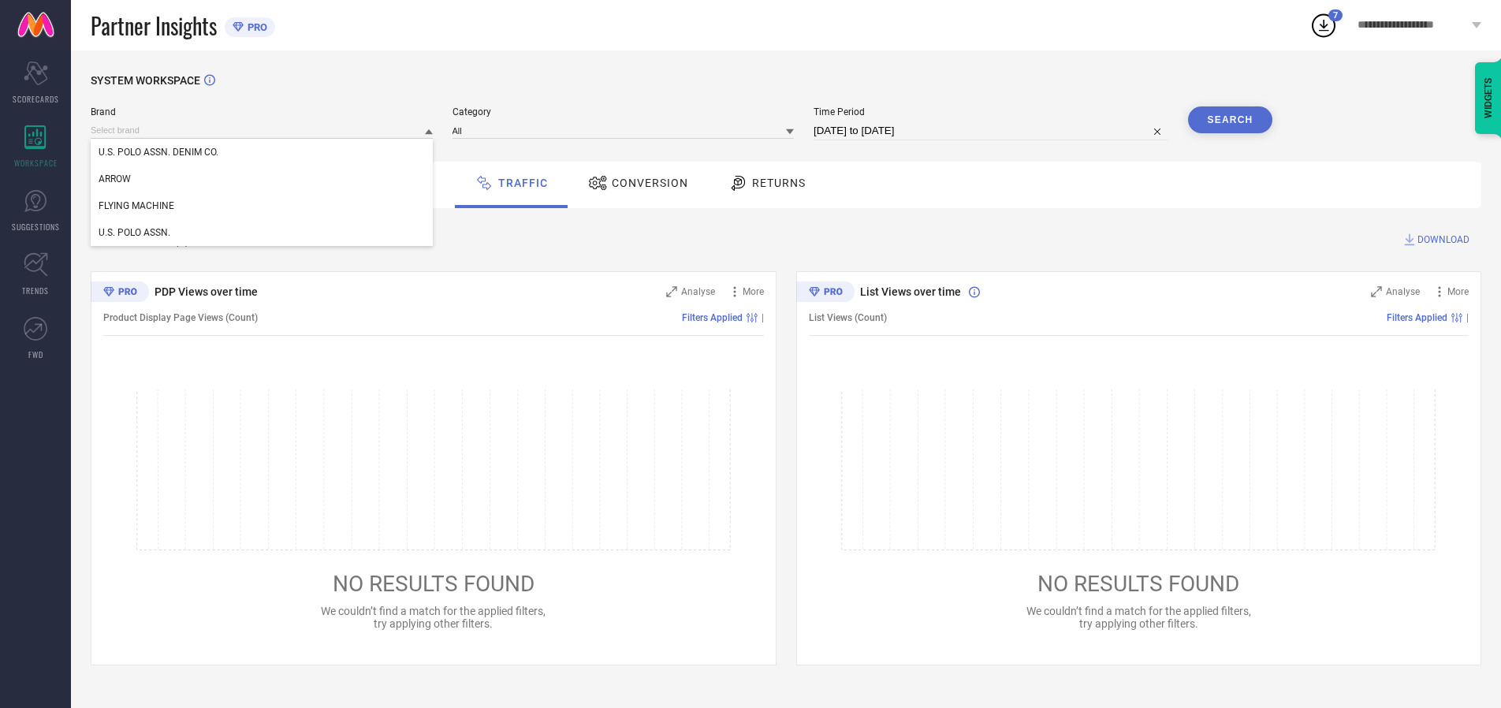
click at [262, 233] on div "U.S. POLO ASSN." at bounding box center [262, 232] width 342 height 27
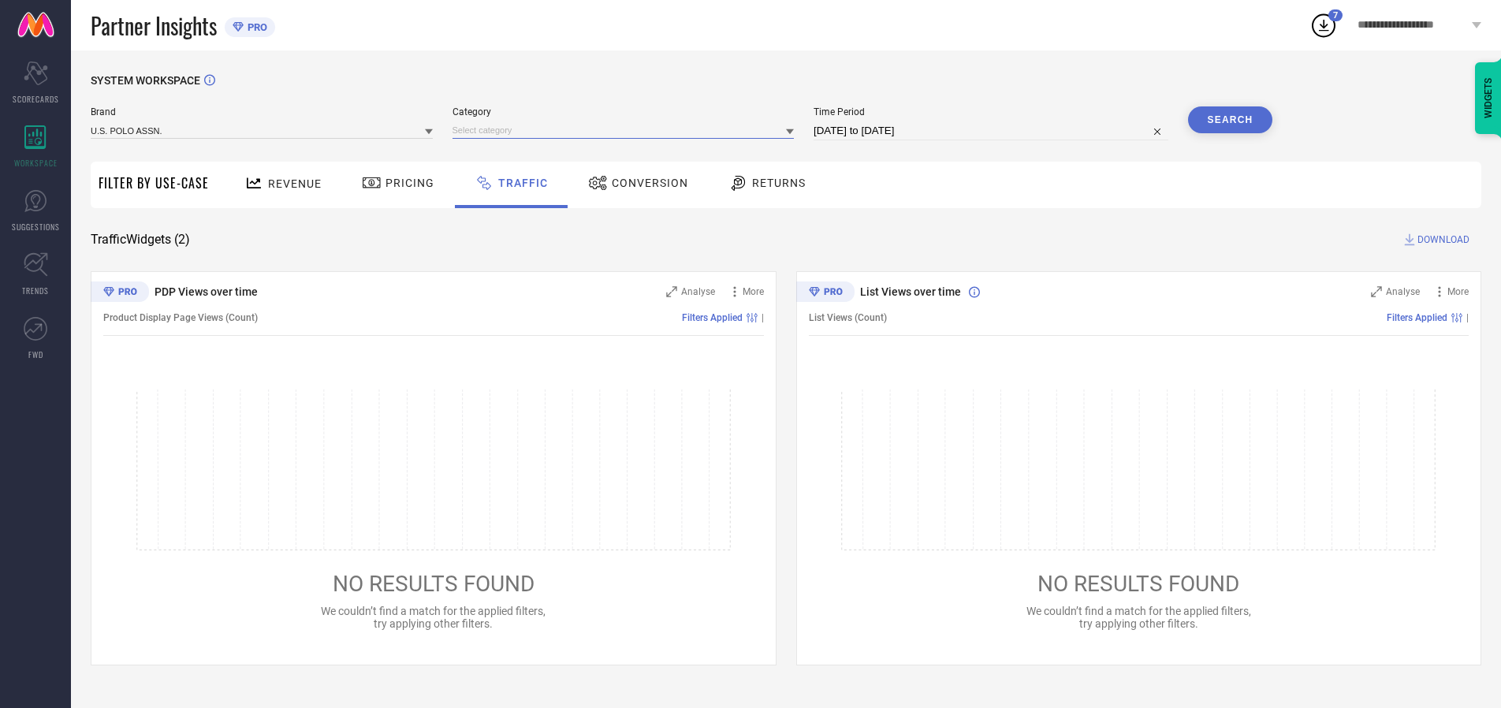
click at [627, 130] on input at bounding box center [623, 130] width 342 height 17
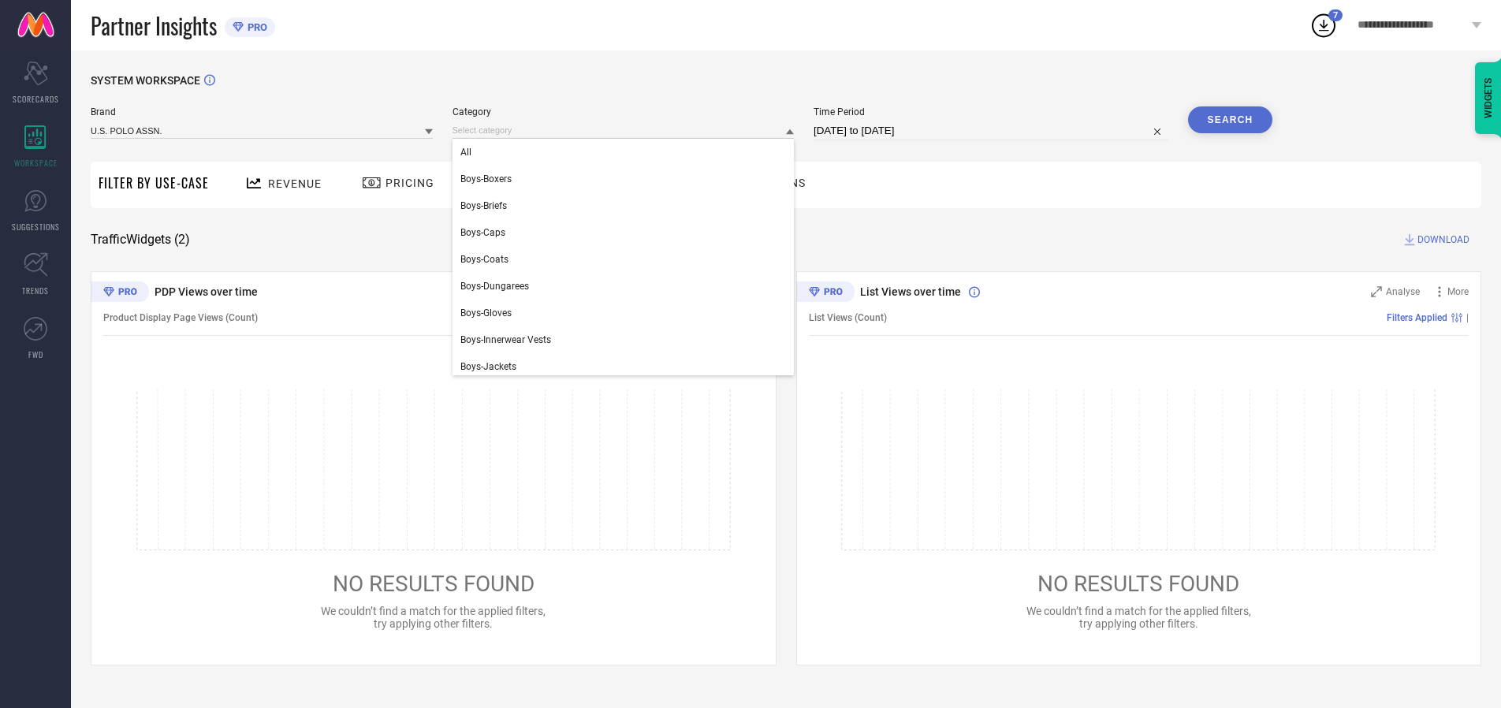
click at [627, 152] on div "All" at bounding box center [623, 152] width 342 height 27
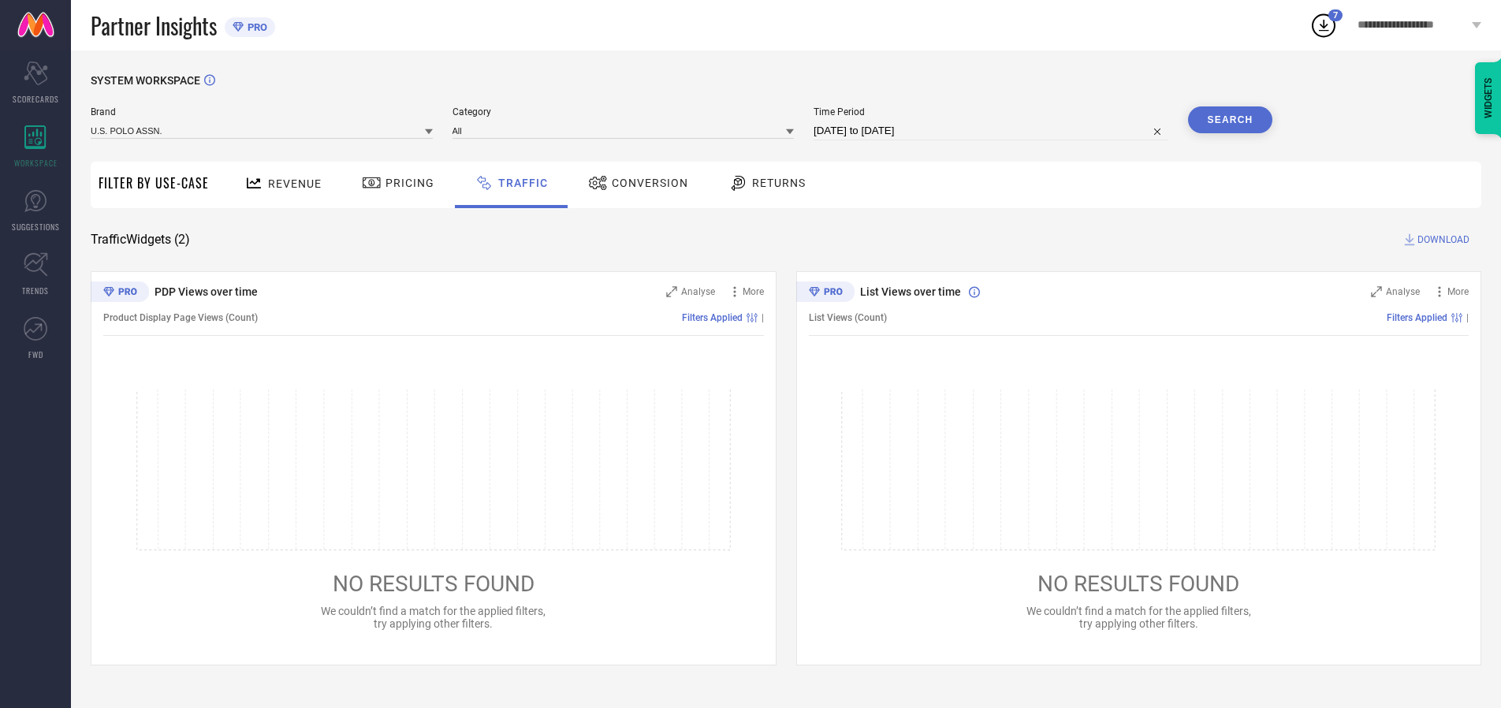
click at [1230, 120] on button "Search" at bounding box center [1230, 119] width 85 height 27
click at [1441, 240] on span "DOWNLOAD" at bounding box center [1443, 240] width 52 height 16
